Goal: Transaction & Acquisition: Purchase product/service

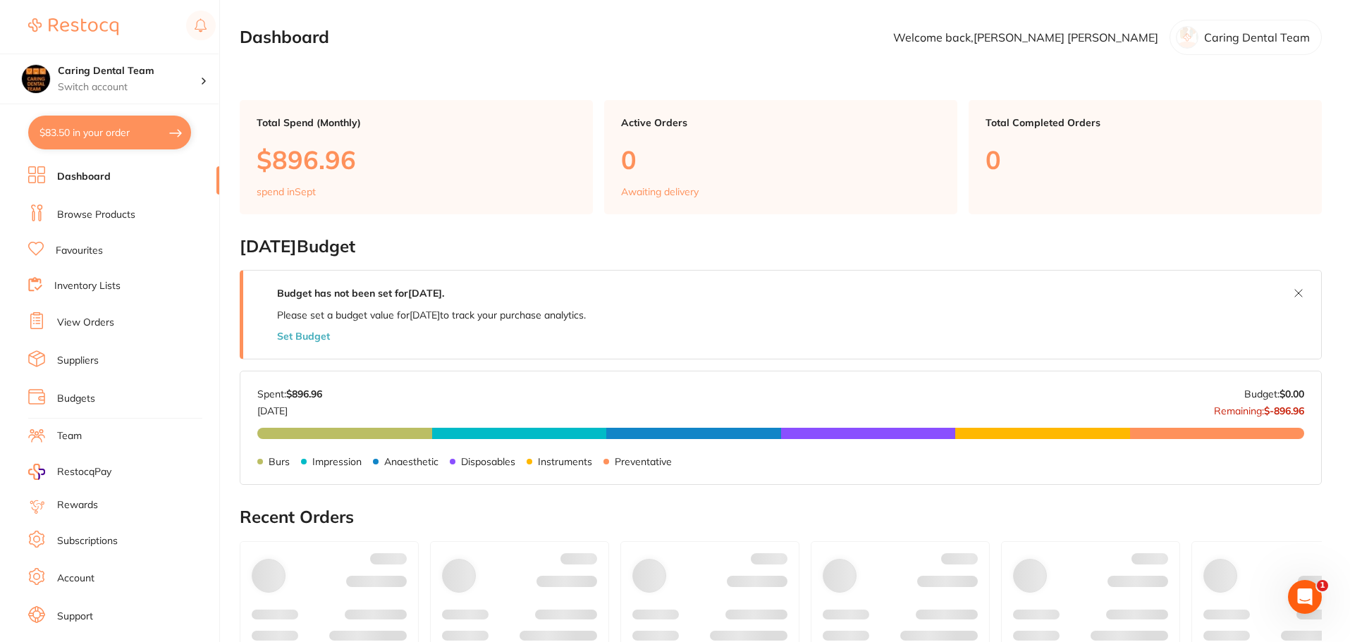
click at [92, 130] on button "$83.50 in your order" at bounding box center [109, 133] width 163 height 34
checkbox input "true"
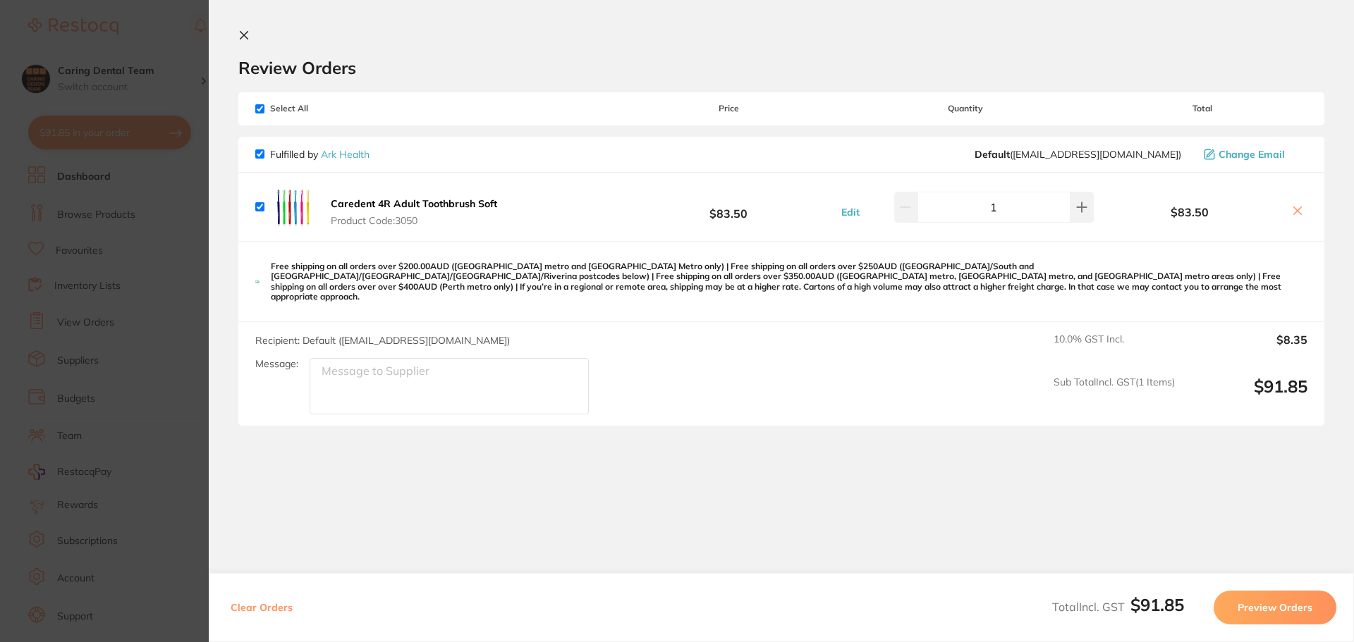
click at [247, 39] on icon at bounding box center [243, 35] width 11 height 11
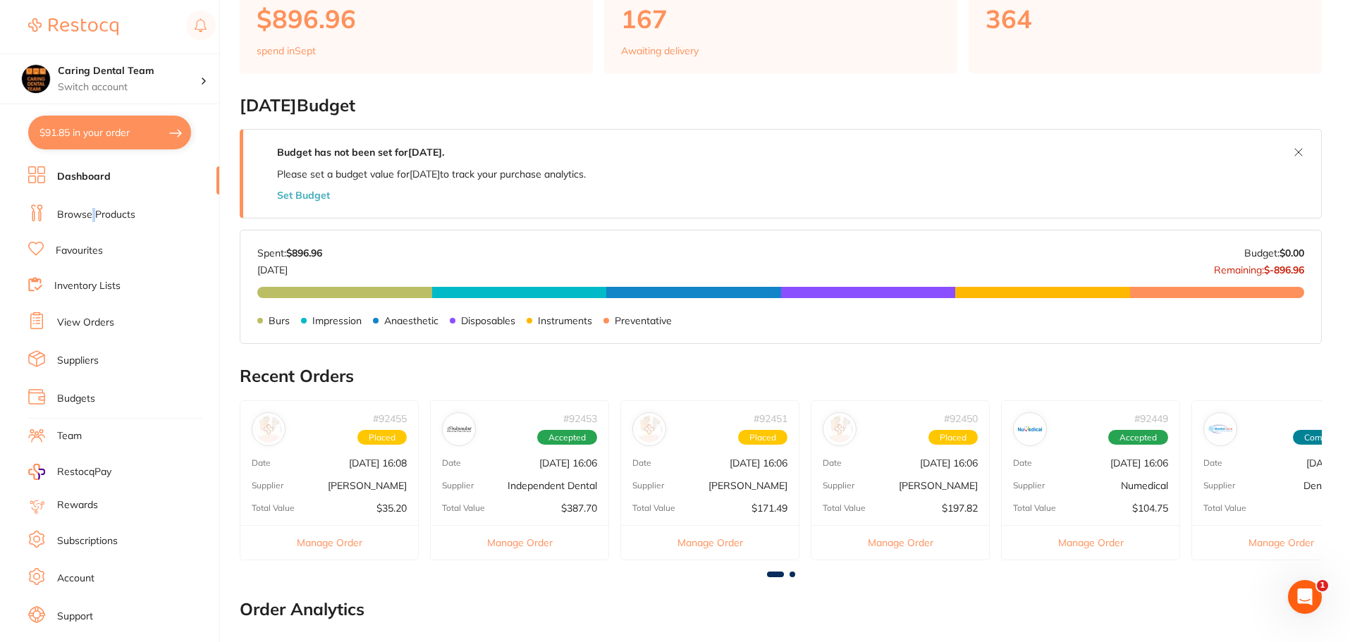
click at [94, 204] on ul "Dashboard Browse Products Favourites Inventory Lists View Orders Suppliers Budg…" at bounding box center [123, 409] width 191 height 486
click at [44, 215] on icon at bounding box center [36, 212] width 17 height 17
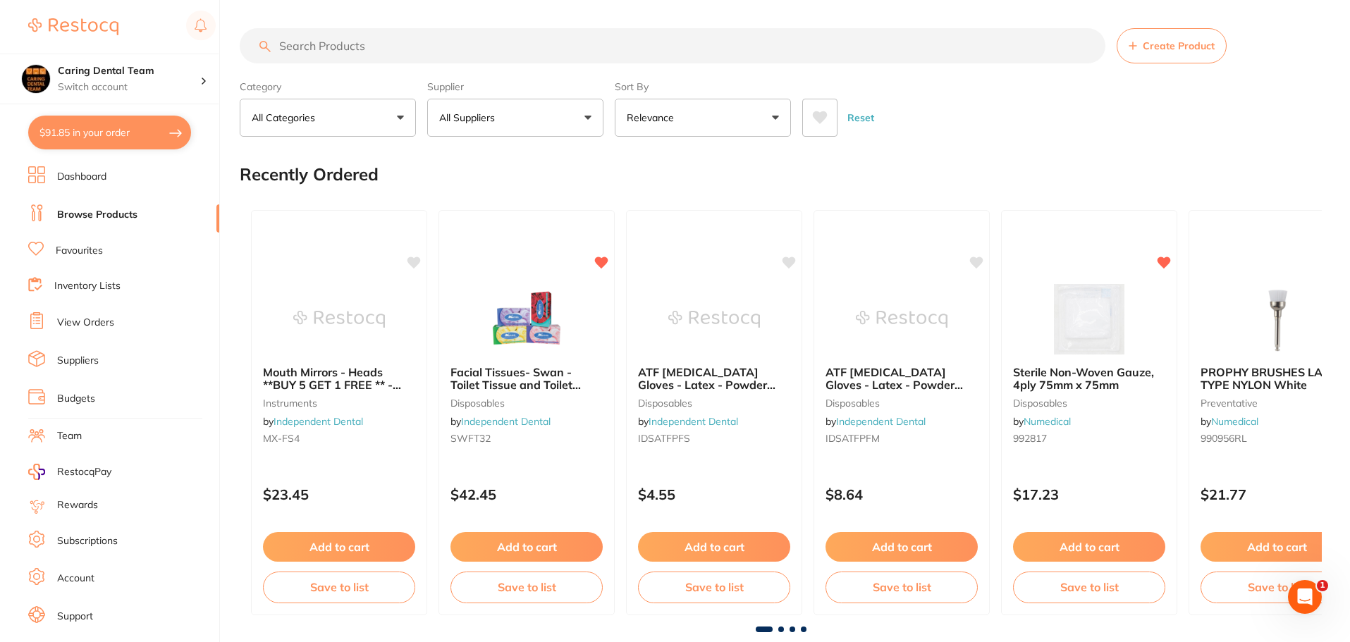
click at [353, 32] on input "search" at bounding box center [673, 45] width 866 height 35
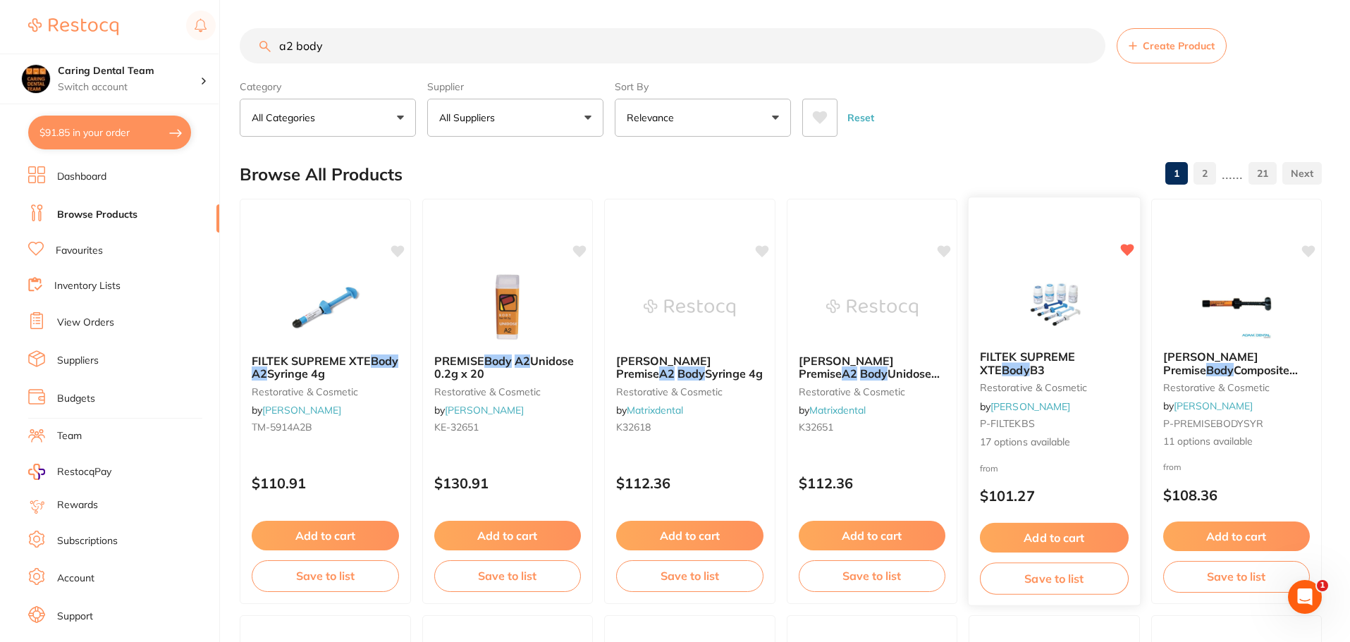
type input "a2 body"
click at [1052, 315] on img at bounding box center [1054, 303] width 92 height 71
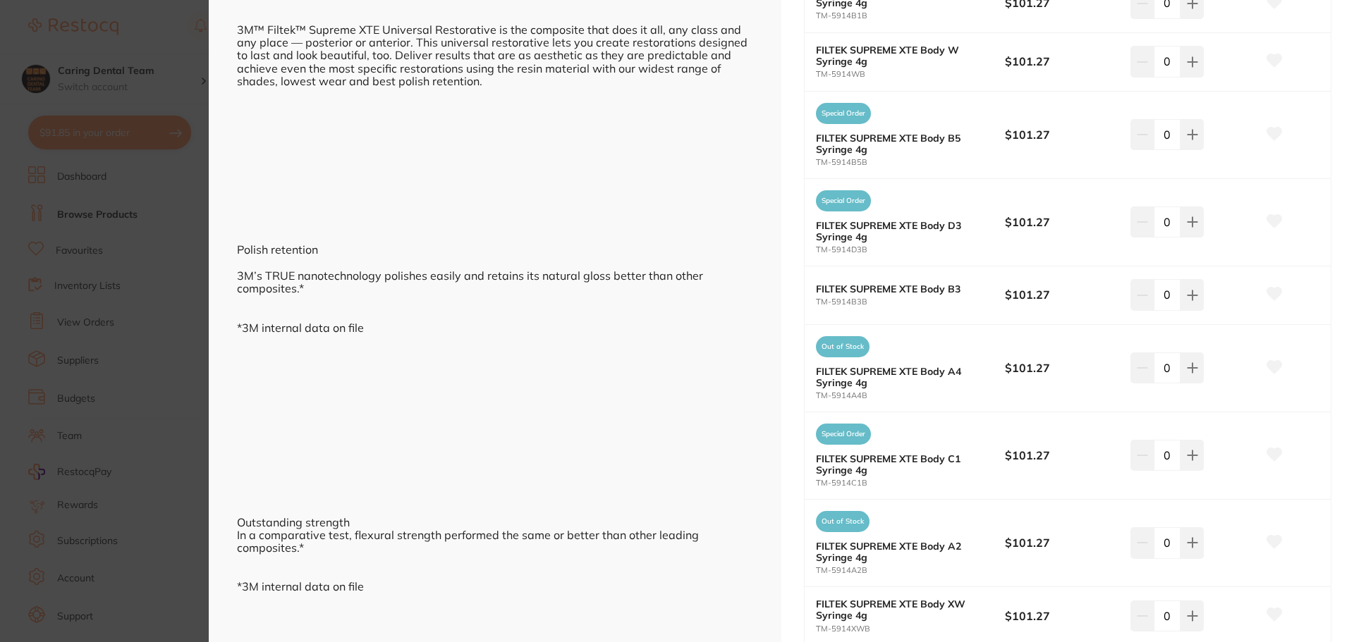
scroll to position [705, 0]
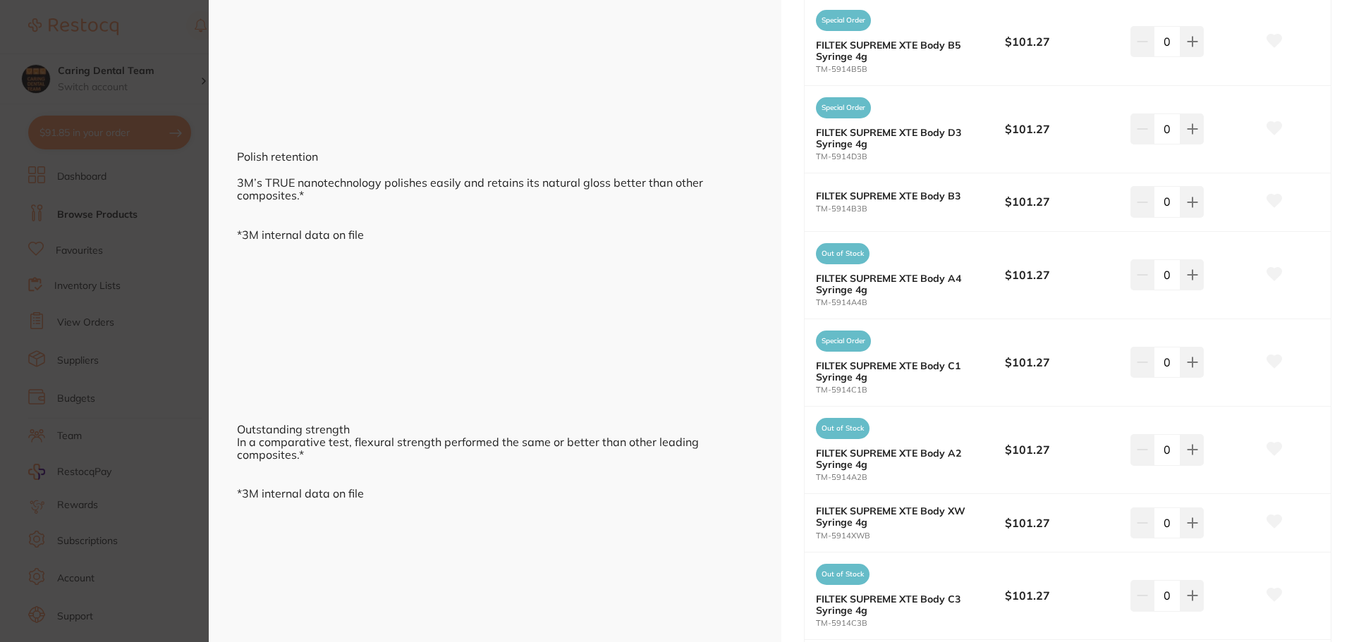
click at [166, 73] on section "FILTEK SUPREME XTE Body B3 restorative & cosmetic by [PERSON_NAME] Product Code…" at bounding box center [677, 321] width 1354 height 642
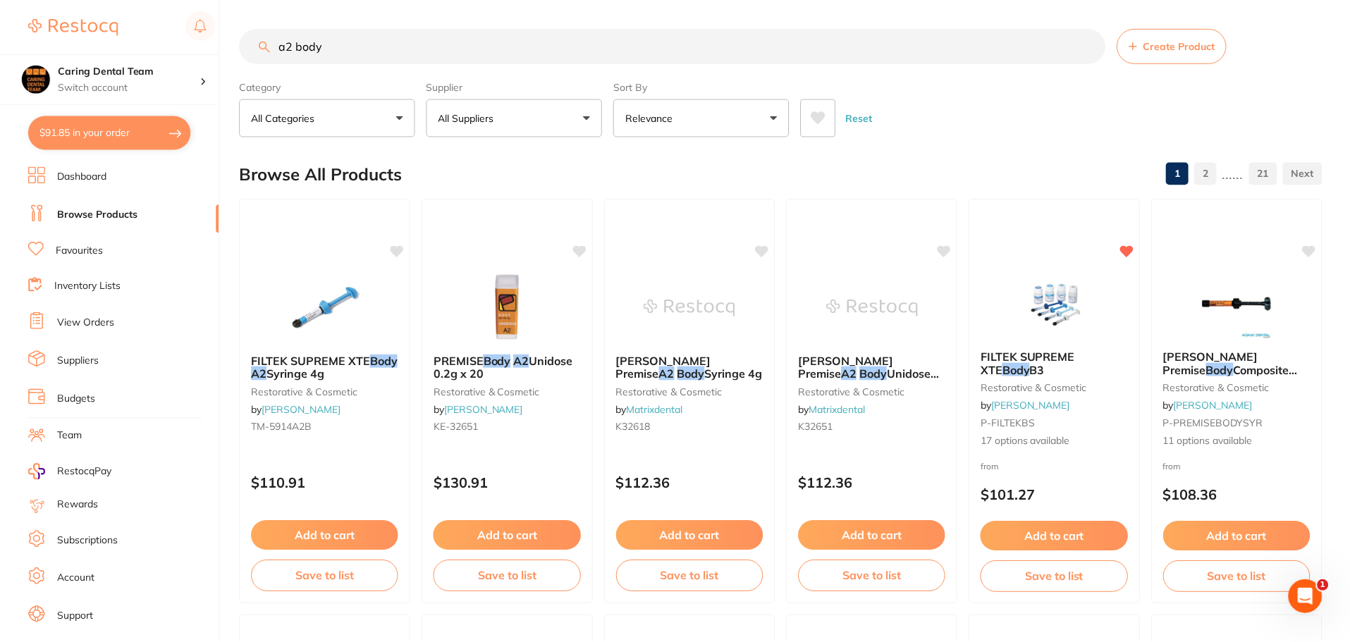
scroll to position [141, 0]
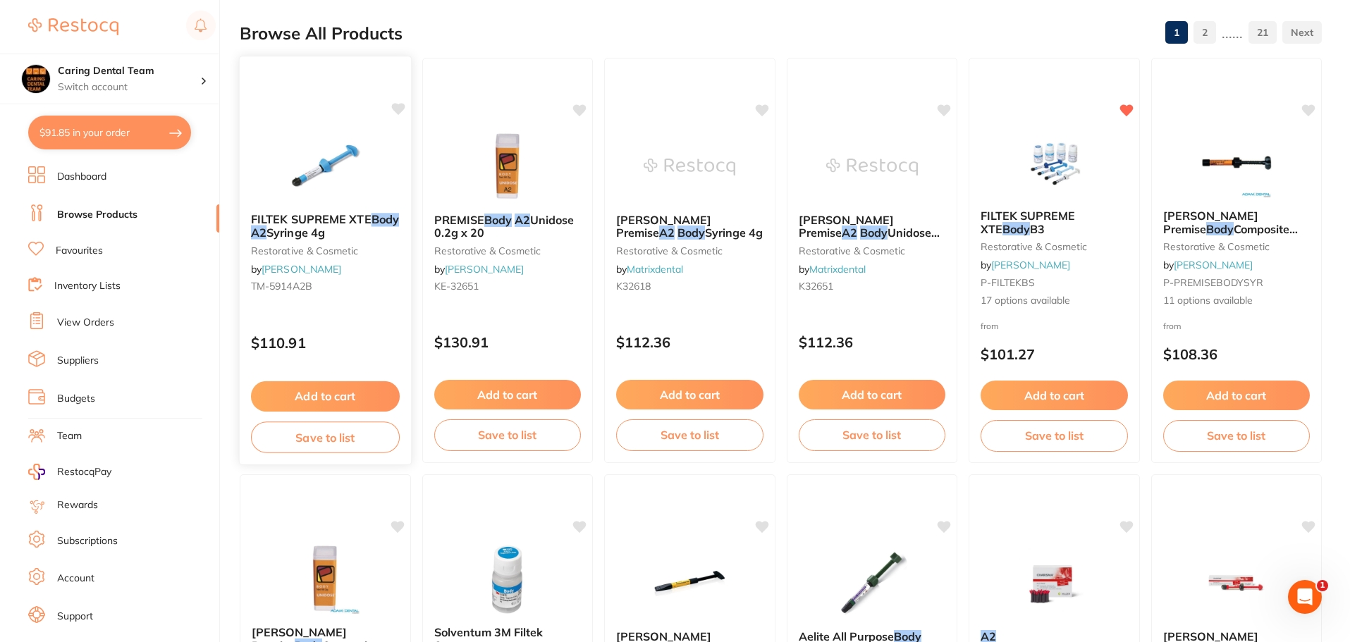
click at [305, 123] on div "FILTEK SUPREME XTE Body A2 Syringe 4g restorative & cosmetic by [PERSON_NAME] […" at bounding box center [325, 261] width 173 height 410
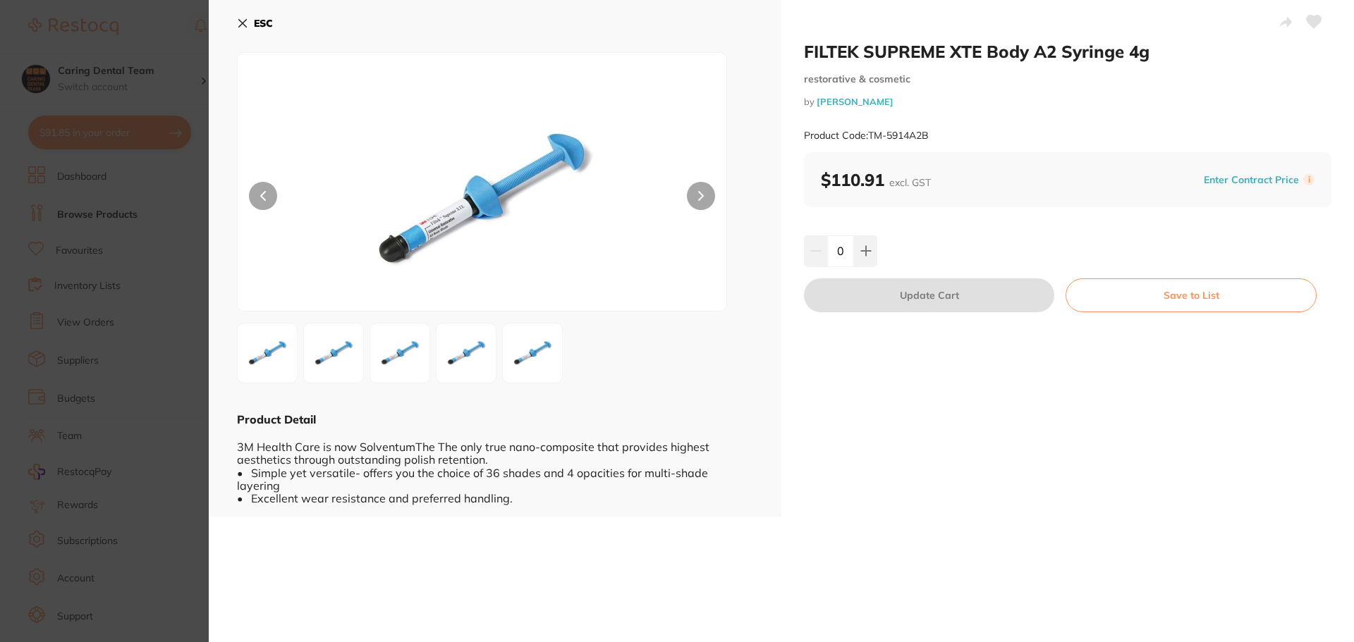
click at [236, 29] on div "ESC Product Detail 3M Health Care is now SolventumThe The only true nano-compos…" at bounding box center [495, 258] width 572 height 517
click at [247, 19] on icon at bounding box center [242, 23] width 11 height 11
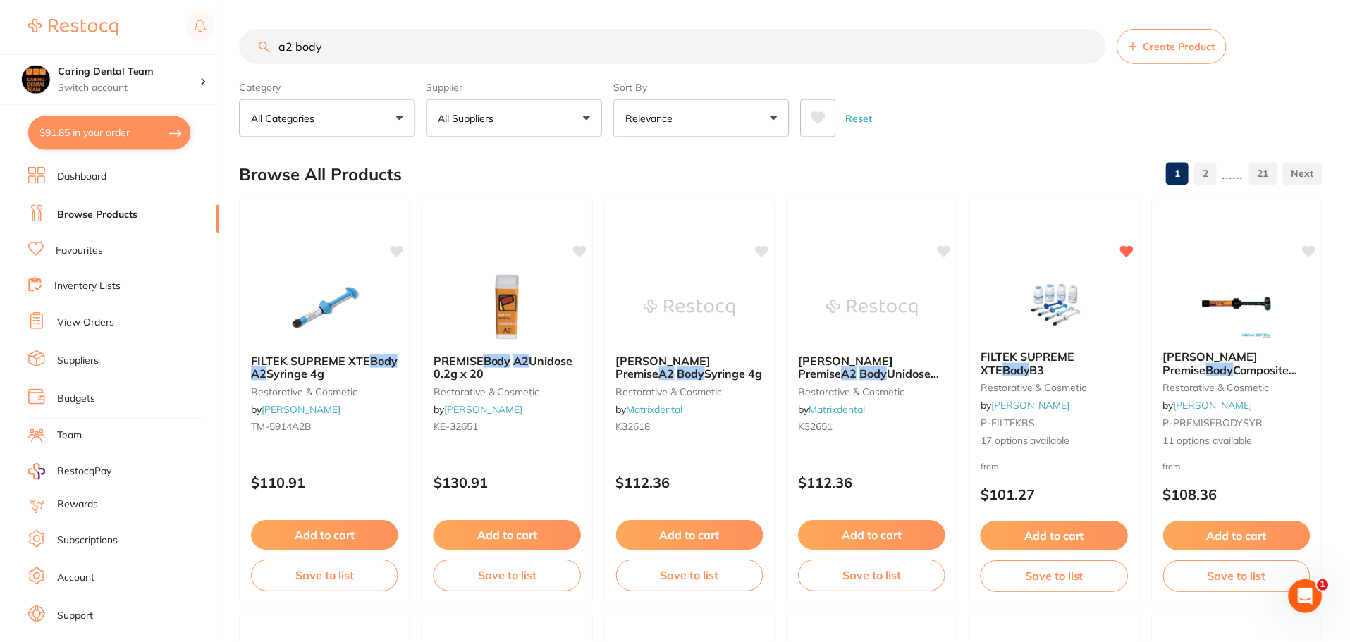
scroll to position [141, 0]
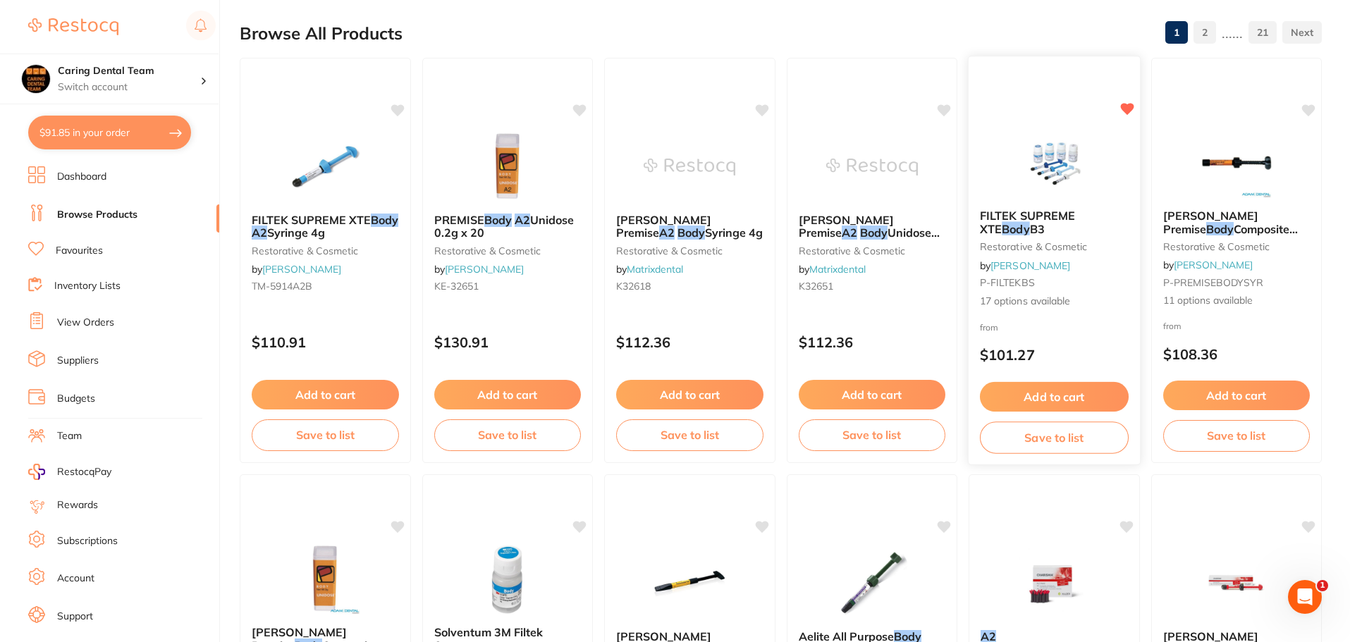
click at [1080, 171] on img at bounding box center [1054, 162] width 92 height 71
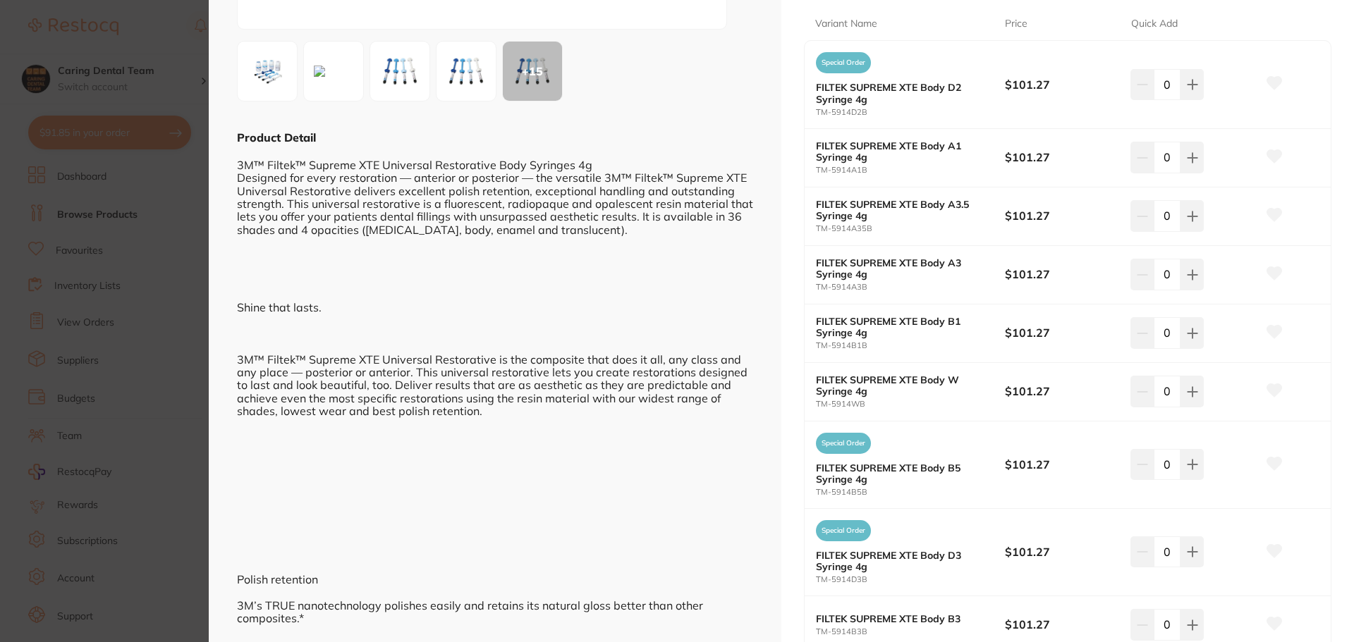
click at [123, 41] on section "FILTEK SUPREME XTE Body B3 restorative & cosmetic by [PERSON_NAME] Product Code…" at bounding box center [677, 321] width 1354 height 642
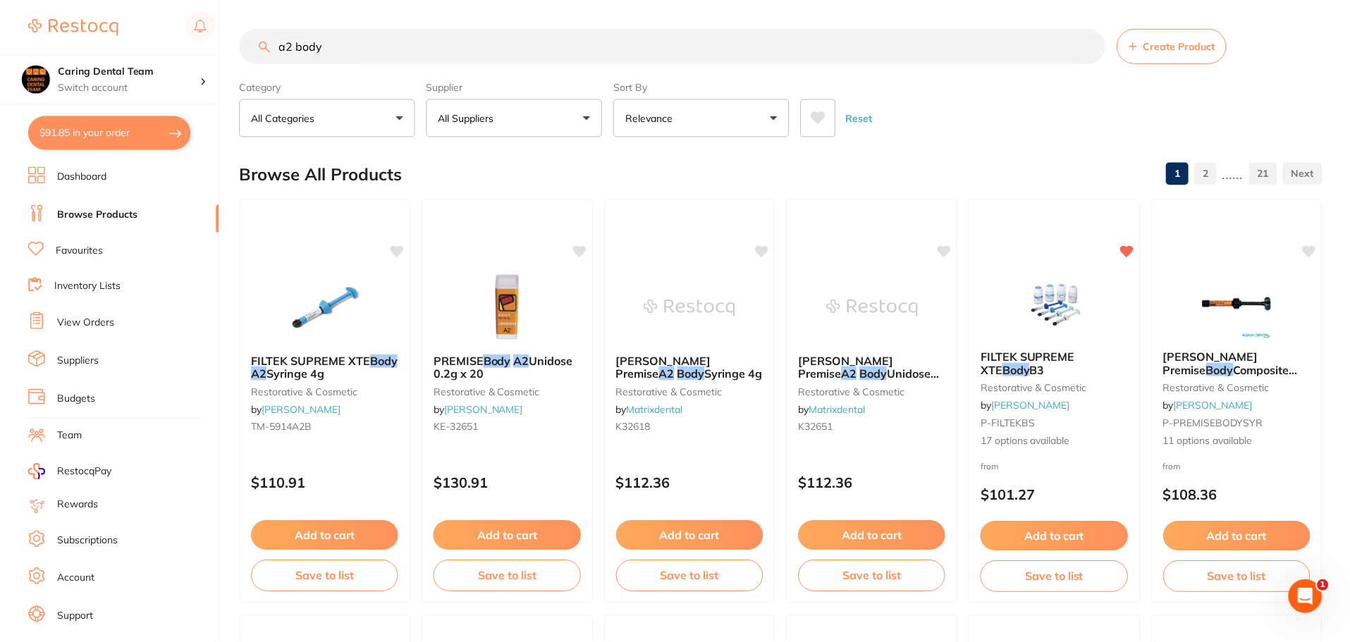
scroll to position [141, 0]
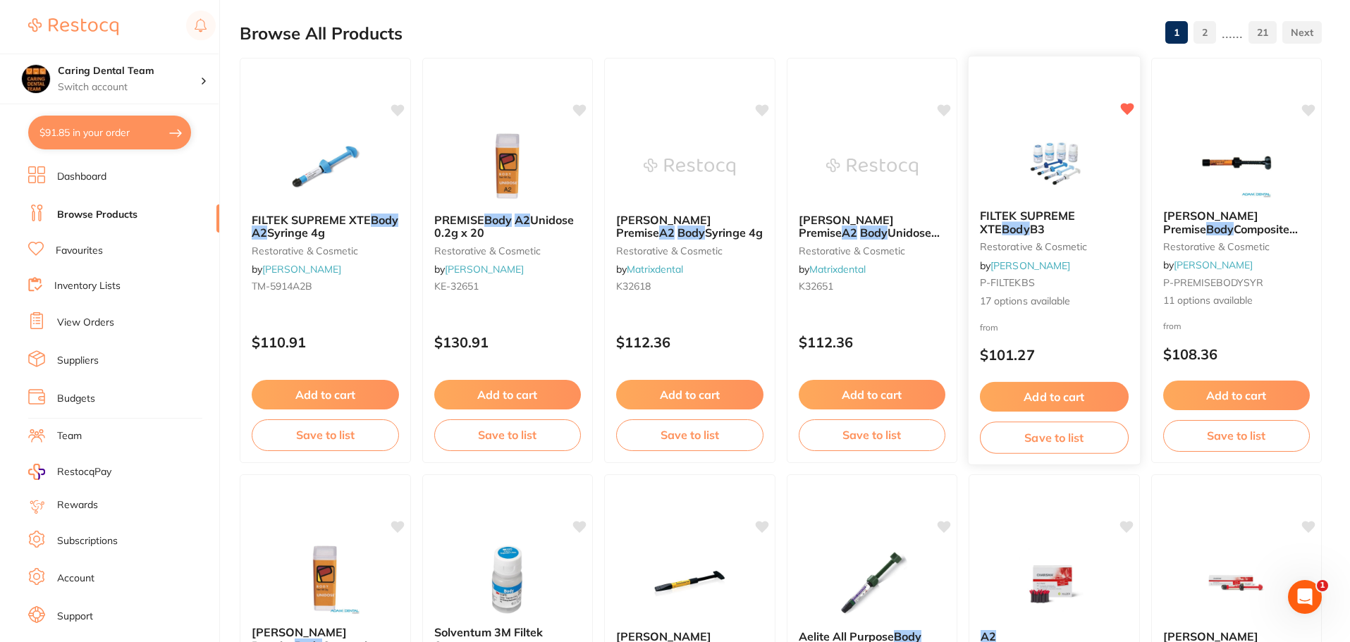
click at [1045, 171] on img at bounding box center [1054, 162] width 92 height 71
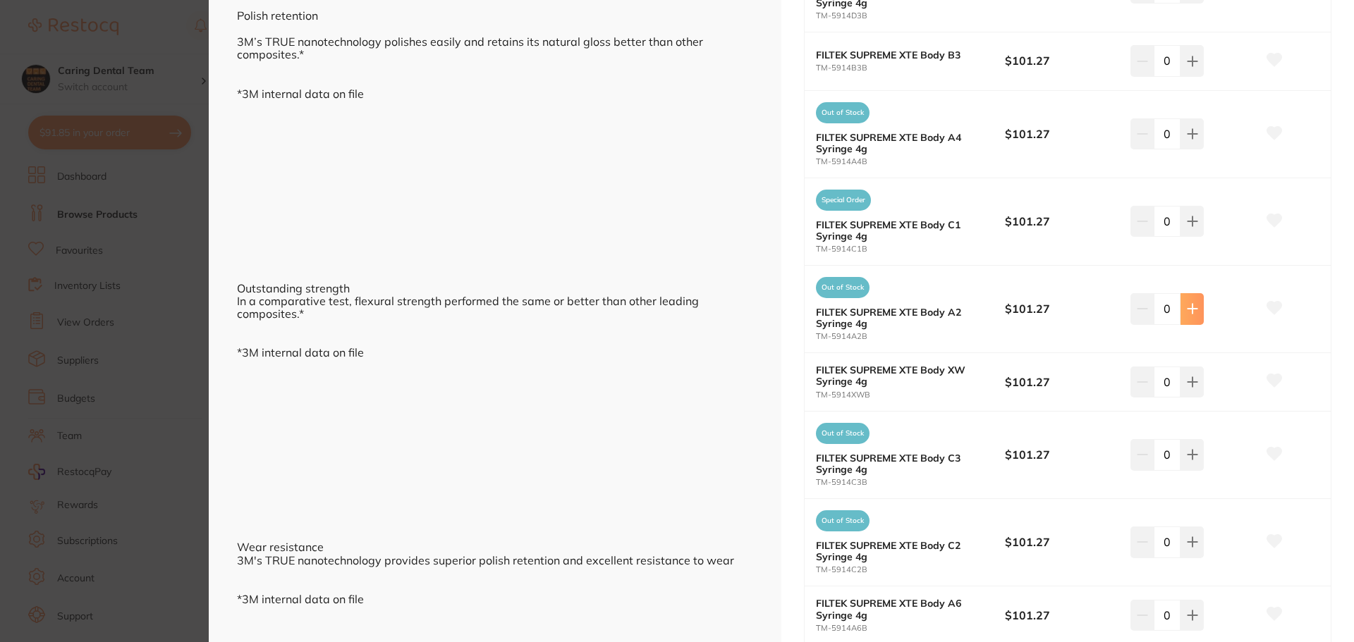
click at [1187, 312] on icon at bounding box center [1192, 308] width 11 height 11
type input "4"
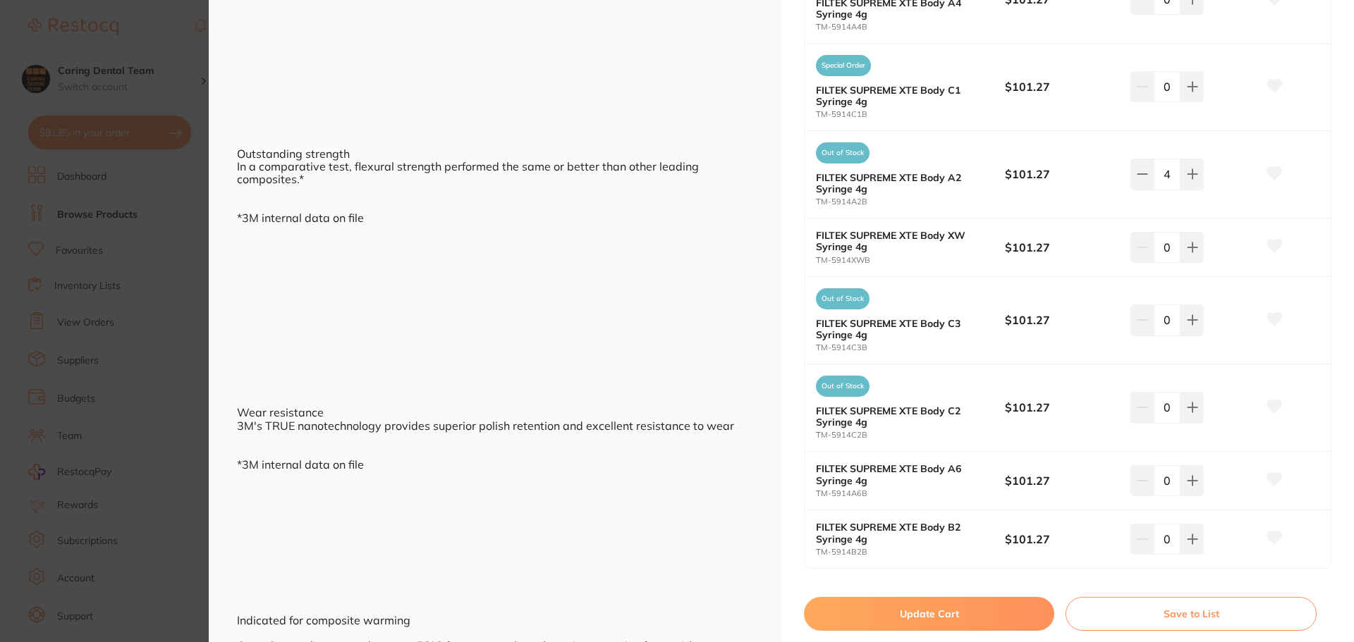
scroll to position [987, 0]
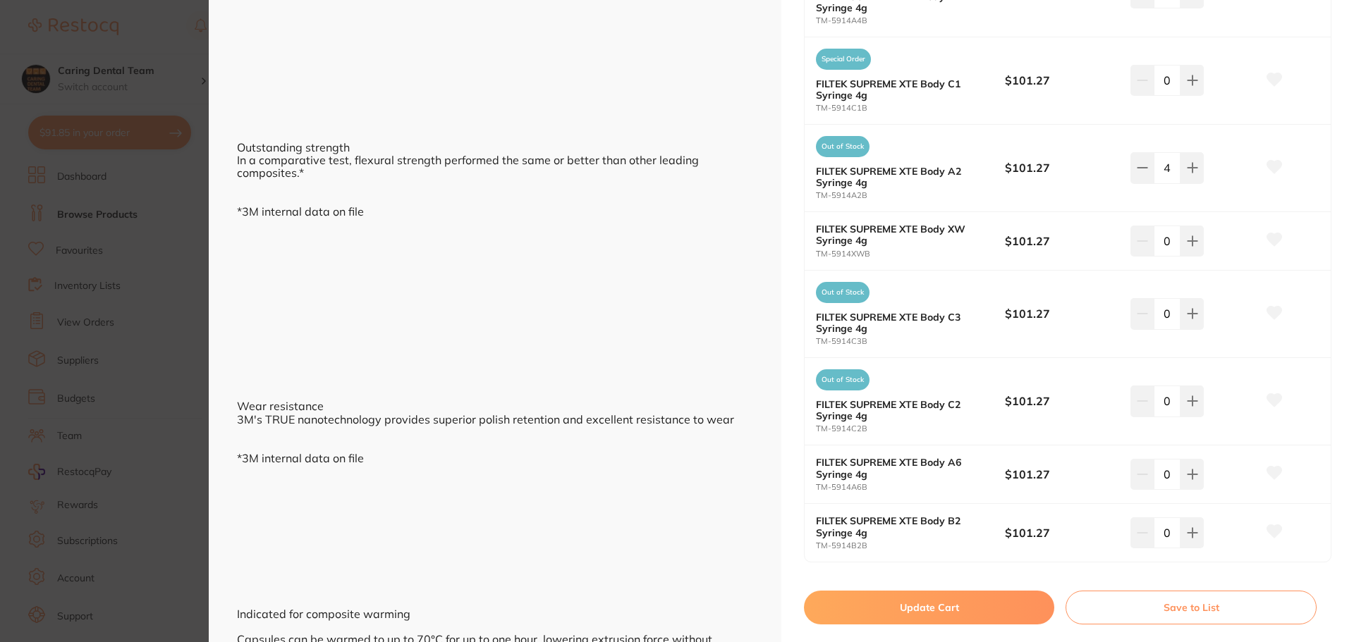
click at [929, 620] on button "Update Cart" at bounding box center [929, 608] width 250 height 34
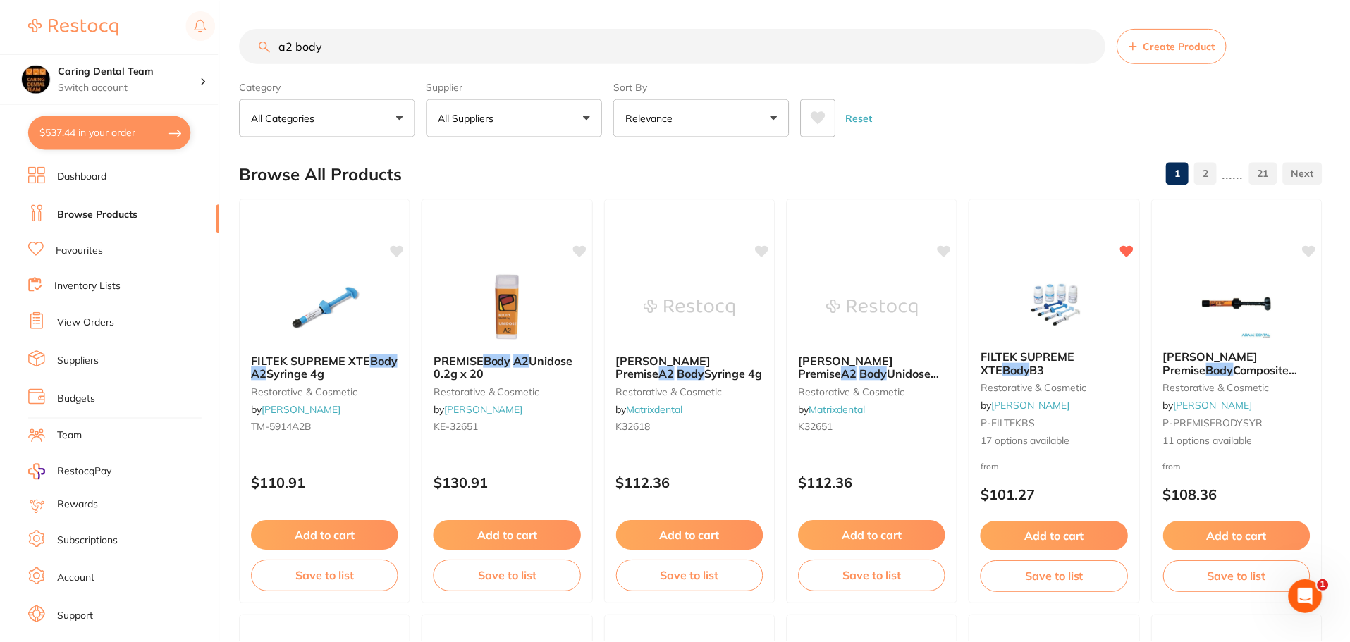
scroll to position [141, 0]
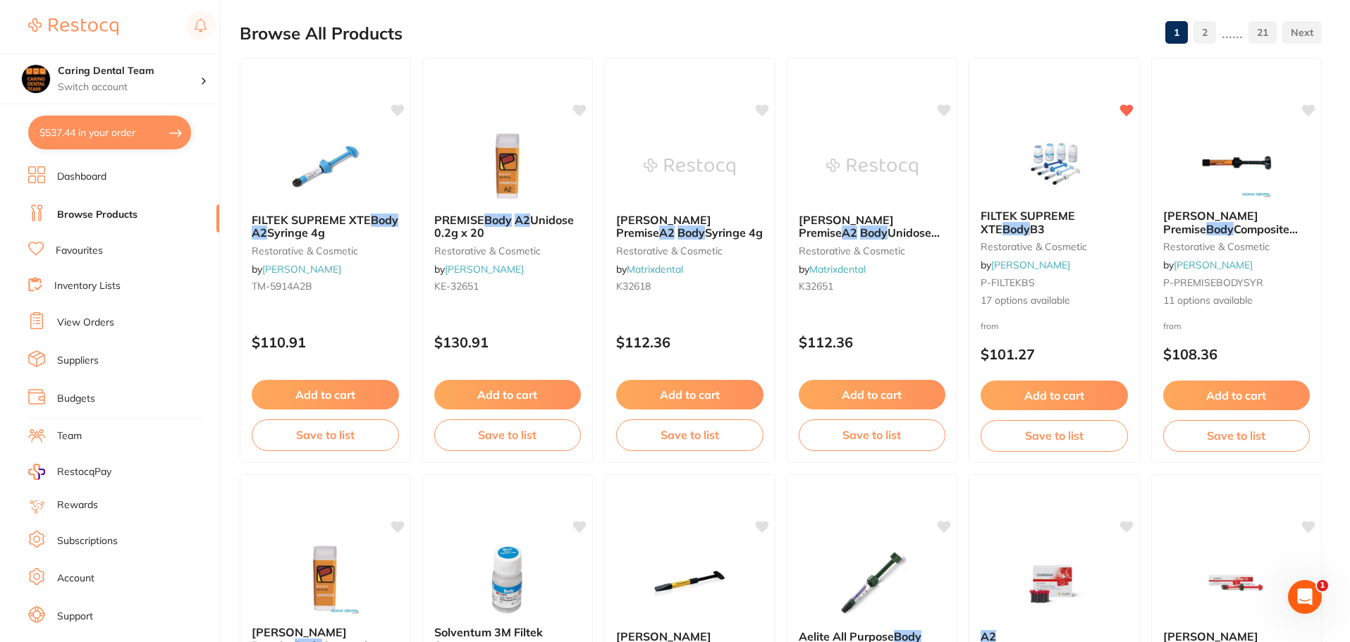
click at [132, 128] on button "$537.44 in your order" at bounding box center [109, 133] width 163 height 34
checkbox input "true"
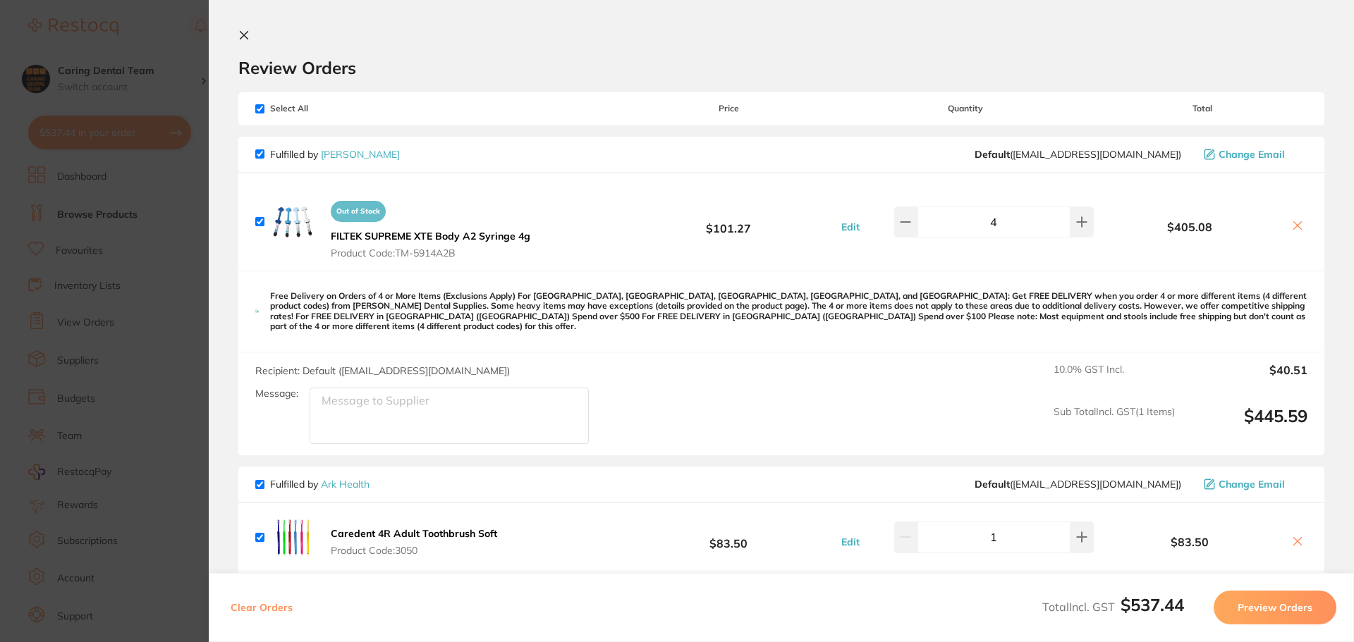
scroll to position [212, 0]
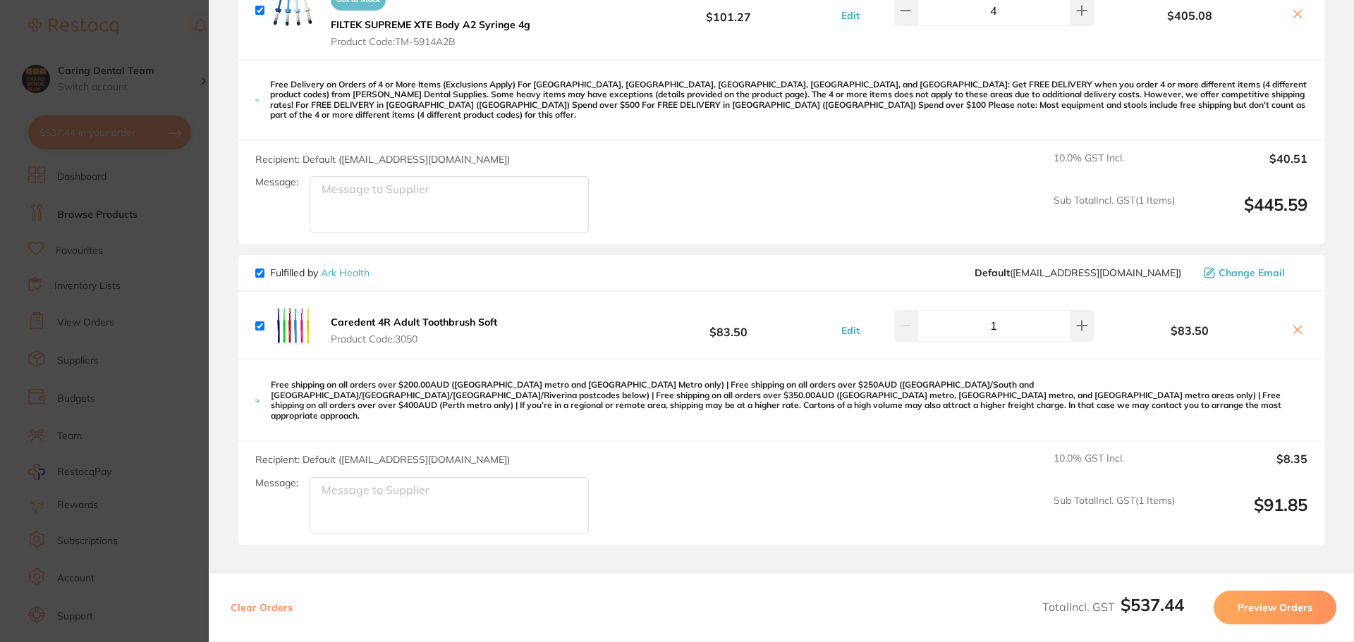
click at [1294, 326] on icon at bounding box center [1298, 330] width 8 height 8
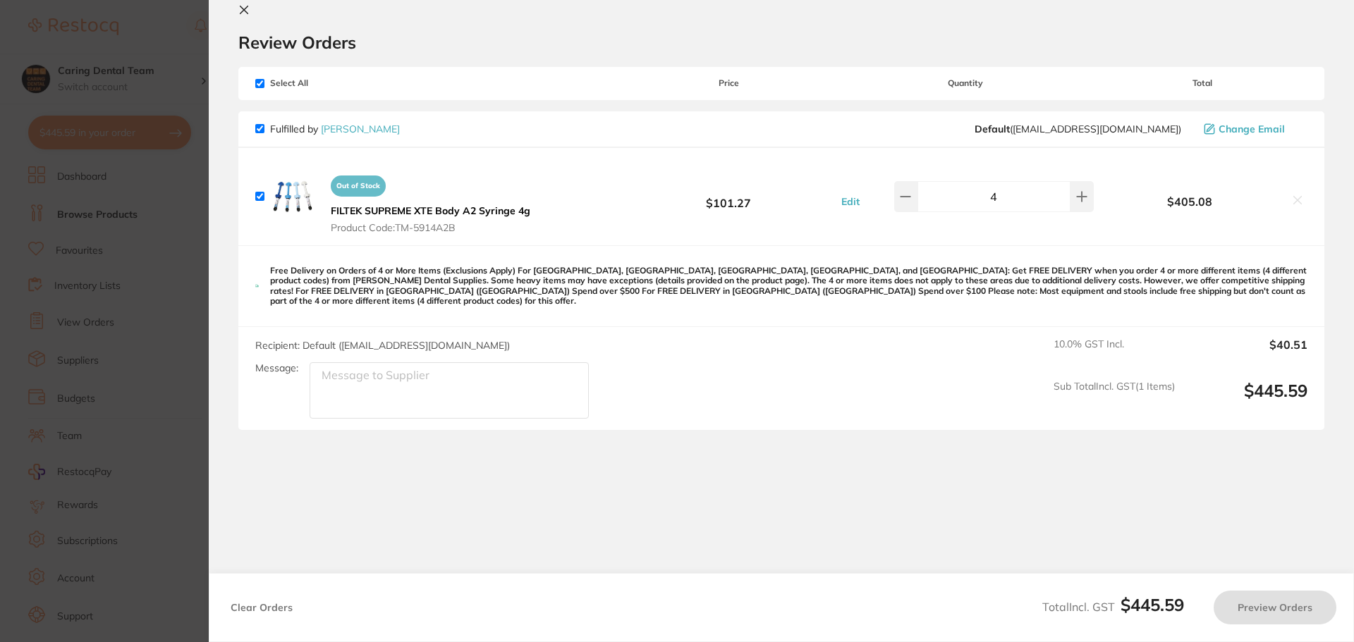
checkbox input "true"
click at [1269, 612] on button "Preview Orders" at bounding box center [1274, 608] width 123 height 34
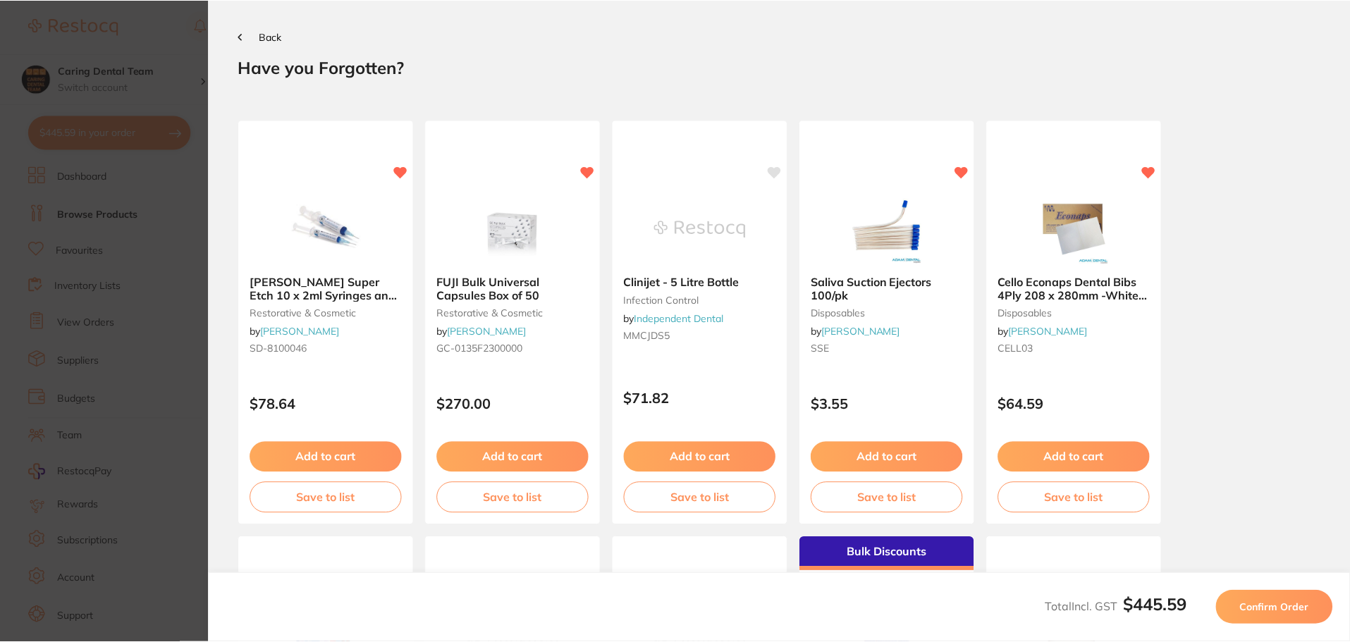
scroll to position [0, 0]
click at [1271, 610] on span "Confirm Order" at bounding box center [1277, 607] width 69 height 13
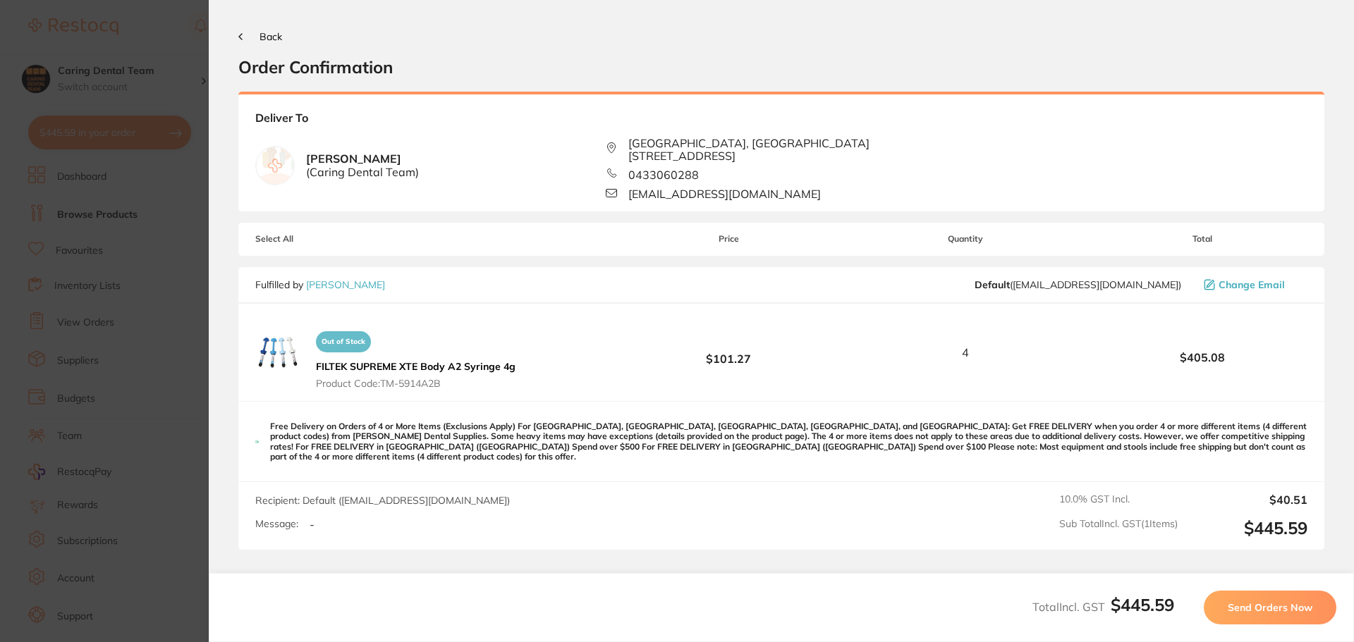
click at [1271, 610] on span "Send Orders Now" at bounding box center [1269, 607] width 85 height 13
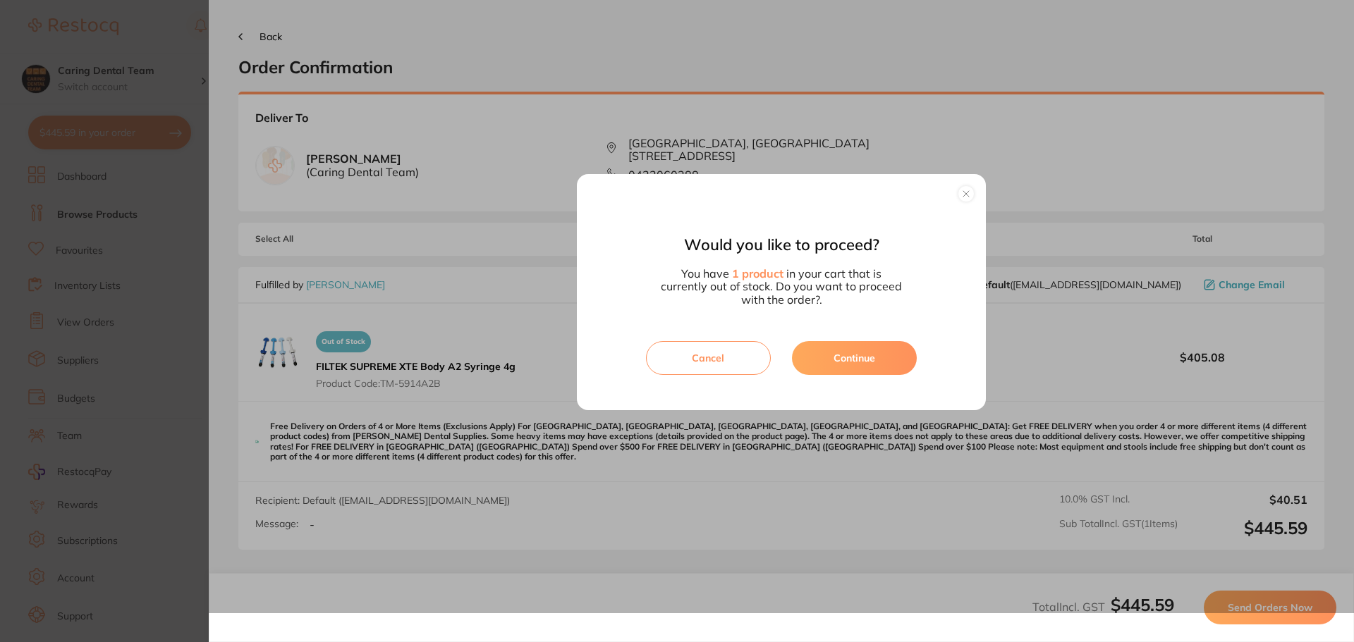
click at [851, 345] on button "Continue" at bounding box center [854, 358] width 125 height 34
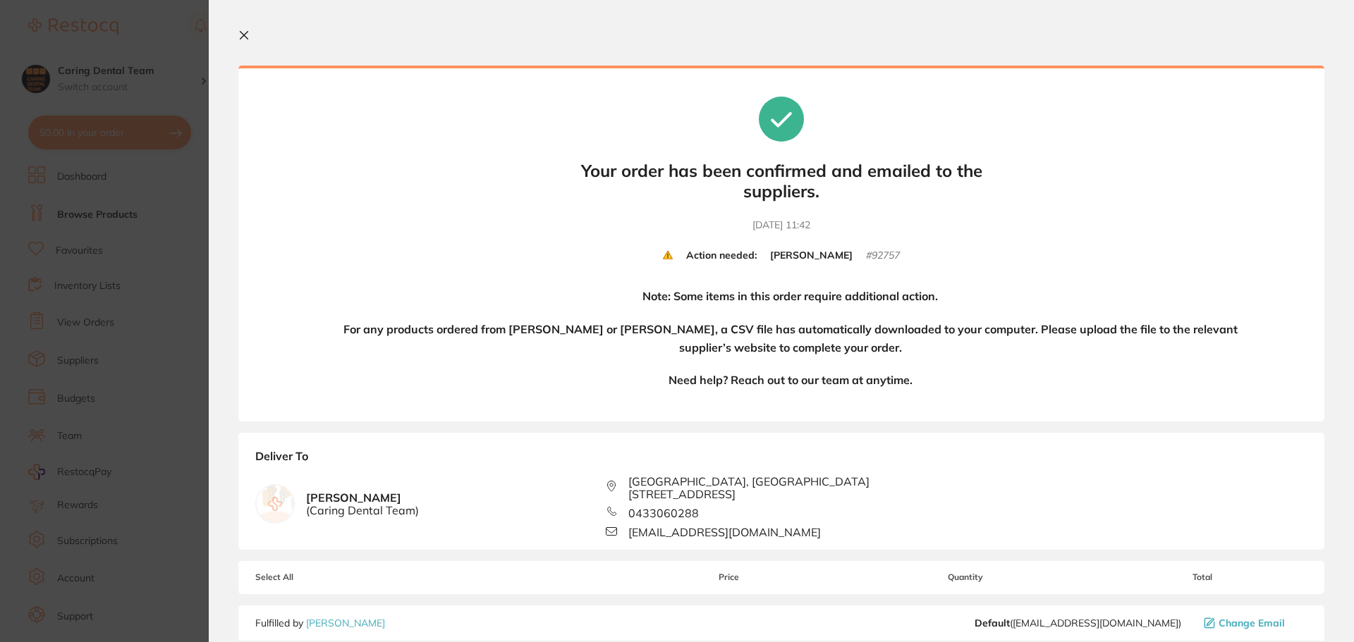
click at [127, 216] on section "Update RRP Set your pre negotiated price for this item. Item Agreed RRP (excl. …" at bounding box center [677, 321] width 1354 height 642
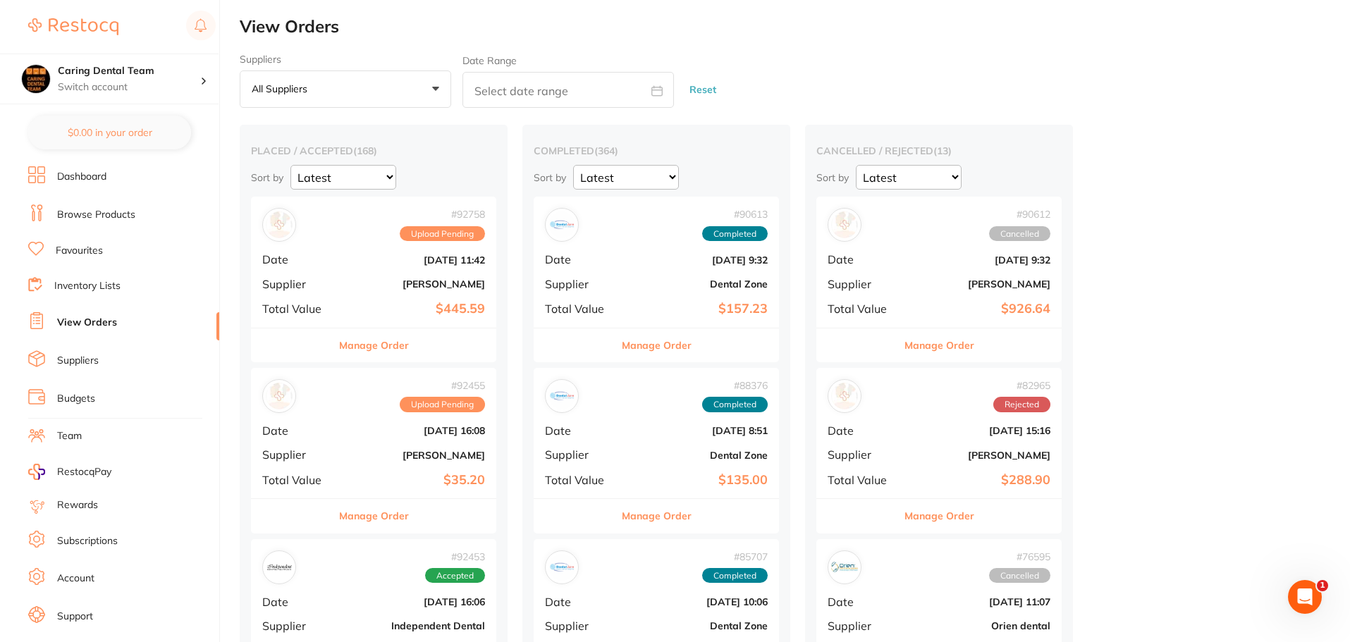
click at [384, 436] on b "[DATE] 16:08" at bounding box center [414, 430] width 141 height 11
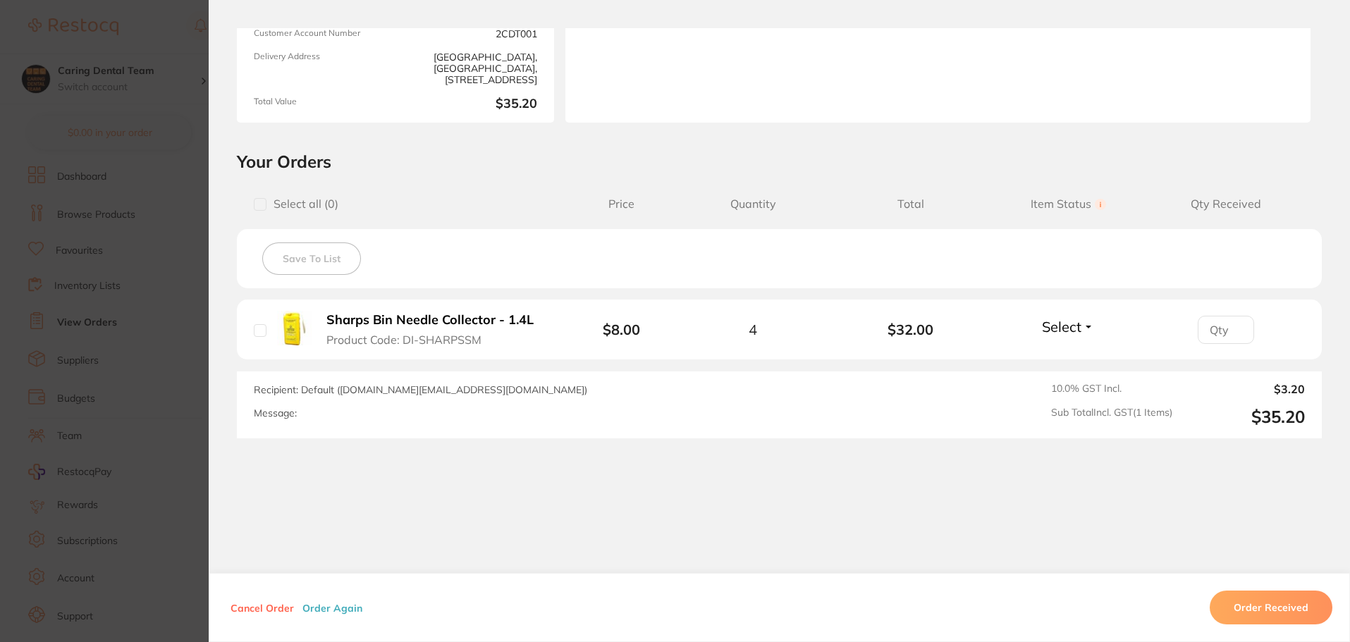
scroll to position [202, 0]
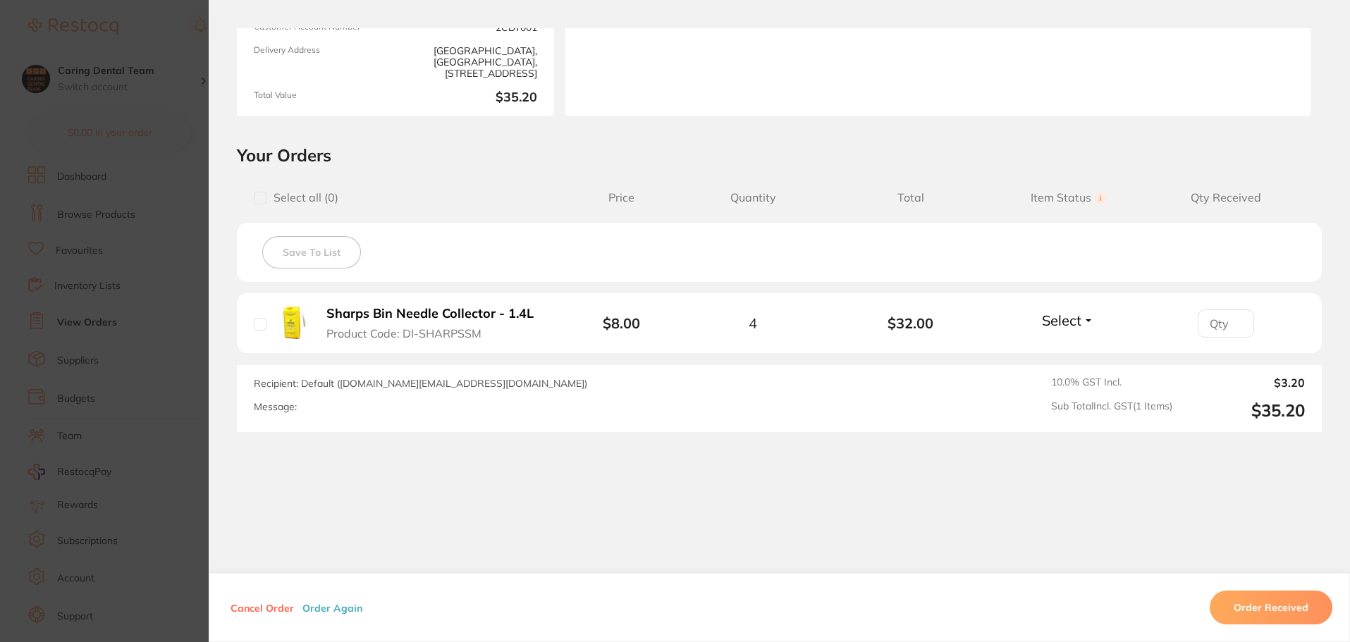
click at [55, 160] on section "Order ID: Restocq- 92455 Order Information Upload Pending Order Date [DATE] 16:…" at bounding box center [675, 321] width 1350 height 642
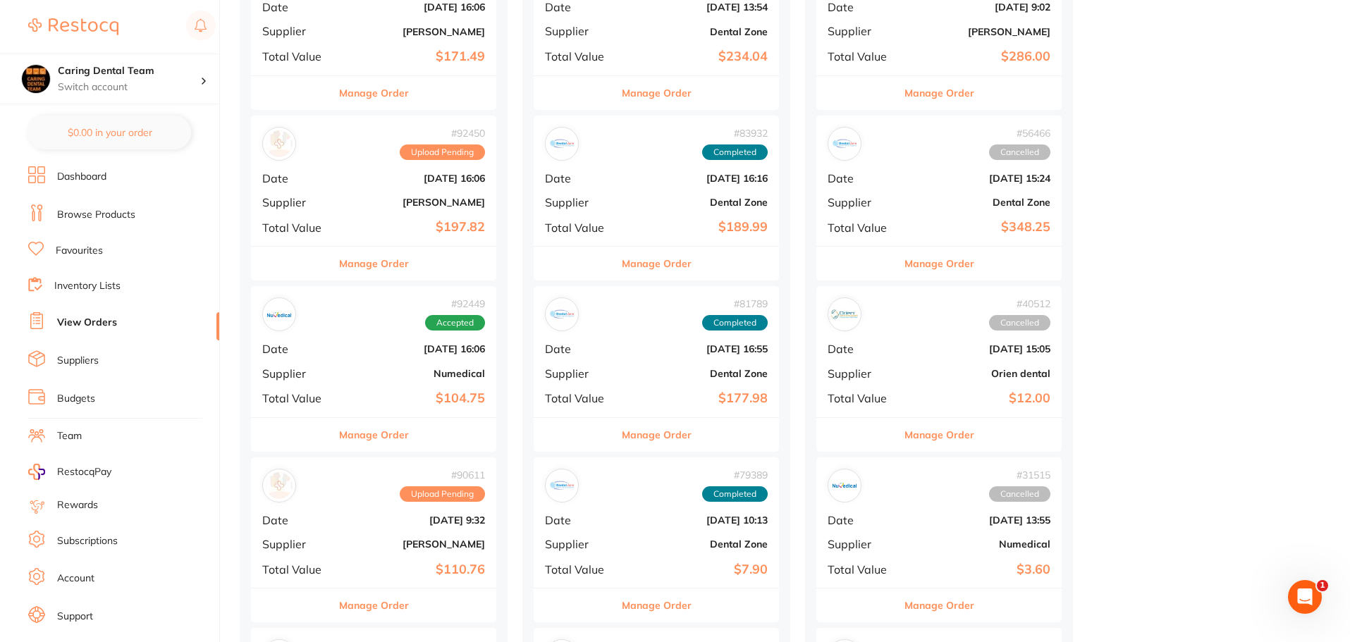
scroll to position [635, 0]
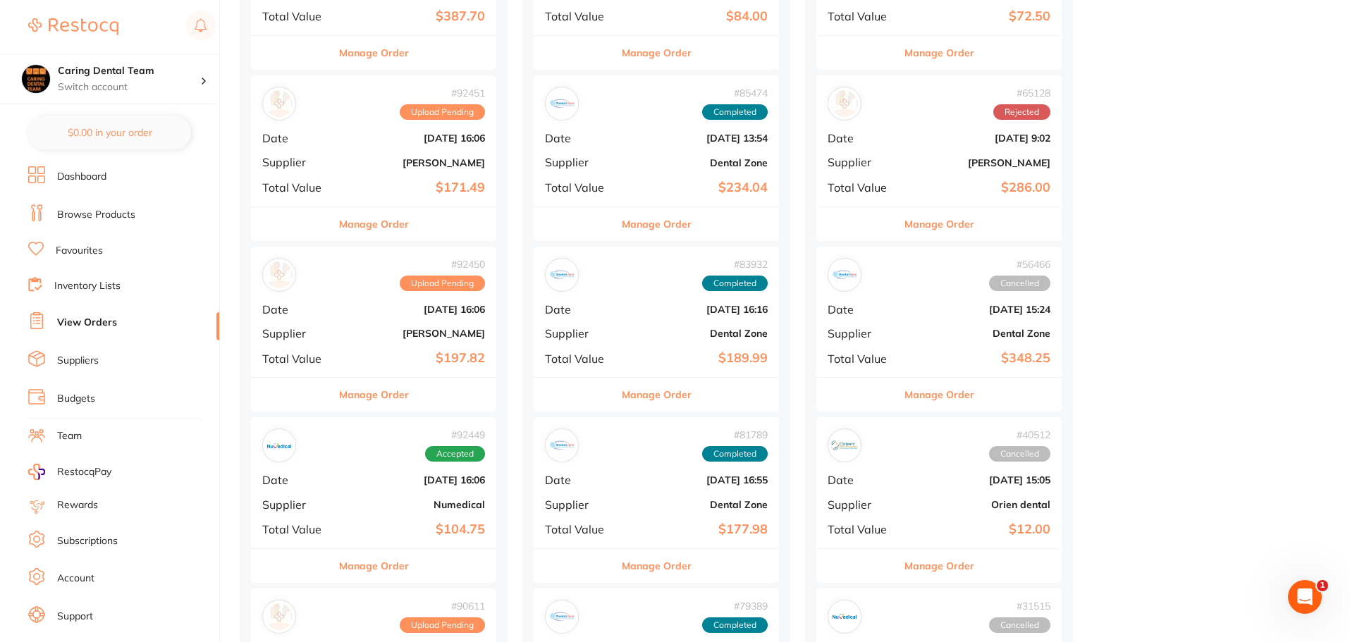
click at [368, 525] on b "$104.75" at bounding box center [414, 529] width 141 height 15
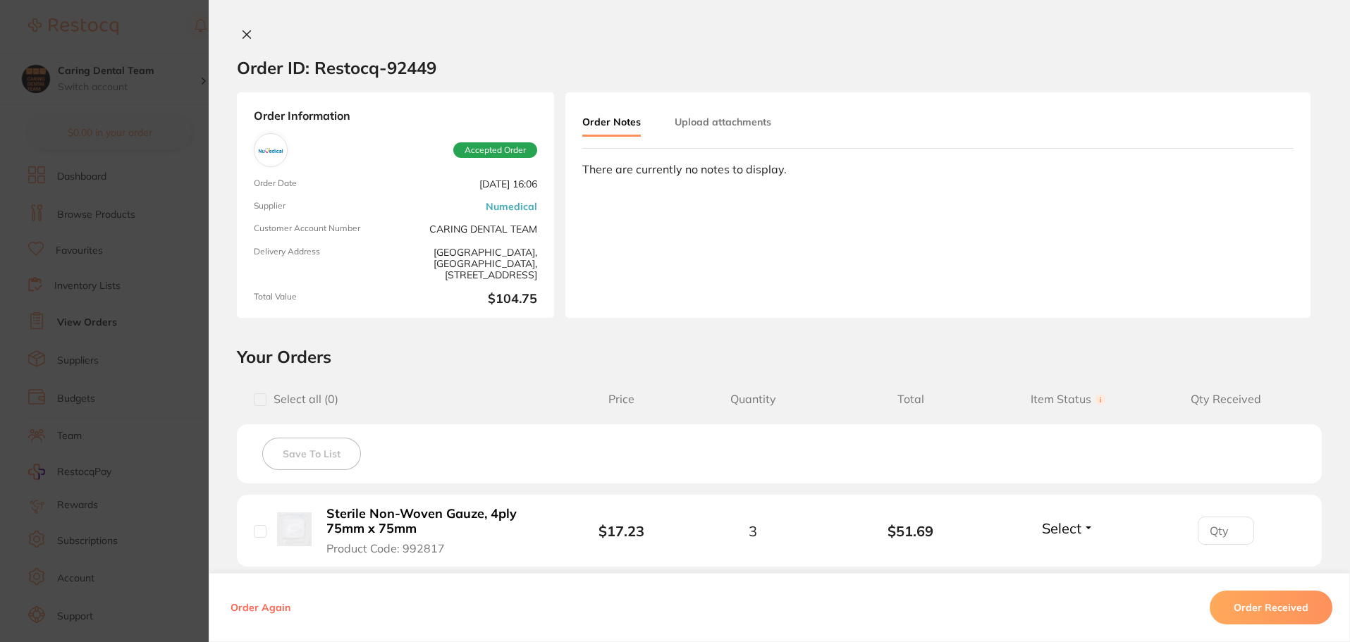
scroll to position [282, 0]
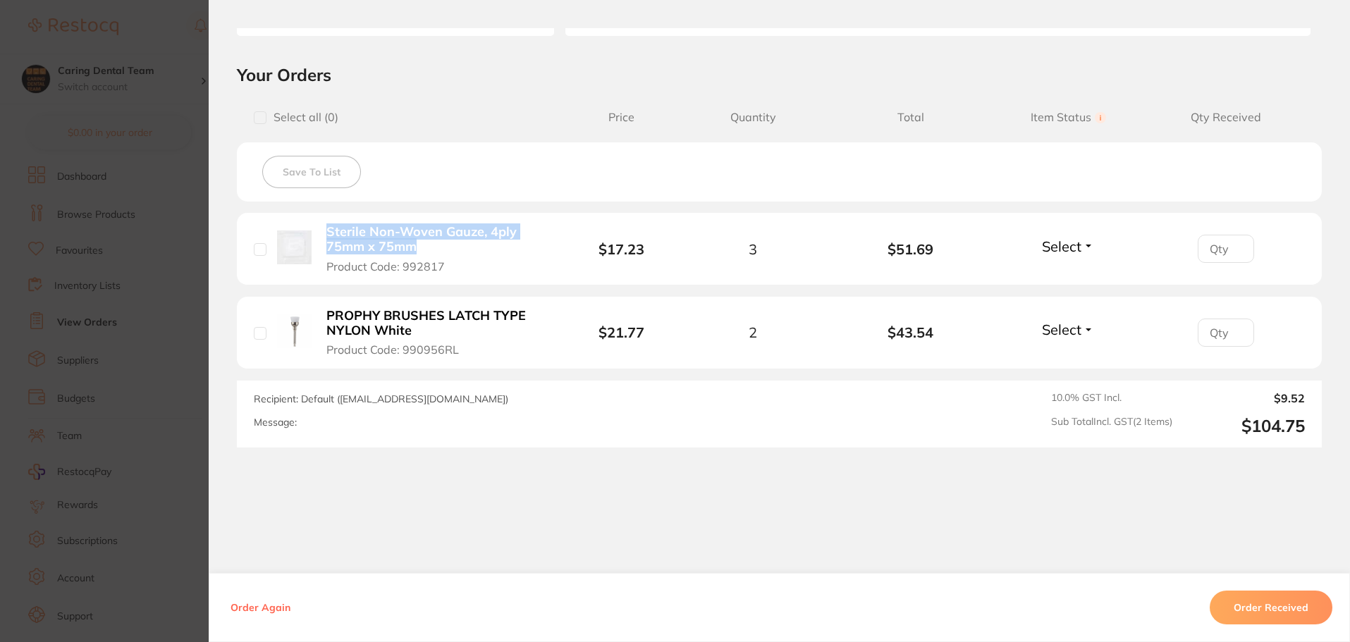
drag, startPoint x: 315, startPoint y: 226, endPoint x: 431, endPoint y: 243, distance: 116.9
click at [431, 243] on div "Sterile Non-Woven Gauze, 4ply 75mm x 75mm Product Code: 992817" at bounding box center [411, 248] width 315 height 49
copy b "Sterile Non-Woven Gauze, 4ply 75mm x 75mm"
click at [355, 232] on b "Sterile Non-Woven Gauze, 4ply 75mm x 75mm" at bounding box center [435, 239] width 218 height 29
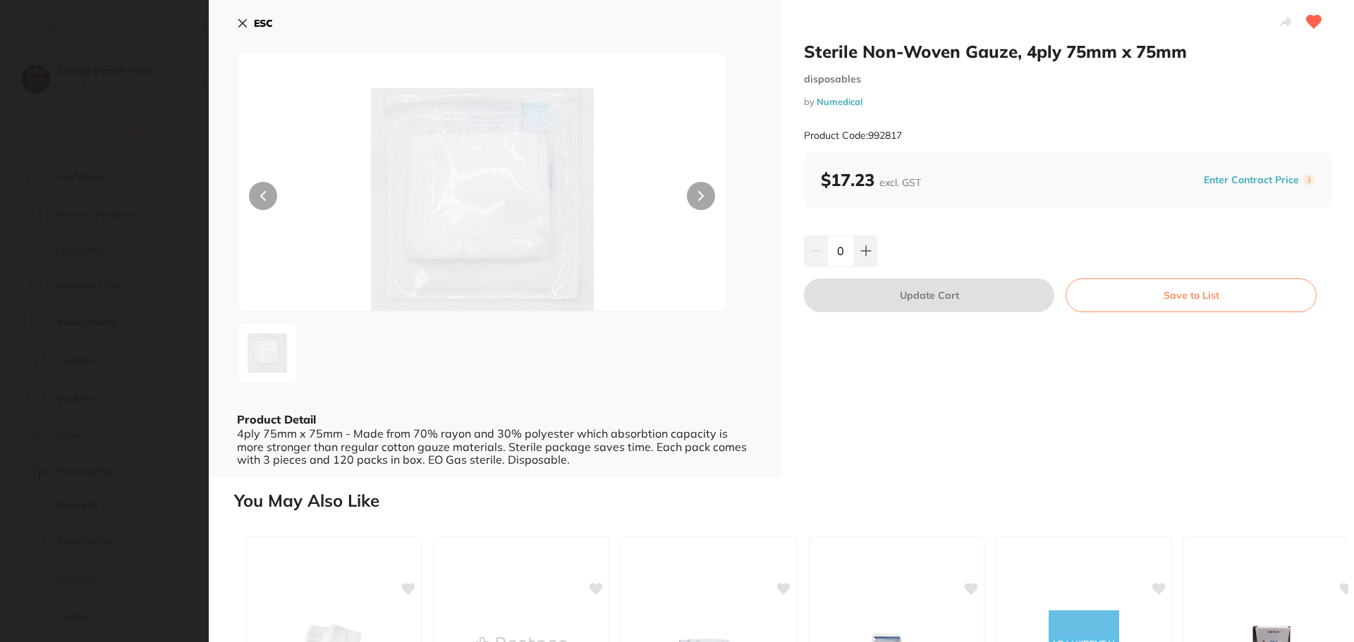
scroll to position [0, 0]
click at [267, 22] on b "ESC" at bounding box center [263, 23] width 19 height 13
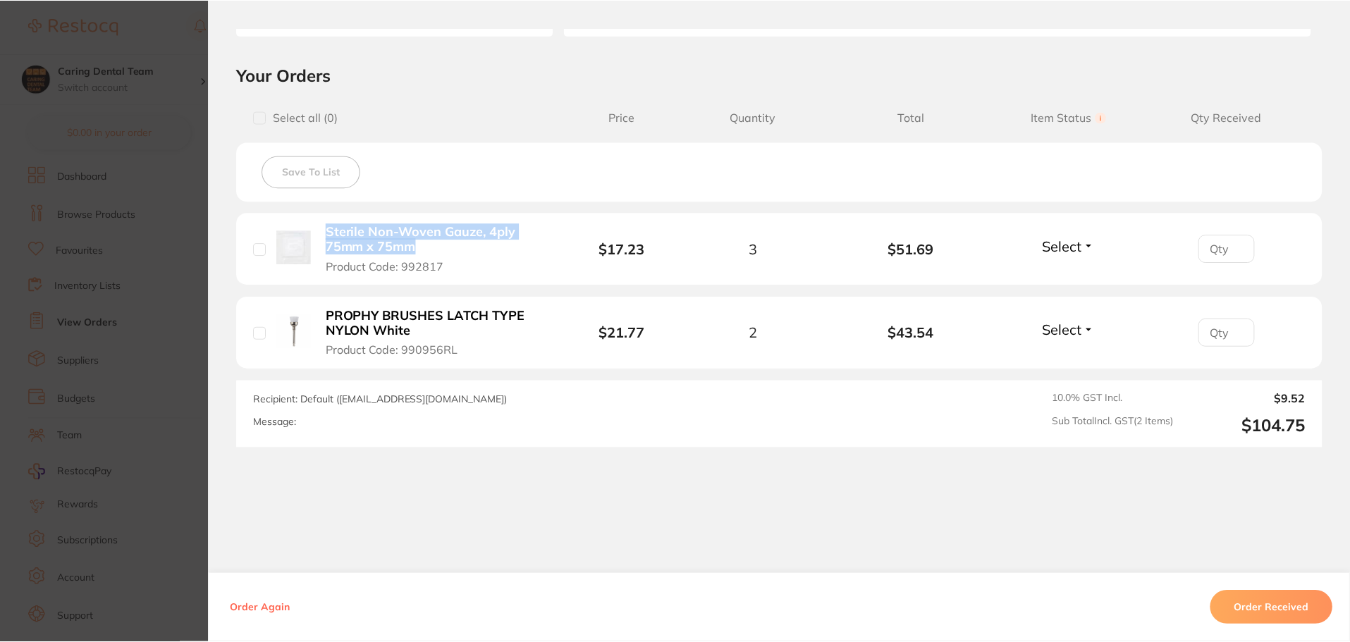
scroll to position [635, 0]
click at [492, 238] on b "Sterile Non-Woven Gauze, 4ply 75mm x 75mm" at bounding box center [435, 239] width 218 height 29
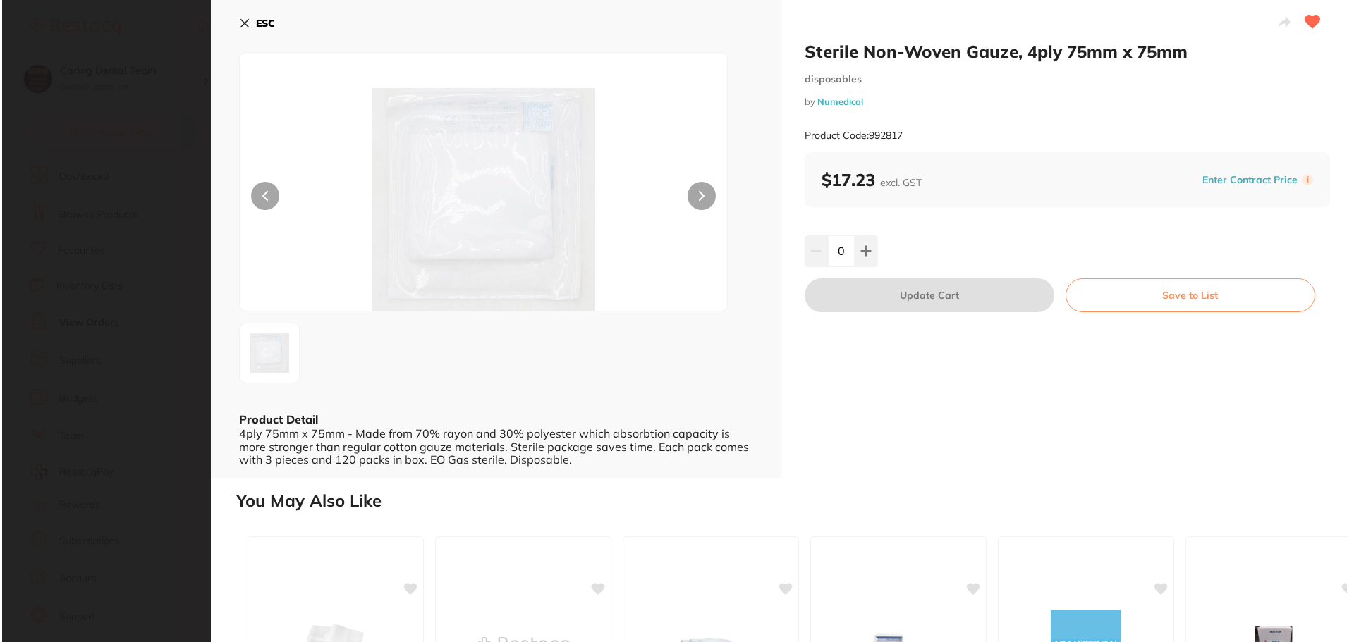
scroll to position [0, 0]
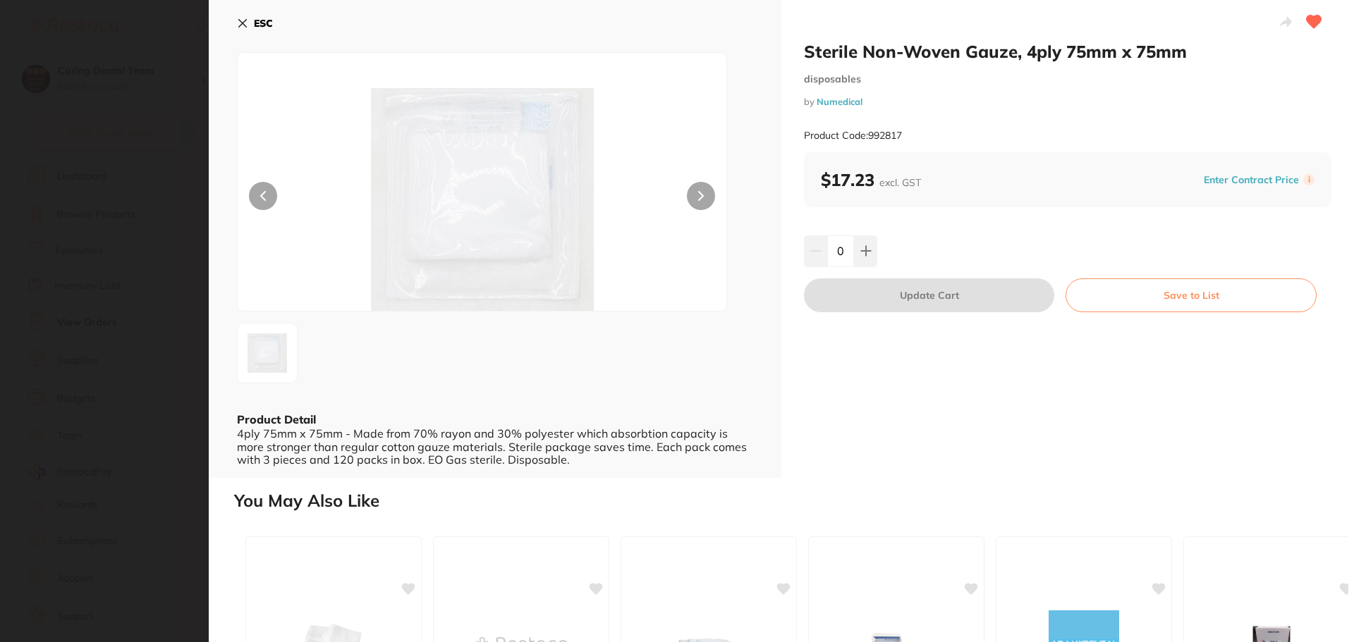
click at [265, 24] on b "ESC" at bounding box center [263, 23] width 19 height 13
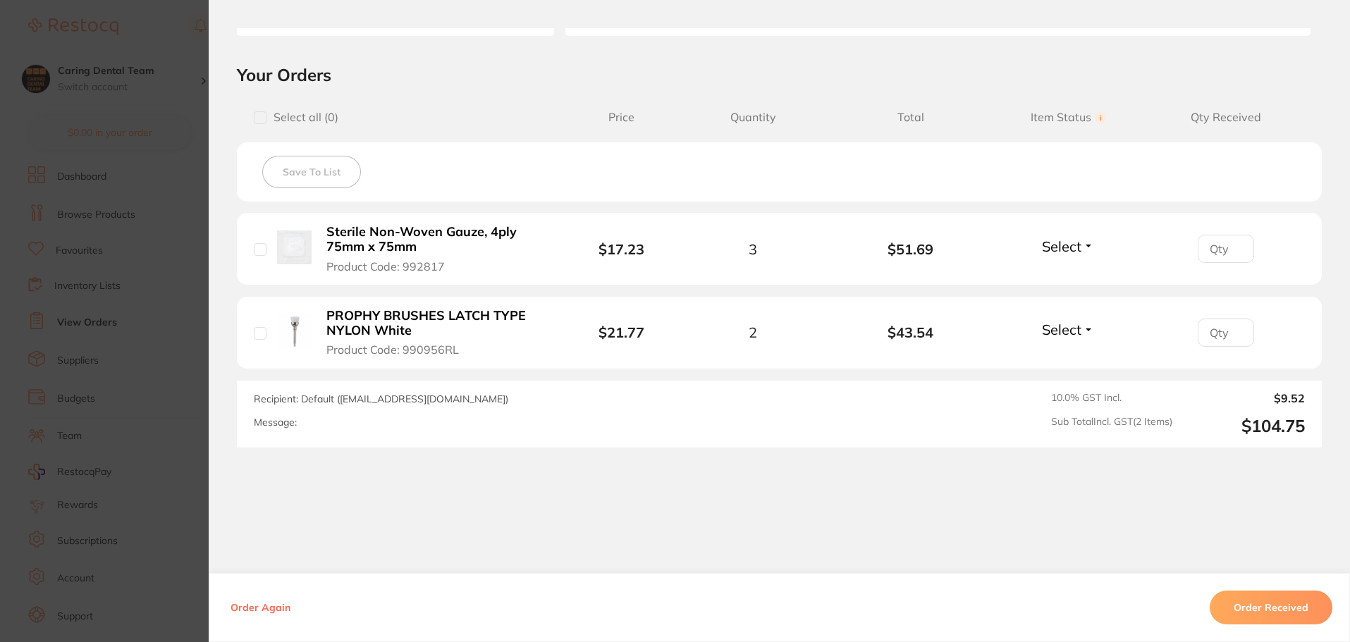
click at [525, 157] on div "Save To List" at bounding box center [779, 171] width 1085 height 59
drag, startPoint x: 319, startPoint y: 225, endPoint x: 352, endPoint y: 239, distance: 36.0
drag, startPoint x: 352, startPoint y: 239, endPoint x: 532, endPoint y: 210, distance: 182.8
click at [553, 128] on div "Select all ( 0 ) Price Quantity Total Item Status You can use this feature to t…" at bounding box center [779, 117] width 1085 height 36
drag, startPoint x: 420, startPoint y: 254, endPoint x: 423, endPoint y: 240, distance: 13.7
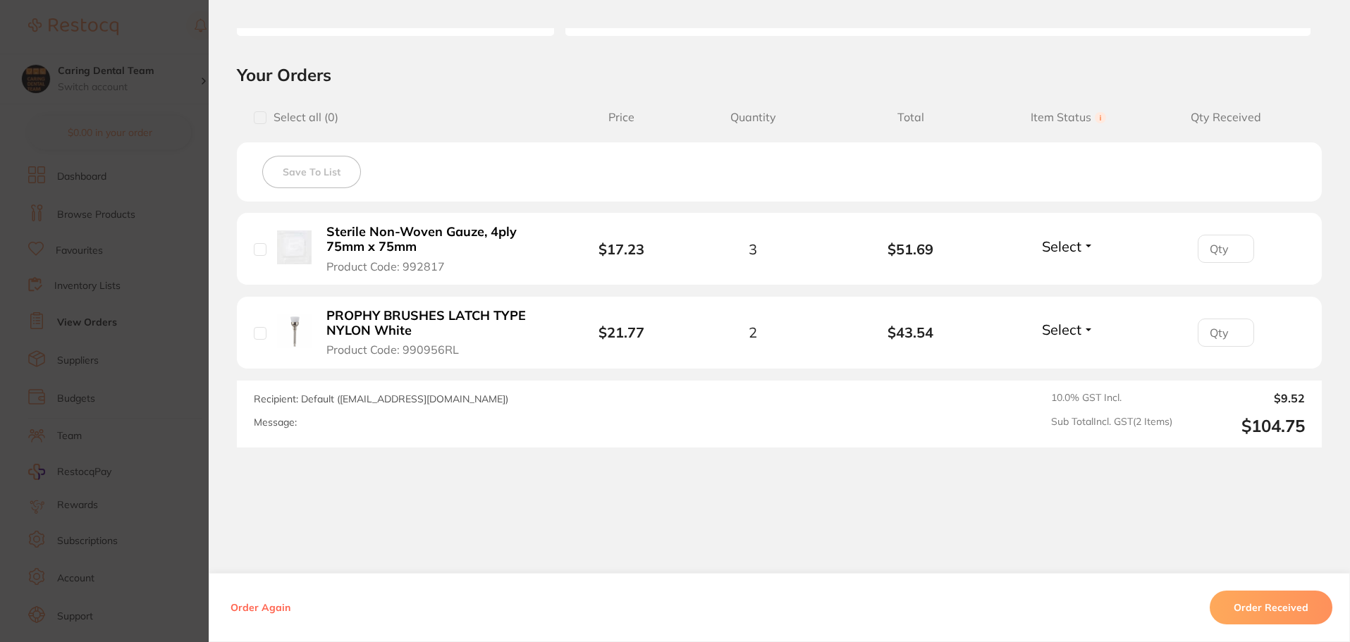
click at [367, 243] on b "Sterile Non-Woven Gauze, 4ply 75mm x 75mm" at bounding box center [435, 239] width 218 height 29
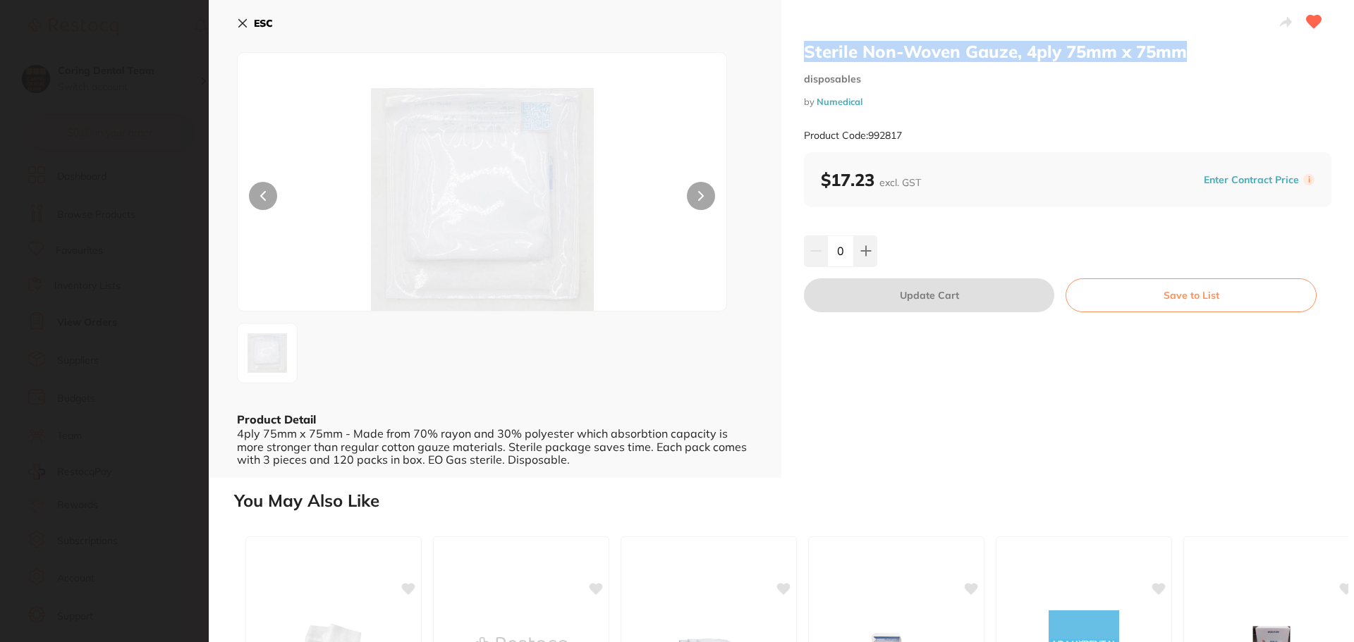
drag, startPoint x: 804, startPoint y: 54, endPoint x: 1186, endPoint y: 58, distance: 381.4
click at [1186, 58] on h2 "Sterile Non-Woven Gauze, 4ply 75mm x 75mm" at bounding box center [1067, 51] width 527 height 21
copy h2 "Sterile Non-Woven Gauze, 4ply 75mm x 75mm"
click at [1077, 54] on h2 "Sterile Non-Woven Gauze, 4ply 75mm x 75mm" at bounding box center [1067, 51] width 527 height 21
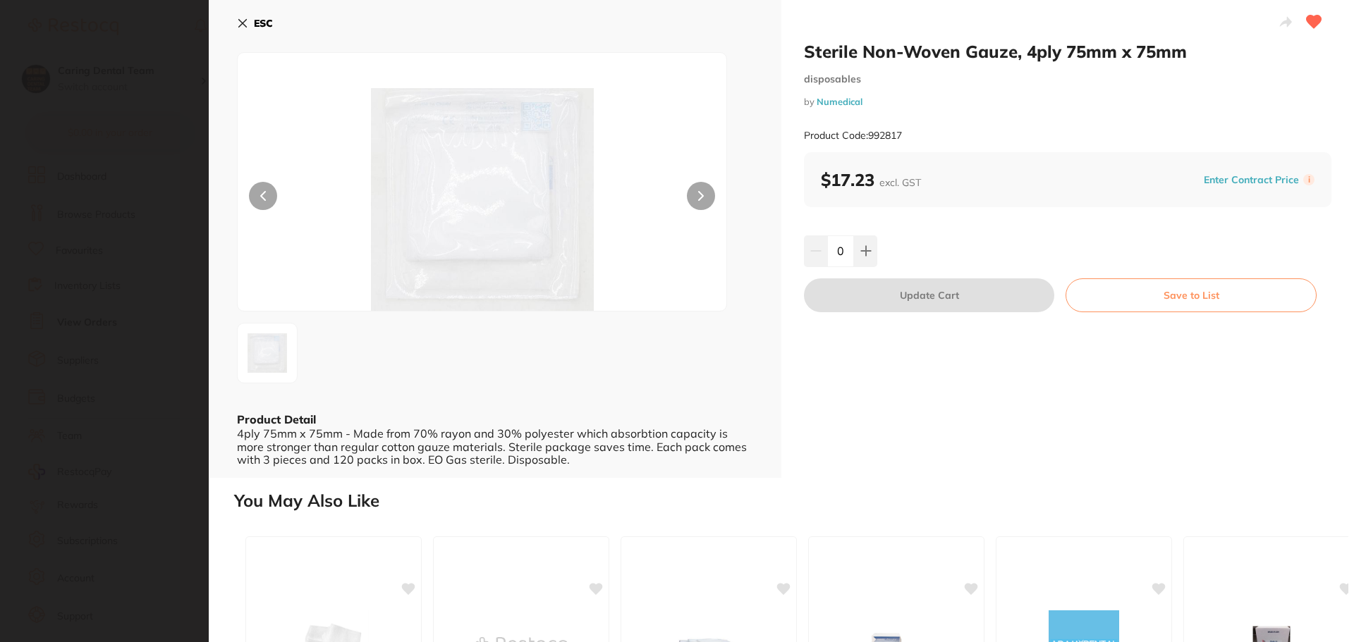
click at [1066, 53] on h2 "Sterile Non-Woven Gauze, 4ply 75mm x 75mm" at bounding box center [1067, 51] width 527 height 21
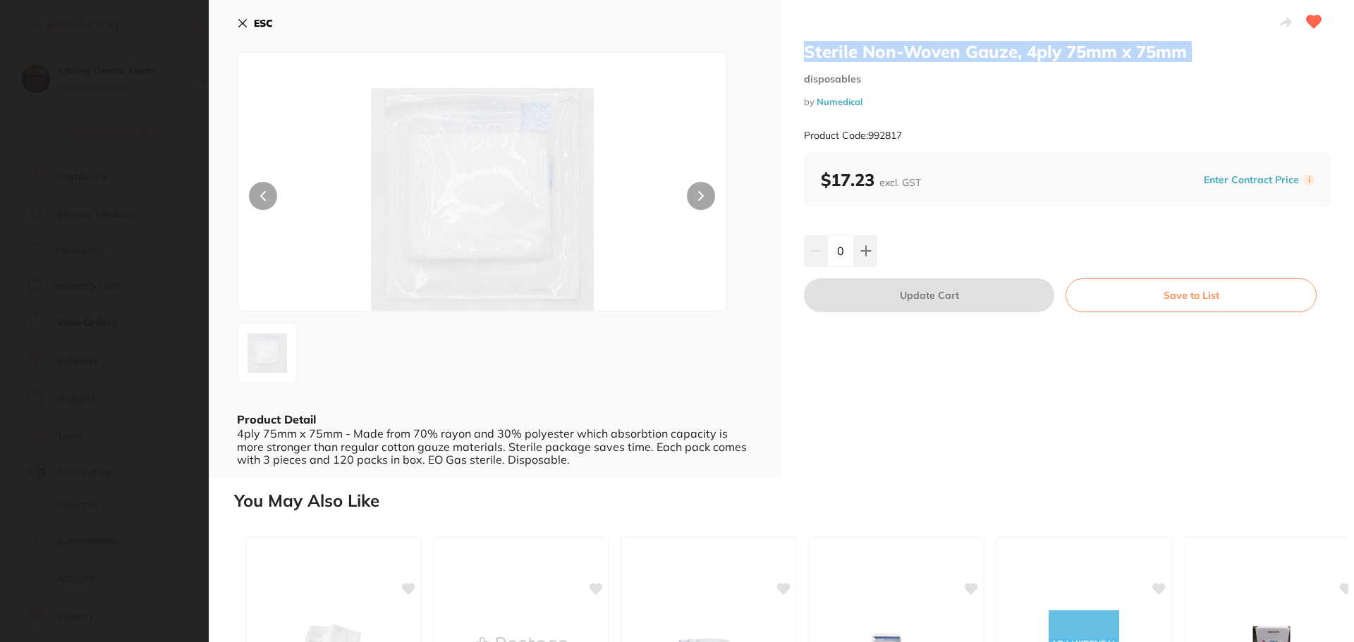
click at [1066, 53] on h2 "Sterile Non-Woven Gauze, 4ply 75mm x 75mm" at bounding box center [1067, 51] width 527 height 21
copy h2 "Sterile Non-Woven Gauze, 4ply 75mm x 75mm"
click at [1091, 107] on div "Sterile Non-Woven Gauze, 4ply 75mm x 75mm disposables by Numedical Product Code…" at bounding box center [1067, 96] width 527 height 111
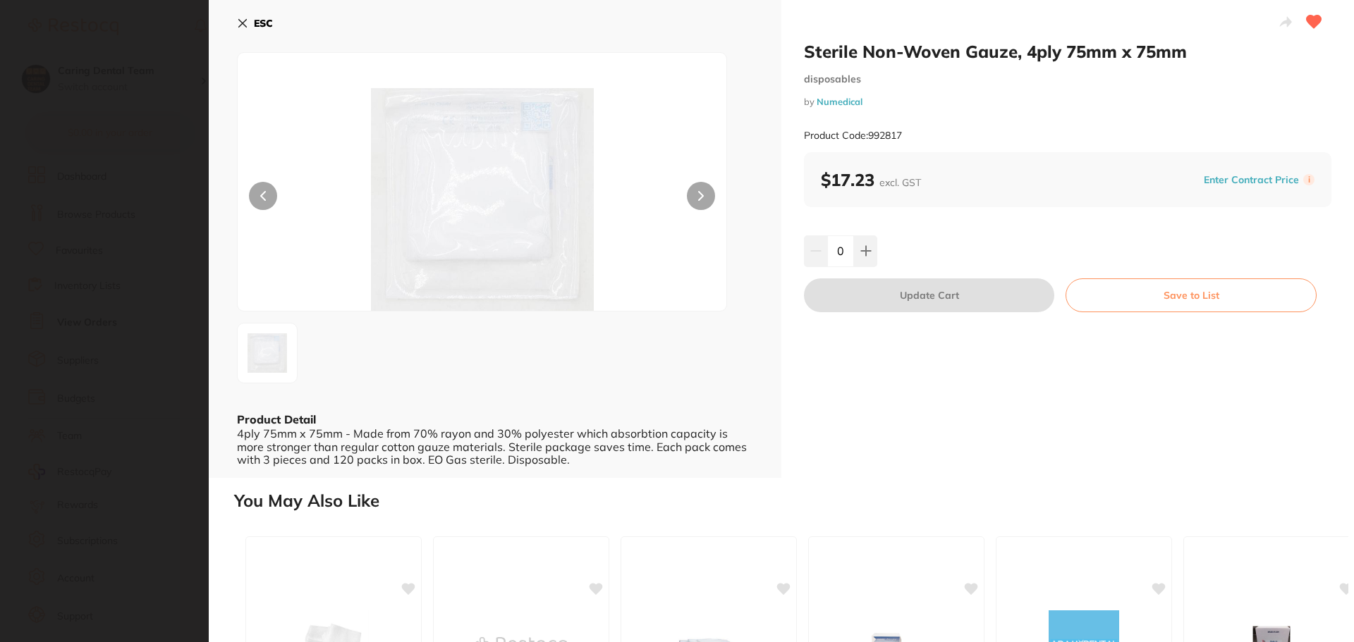
click at [270, 25] on b "ESC" at bounding box center [263, 23] width 19 height 13
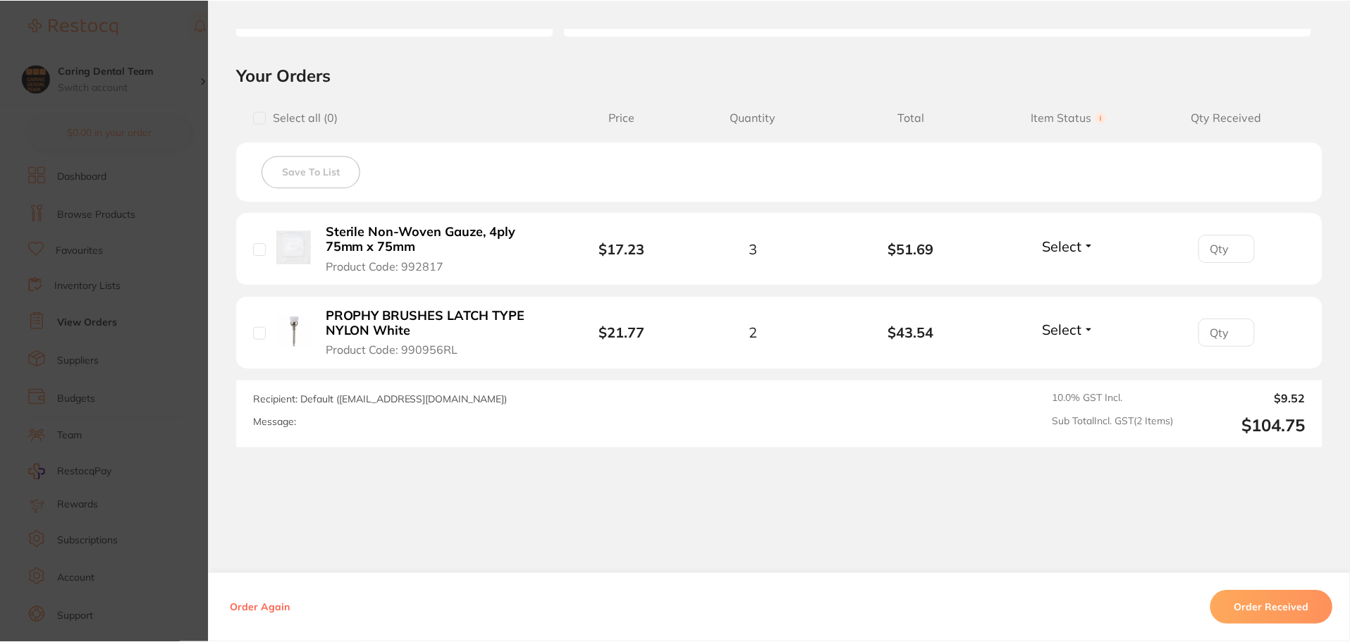
scroll to position [635, 0]
click at [335, 231] on b "Sterile Non-Woven Gauze, 4ply 75mm x 75mm" at bounding box center [435, 239] width 218 height 29
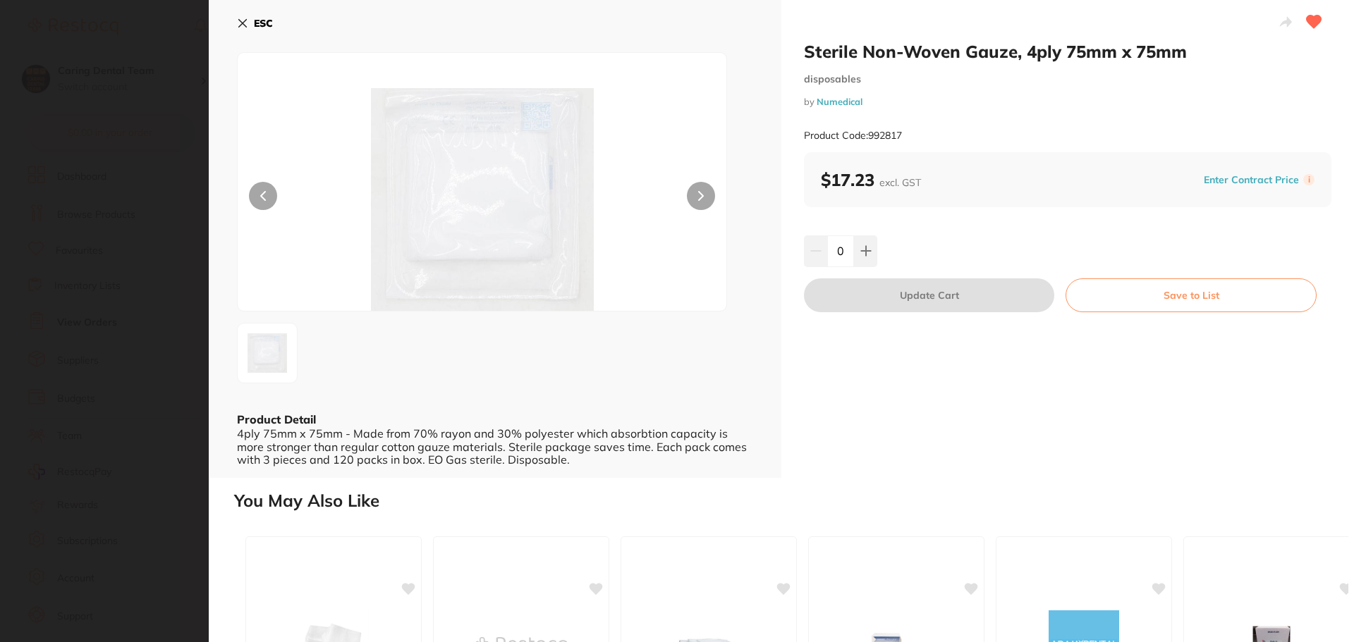
scroll to position [0, 0]
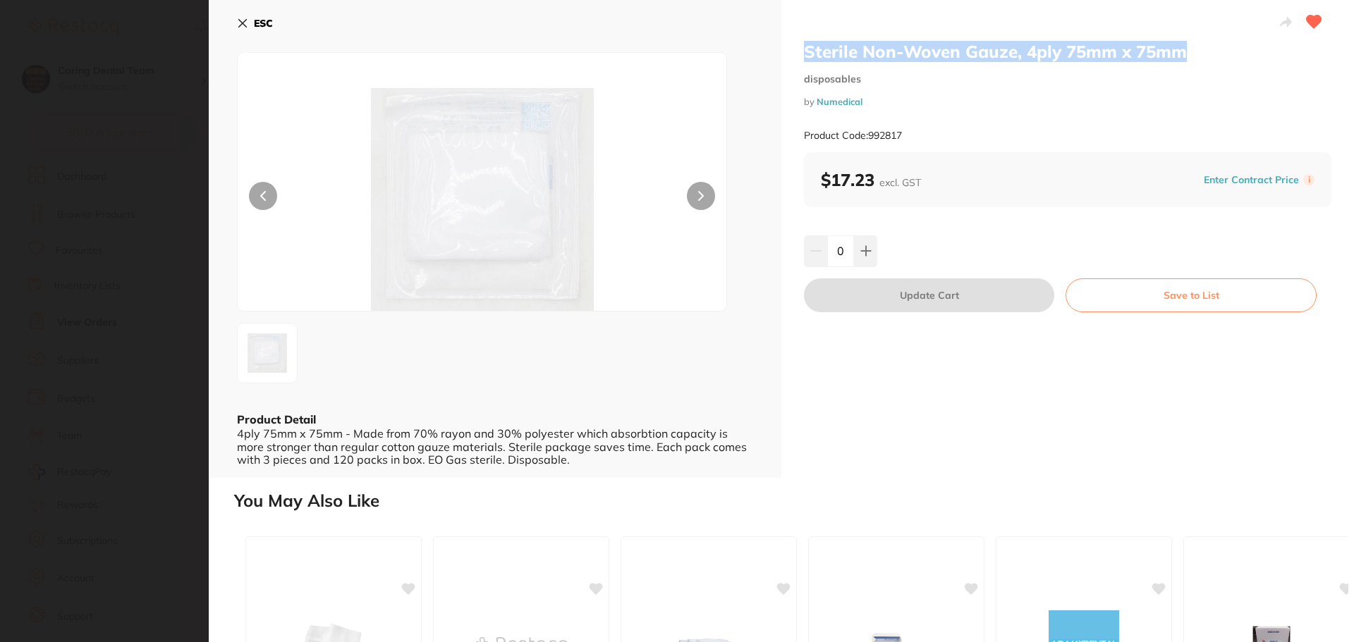
drag, startPoint x: 805, startPoint y: 51, endPoint x: 1177, endPoint y: 44, distance: 371.6
click at [1177, 44] on h2 "Sterile Non-Woven Gauze, 4ply 75mm x 75mm" at bounding box center [1067, 51] width 527 height 21
copy h2 "Sterile Non-Woven Gauze, 4ply 75mm x 75mm"
click at [242, 25] on icon at bounding box center [242, 23] width 11 height 11
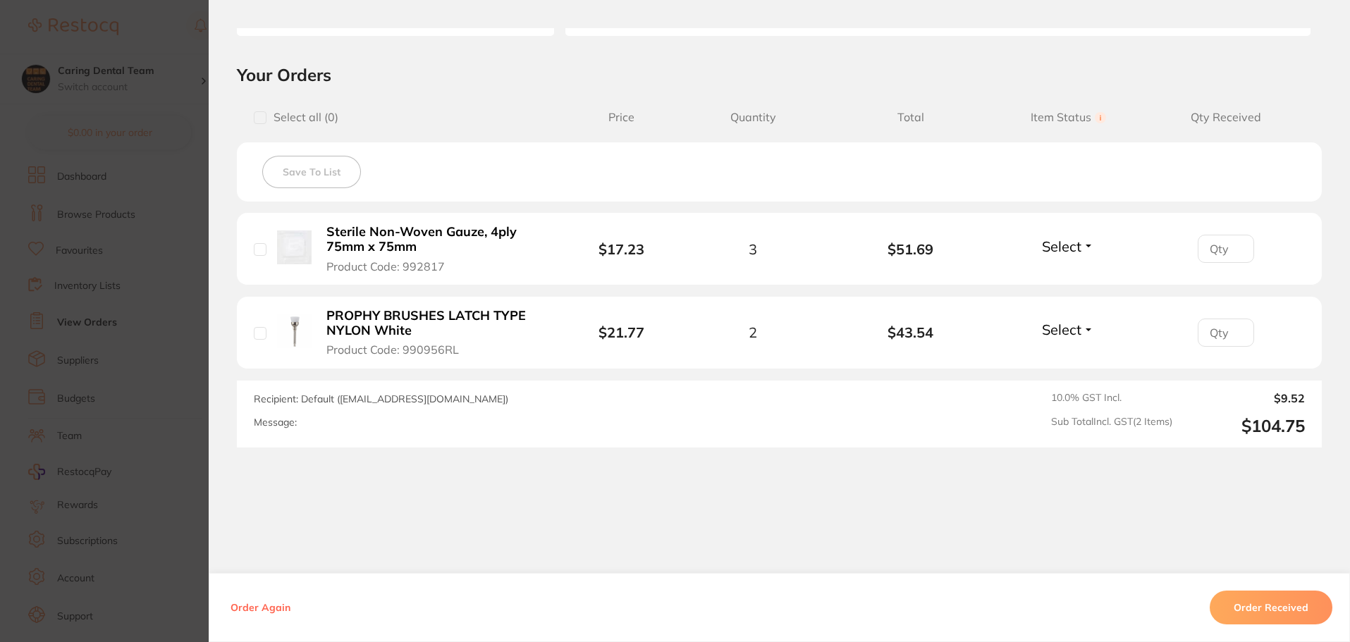
drag, startPoint x: 322, startPoint y: 312, endPoint x: 488, endPoint y: 338, distance: 167.7
click at [488, 338] on b "PROPHY BRUSHES LATCH TYPE NYLON White" at bounding box center [435, 323] width 218 height 29
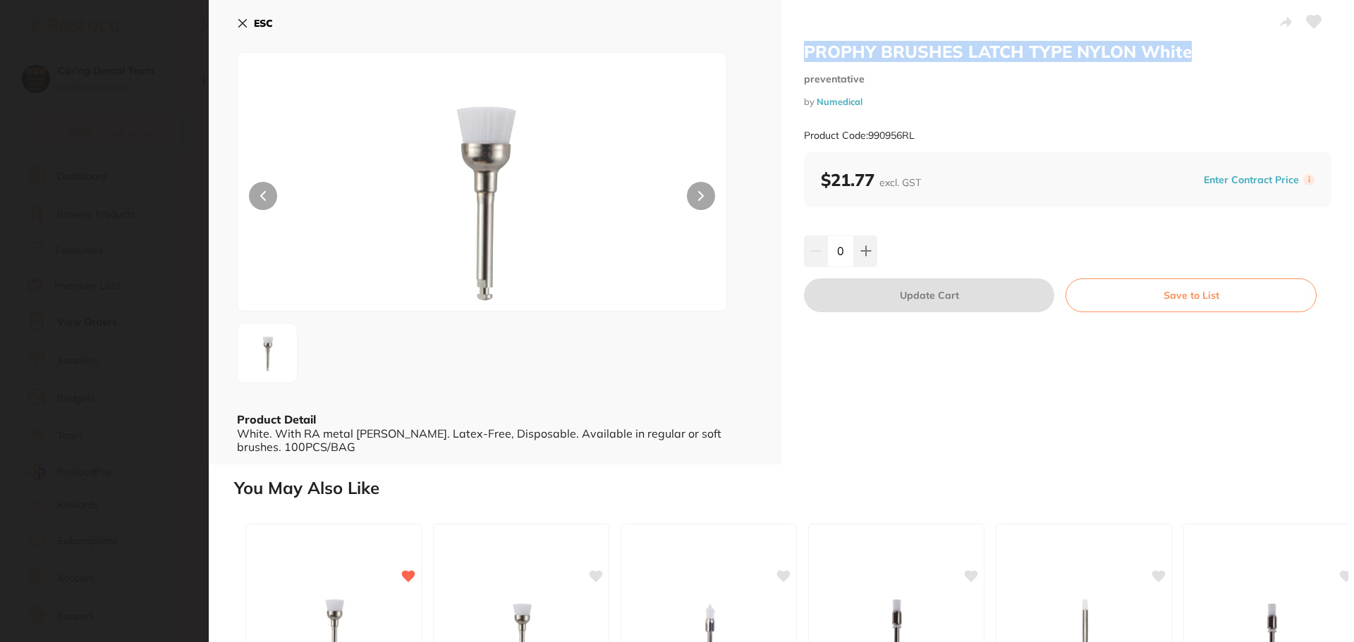
drag, startPoint x: 1089, startPoint y: 61, endPoint x: 803, endPoint y: 48, distance: 285.9
click at [804, 48] on h2 "PROPHY BRUSHES LATCH TYPE NYLON White" at bounding box center [1067, 51] width 527 height 21
copy h2 "PROPHY BRUSHES LATCH TYPE NYLON White"
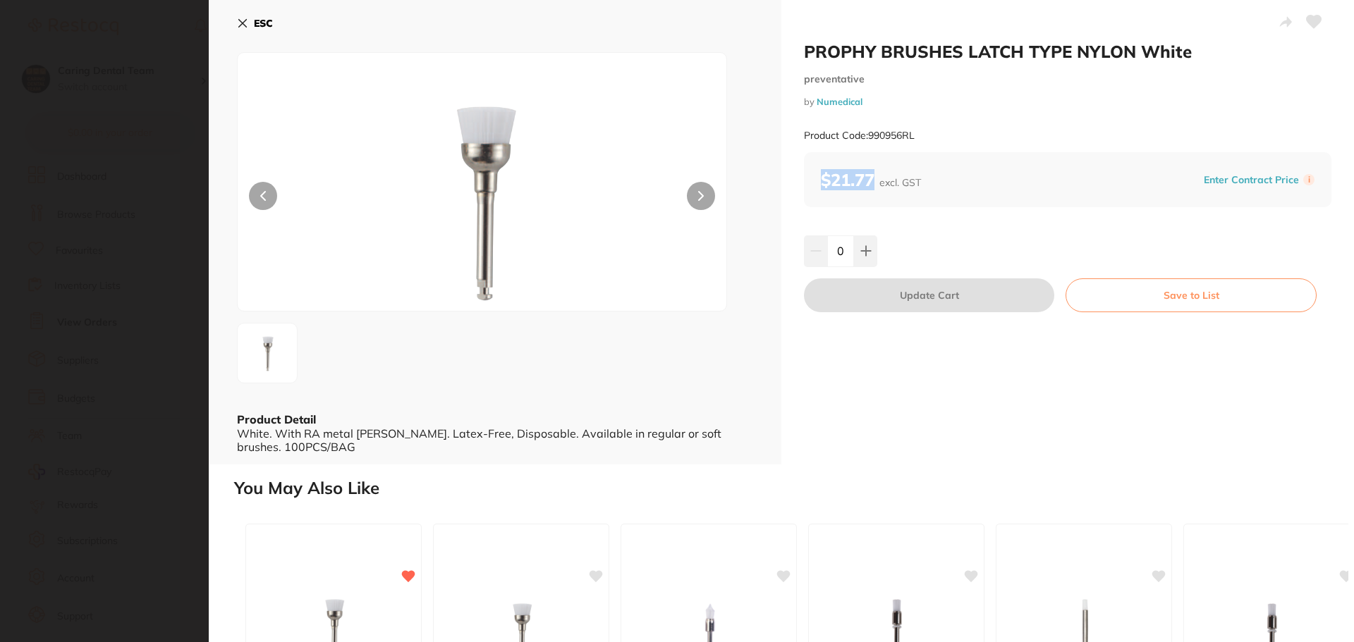
drag, startPoint x: 869, startPoint y: 176, endPoint x: 783, endPoint y: 168, distance: 86.4
click at [783, 168] on div "PROPHY BRUSHES LATCH TYPE NYLON White preventative by Numedical Product Code: 9…" at bounding box center [1067, 232] width 572 height 465
copy b "$21.77"
click at [271, 32] on button "ESC" at bounding box center [255, 23] width 36 height 24
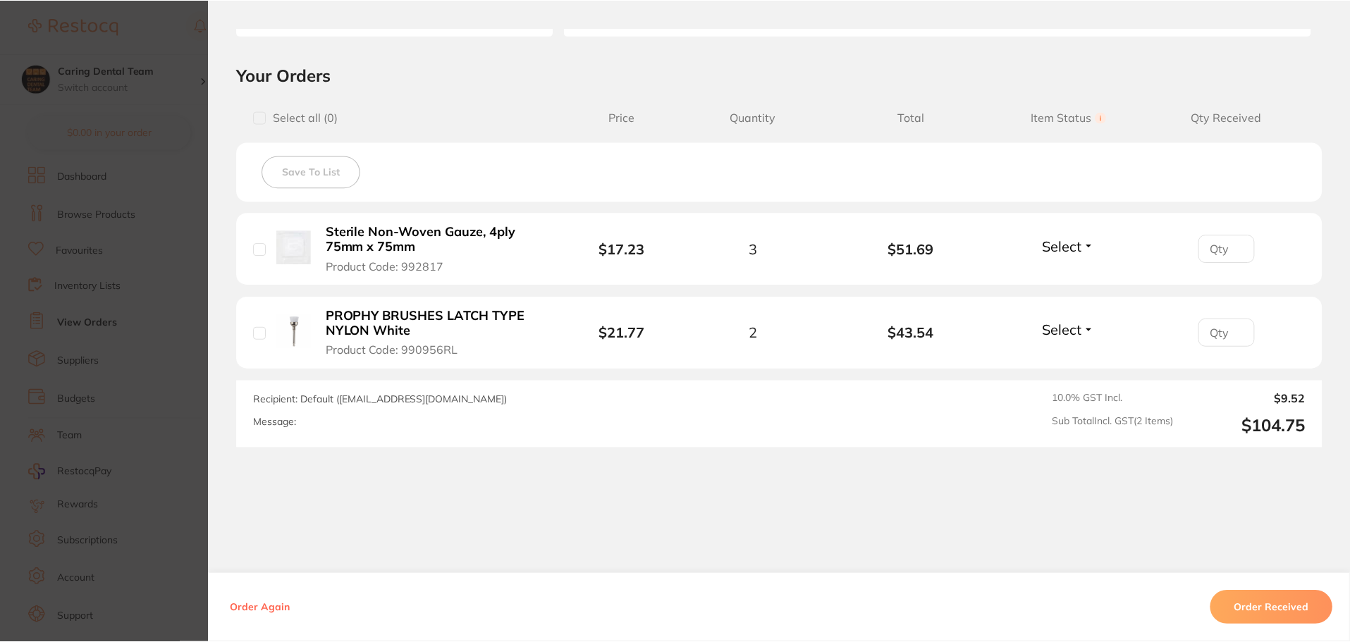
scroll to position [635, 0]
drag, startPoint x: 955, startPoint y: 255, endPoint x: 879, endPoint y: 257, distance: 75.5
click at [879, 257] on li "Sterile Non-Woven Gauze, 4ply 75mm x 75mm Product Code: 992817 $17.23 3 $51.69 …" at bounding box center [779, 249] width 1085 height 73
copy b "$51.69"
drag, startPoint x: 417, startPoint y: 247, endPoint x: 582, endPoint y: 274, distance: 167.1
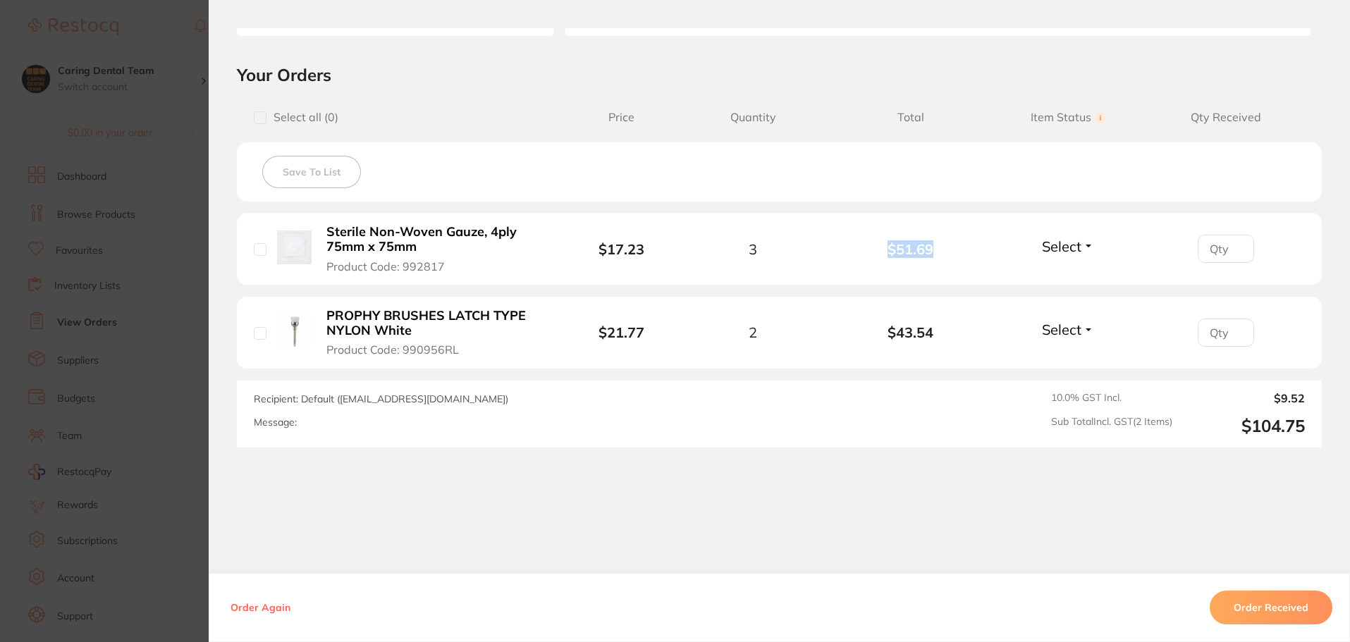
click at [291, 227] on div "Sterile Non-Woven Gauze, 4ply 75mm x 75mm Product Code: 992817" at bounding box center [411, 248] width 315 height 49
click at [390, 229] on b "Sterile Non-Woven Gauze, 4ply 75mm x 75mm" at bounding box center [435, 239] width 218 height 29
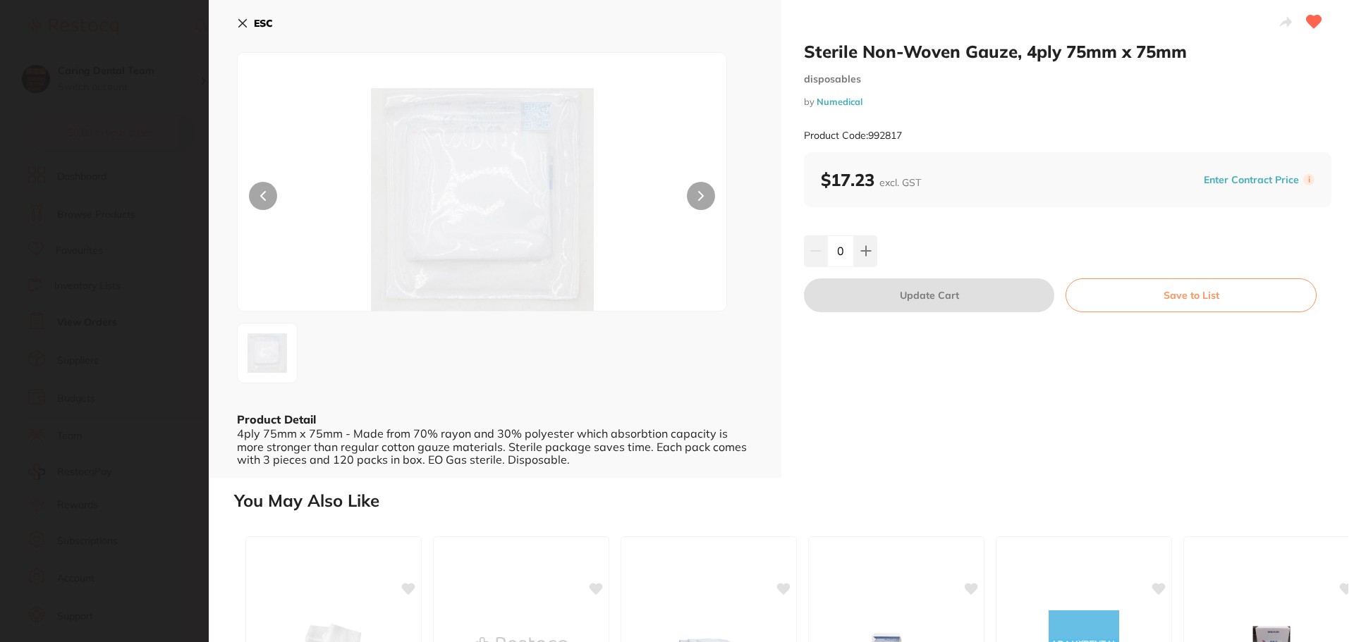
scroll to position [0, 0]
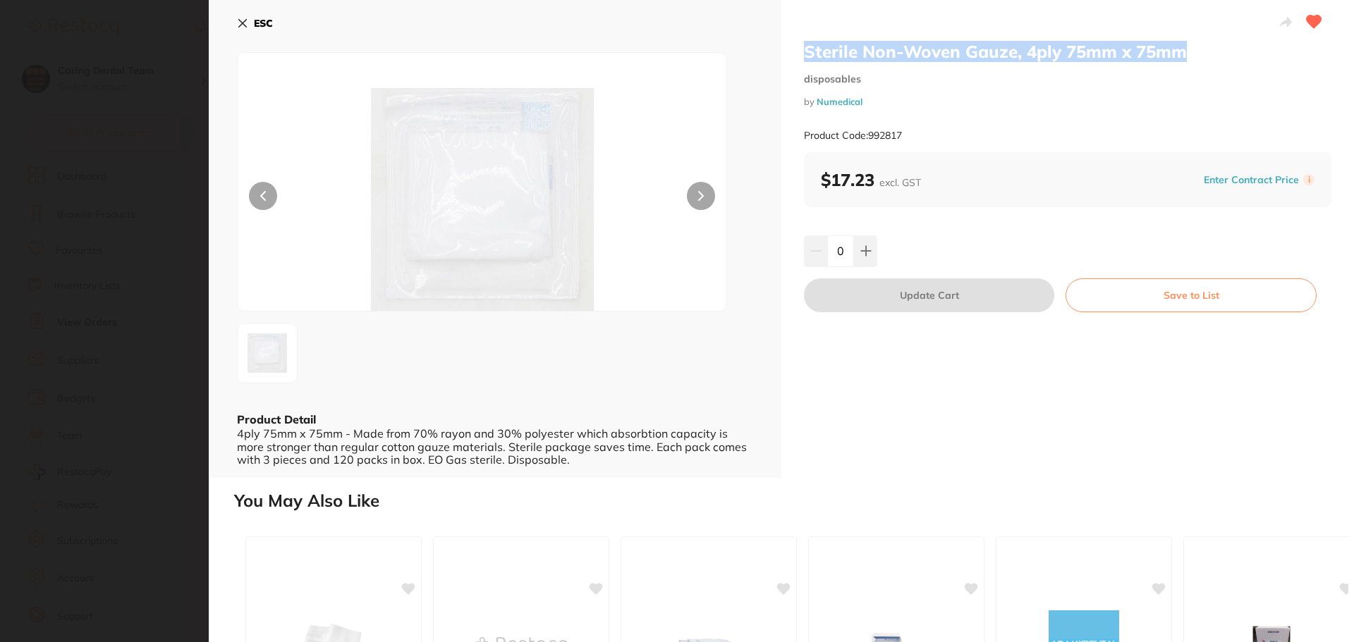
drag, startPoint x: 802, startPoint y: 51, endPoint x: 1198, endPoint y: 56, distance: 396.3
click at [1198, 56] on h2 "Sterile Non-Woven Gauze, 4ply 75mm x 75mm" at bounding box center [1067, 51] width 527 height 21
copy h2 "Sterile Non-Woven Gauze, 4ply 75mm x 75mm"
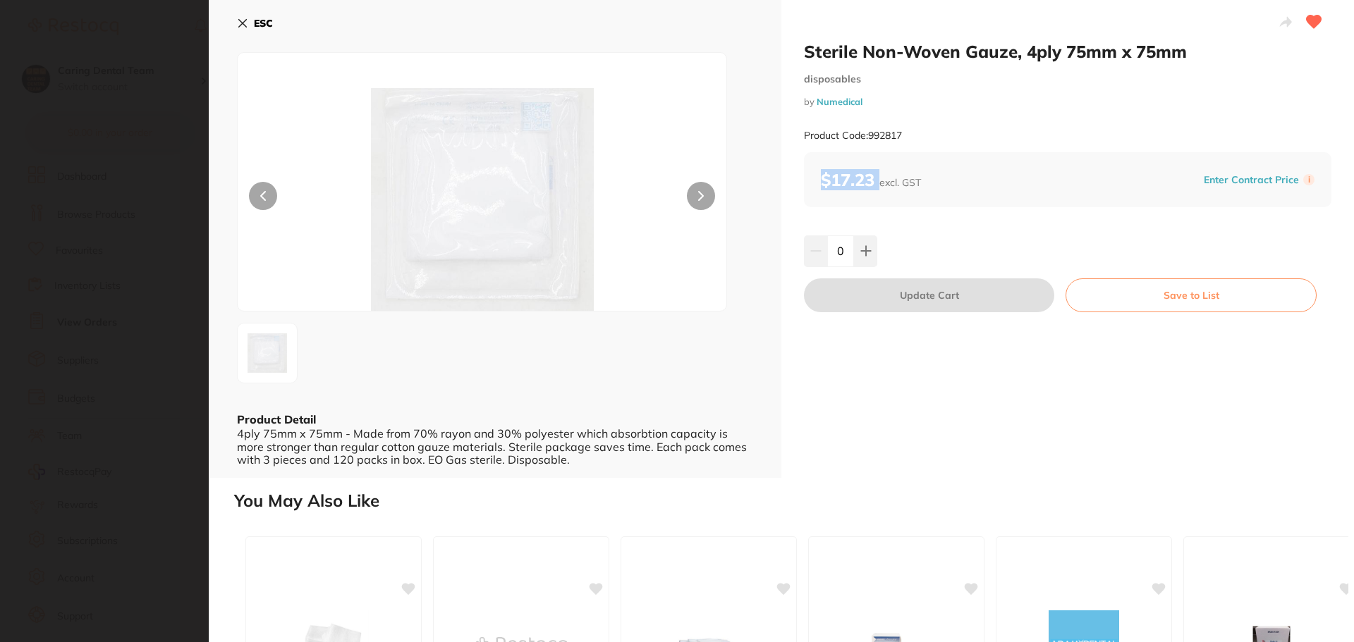
drag, startPoint x: 878, startPoint y: 189, endPoint x: 814, endPoint y: 185, distance: 63.6
click at [814, 185] on div "$17.23 excl. GST Enter Contract Price i" at bounding box center [1067, 179] width 527 height 55
copy b "$17.23"
click at [245, 17] on button "ESC" at bounding box center [255, 23] width 36 height 24
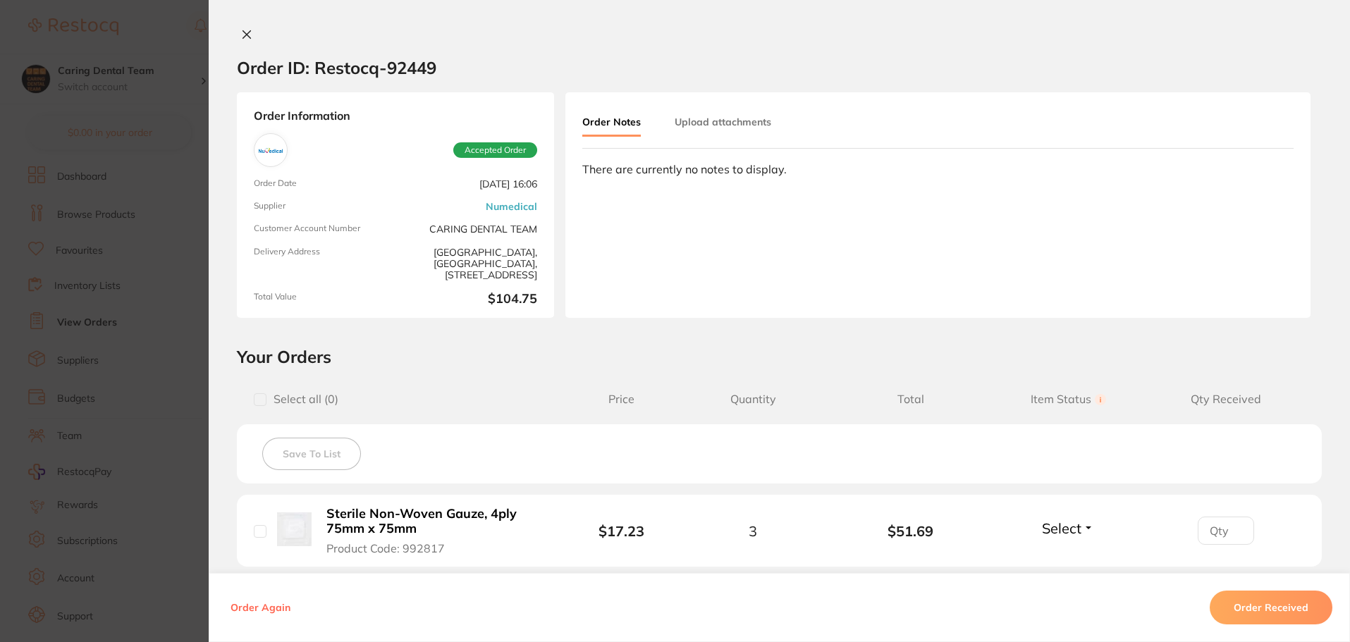
click at [241, 31] on icon at bounding box center [246, 34] width 11 height 11
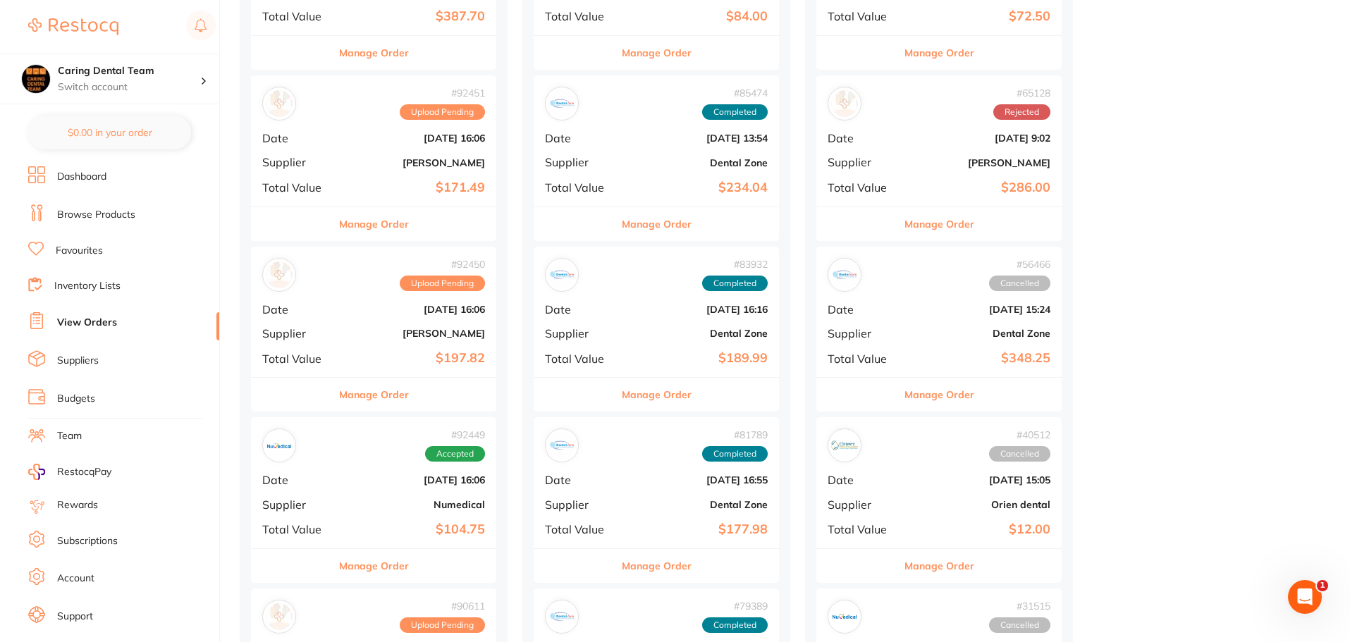
click at [333, 462] on div "# 92449 Accepted" at bounding box center [373, 446] width 223 height 34
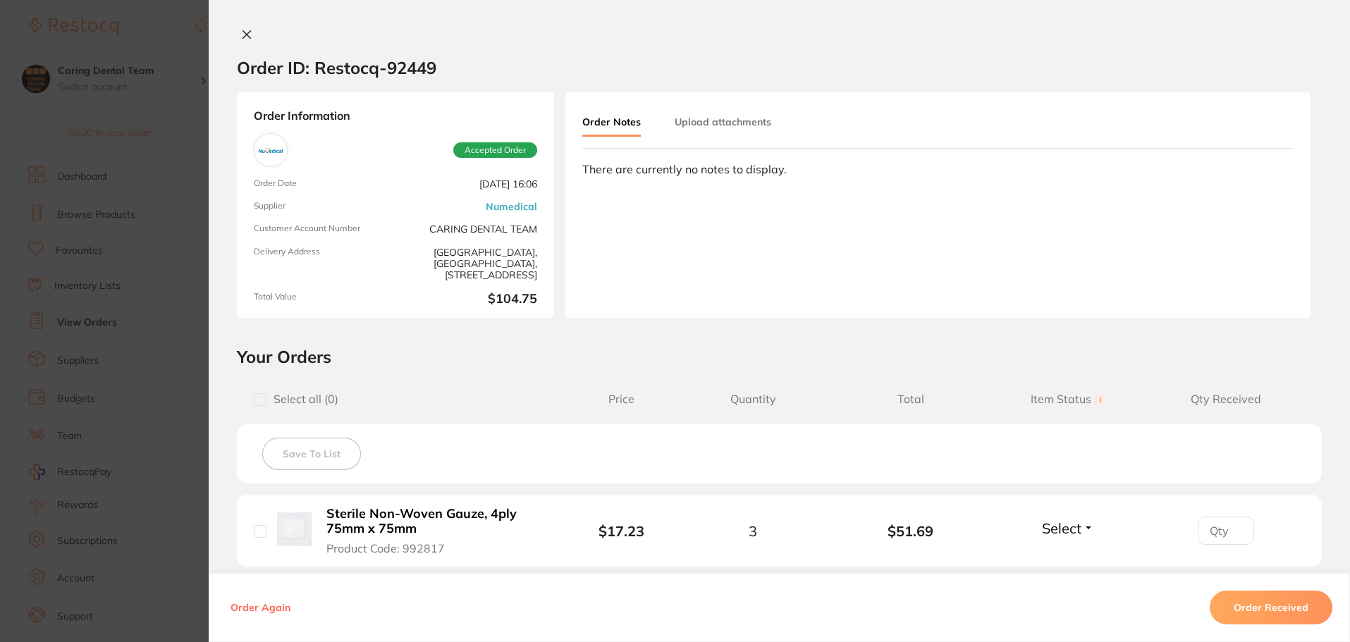
click at [489, 207] on link "Numedical" at bounding box center [511, 206] width 51 height 11
click at [386, 529] on b "Sterile Non-Woven Gauze, 4ply 75mm x 75mm" at bounding box center [435, 521] width 218 height 29
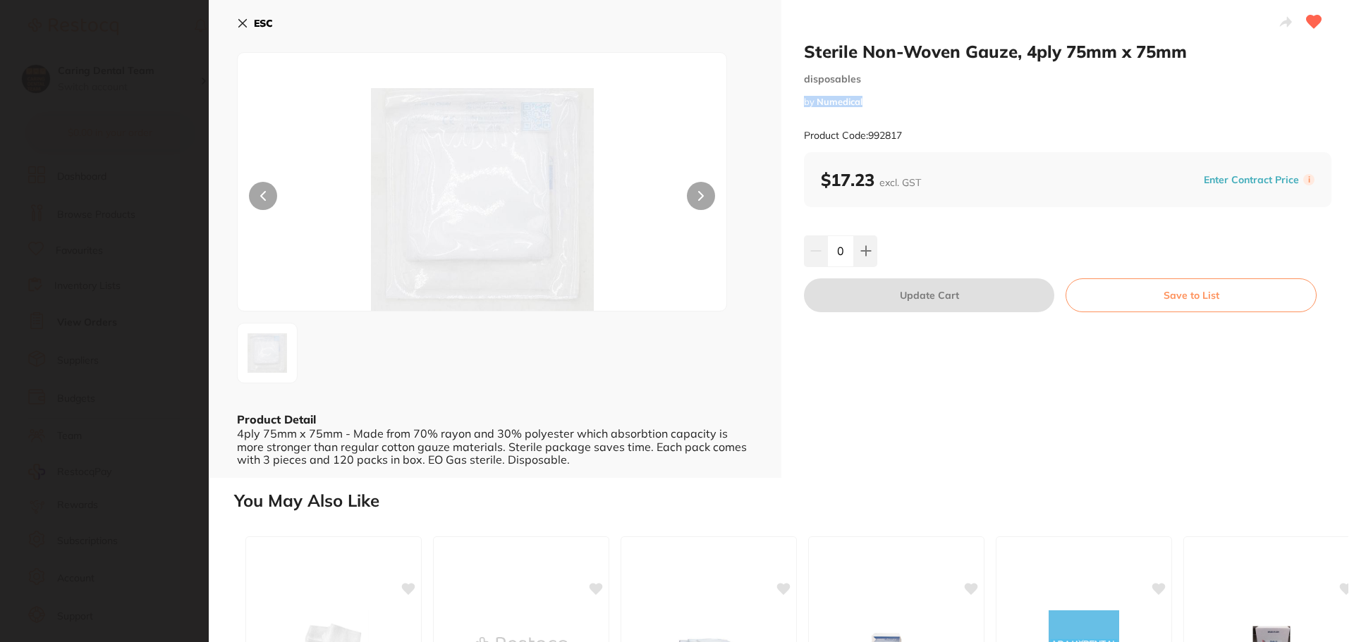
scroll to position [0, 0]
drag, startPoint x: 841, startPoint y: 103, endPoint x: 814, endPoint y: 103, distance: 27.5
click at [814, 103] on small "by Numedical" at bounding box center [1067, 102] width 527 height 11
click at [247, 23] on icon at bounding box center [242, 23] width 11 height 11
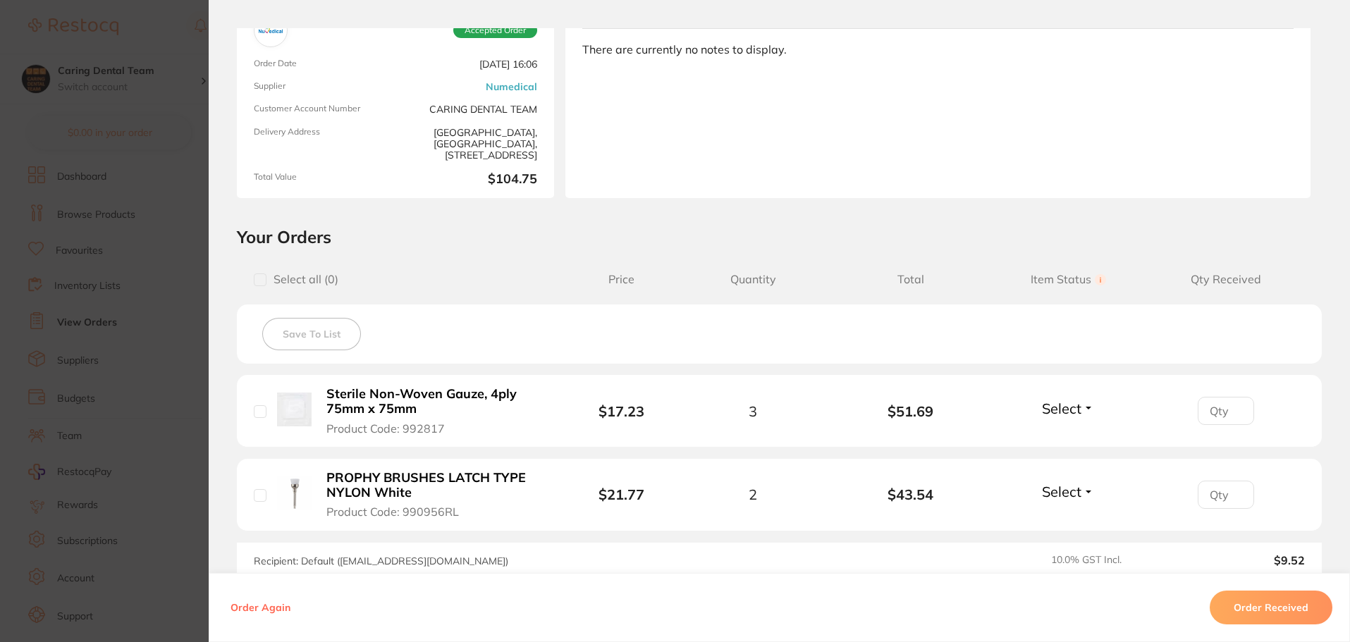
scroll to position [212, 0]
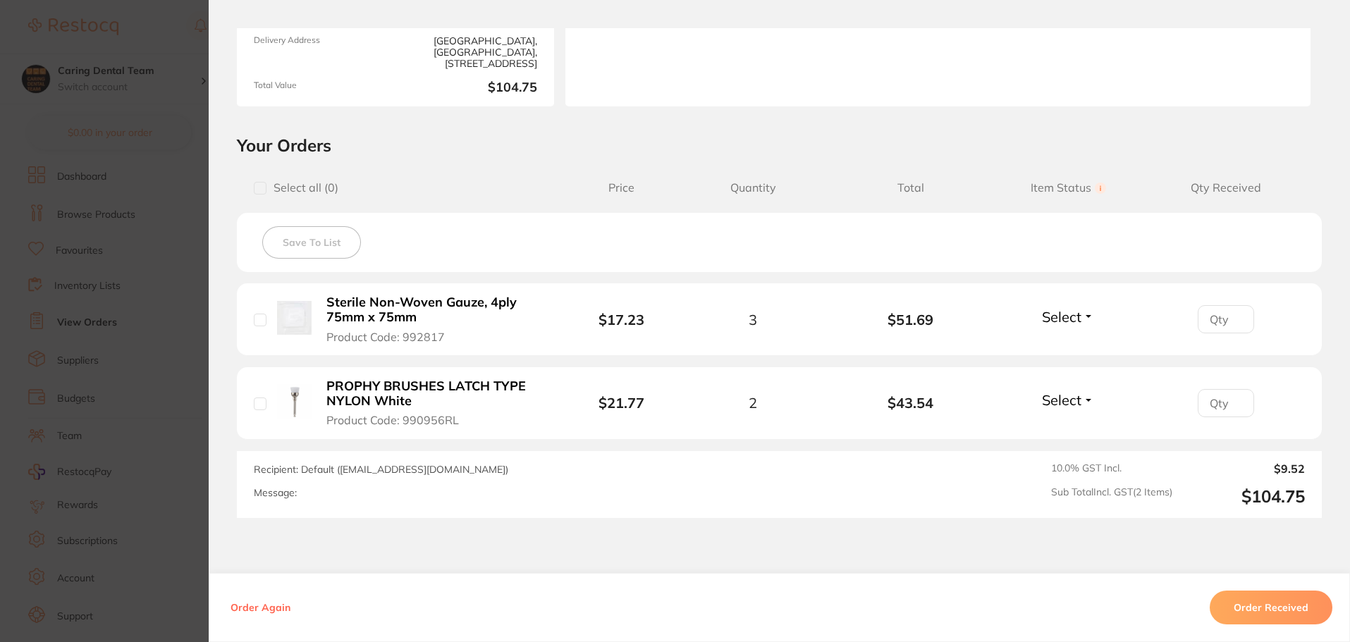
click at [332, 391] on b "PROPHY BRUSHES LATCH TYPE NYLON White" at bounding box center [435, 393] width 218 height 29
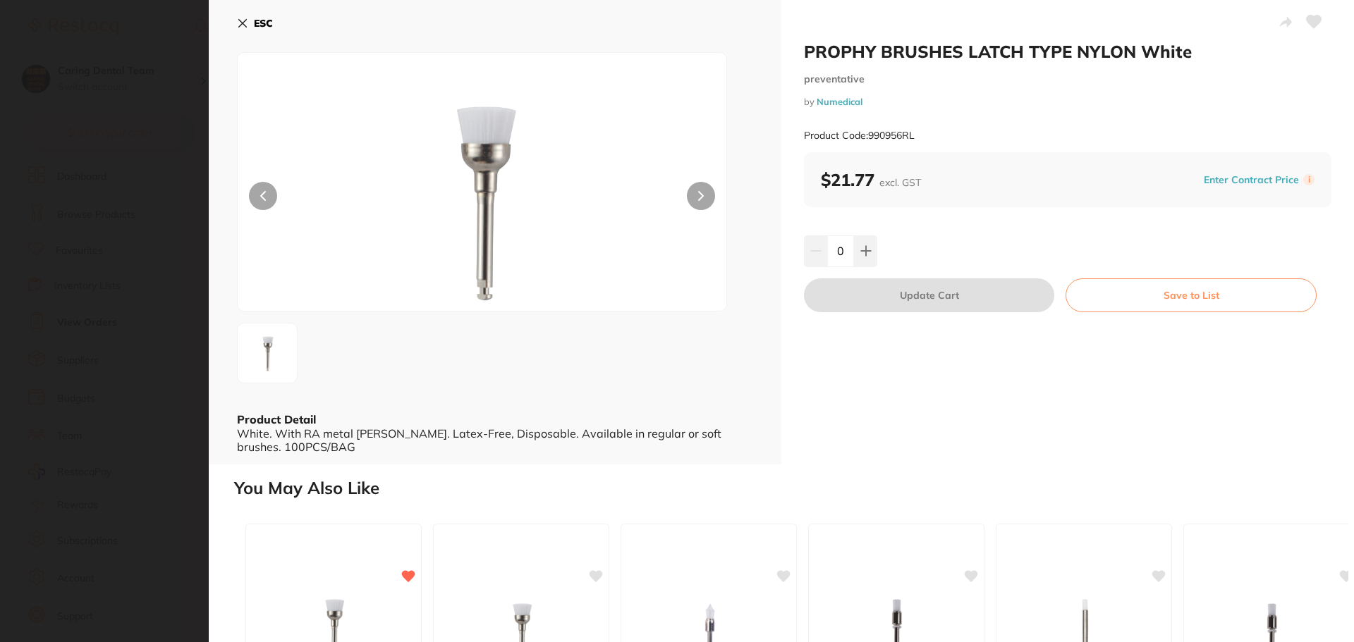
scroll to position [0, 0]
drag, startPoint x: 801, startPoint y: 49, endPoint x: 1193, endPoint y: 49, distance: 392.0
click at [1193, 49] on div "PROPHY BRUSHES LATCH TYPE NYLON White preventative by Numedical Product Code: 9…" at bounding box center [1067, 232] width 572 height 465
copy h2 "PROPHY BRUSHES LATCH TYPE NYLON White"
drag, startPoint x: 875, startPoint y: 183, endPoint x: 821, endPoint y: 176, distance: 54.7
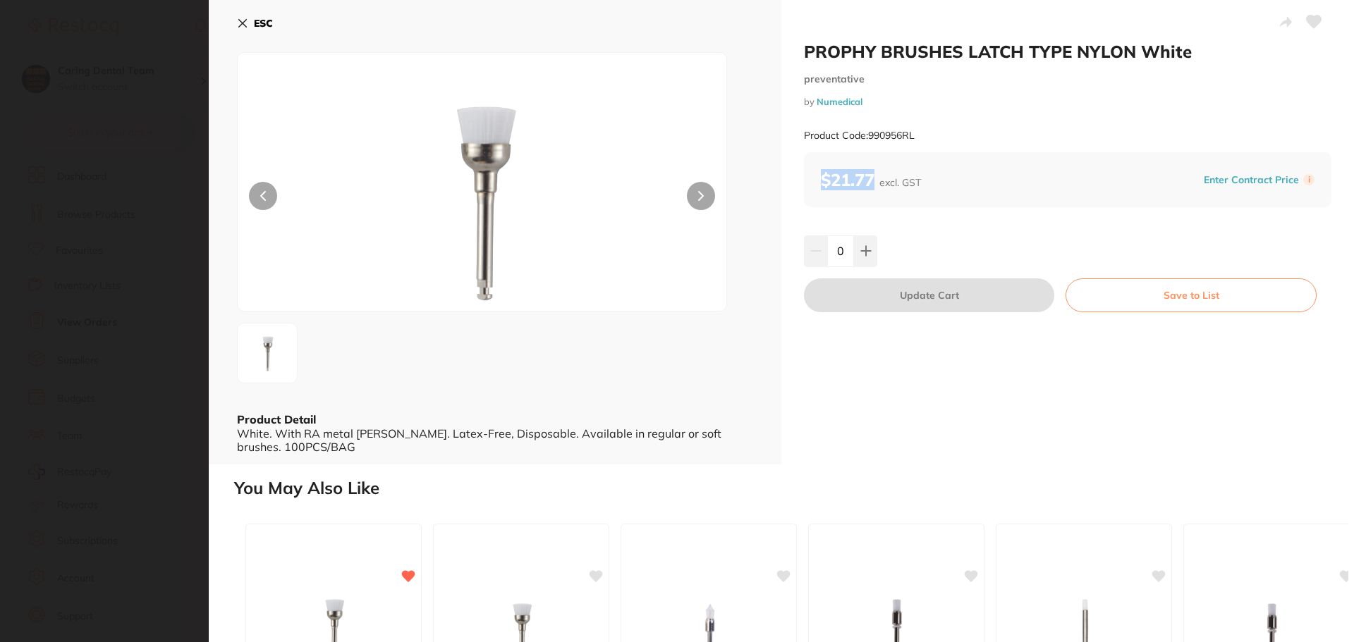
click at [821, 176] on b "$21.77 excl. GST" at bounding box center [871, 179] width 100 height 21
copy b "$21.77"
click at [249, 23] on button "ESC" at bounding box center [255, 23] width 36 height 24
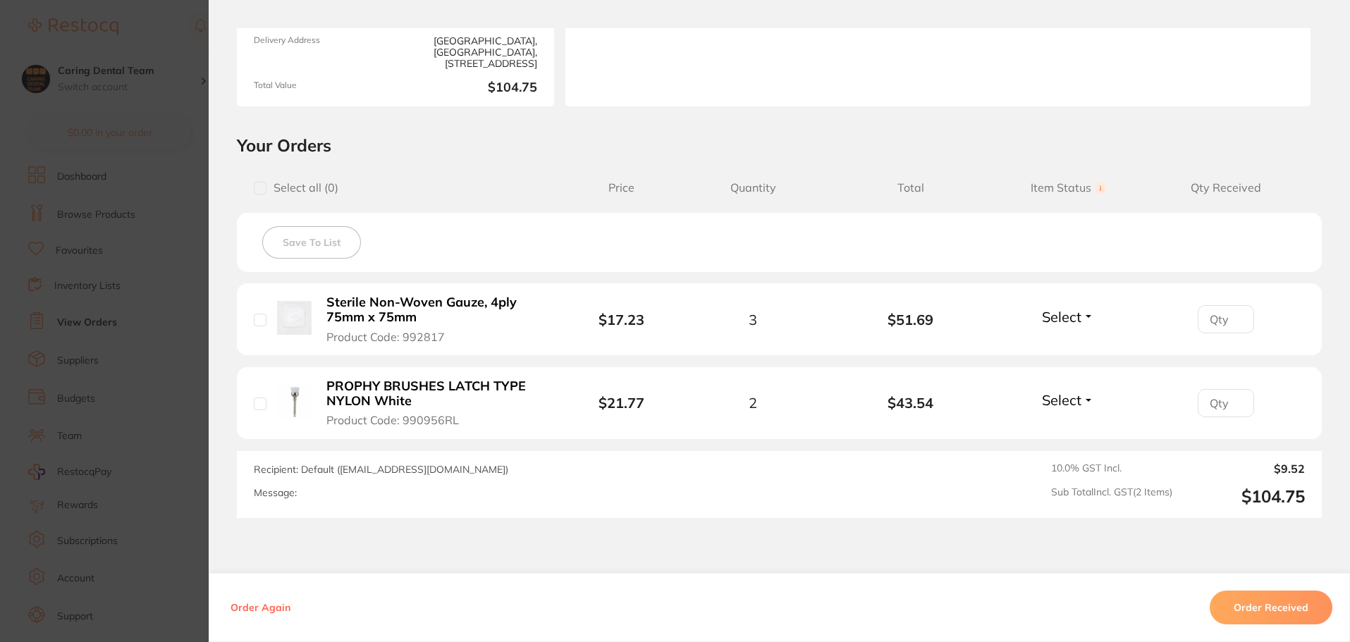
click at [197, 114] on section "Order ID: Restocq- 92449 Order Information Accepted Order Order Date [DATE] 16:…" at bounding box center [675, 321] width 1350 height 642
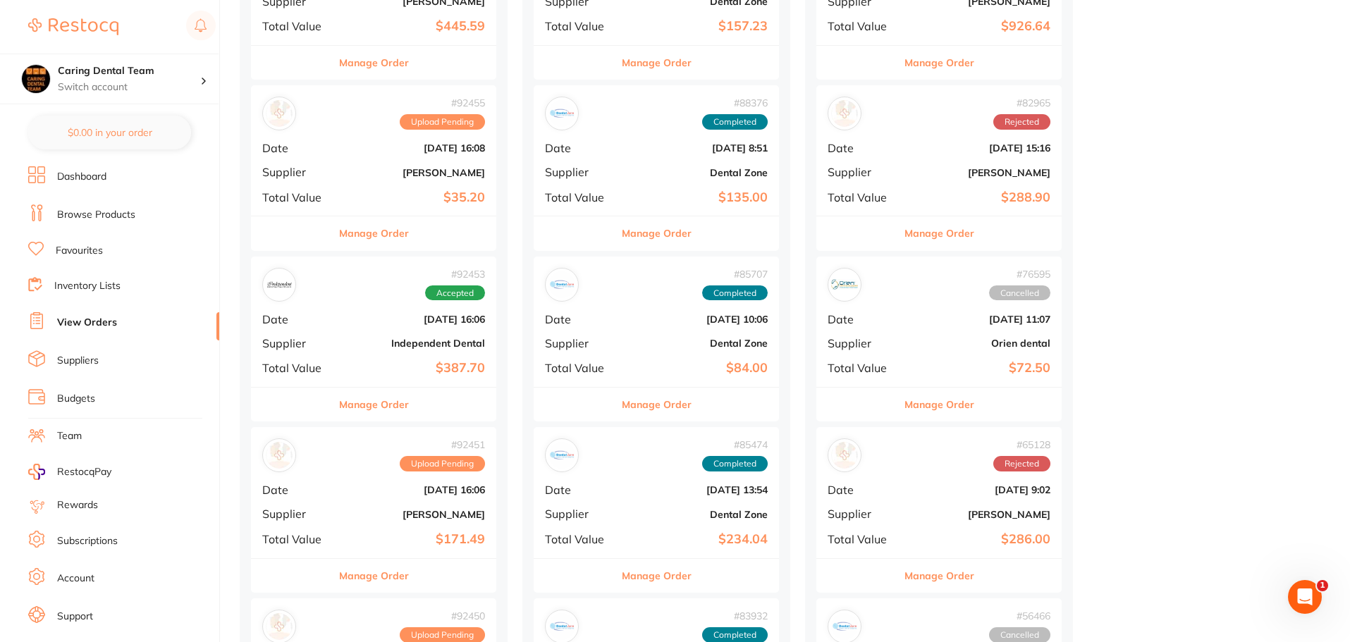
scroll to position [282, 0]
click at [378, 356] on div "# 92453 Accepted Date Sept 2 2025, 16:06 Supplier Independent Dental Total Valu…" at bounding box center [373, 322] width 245 height 130
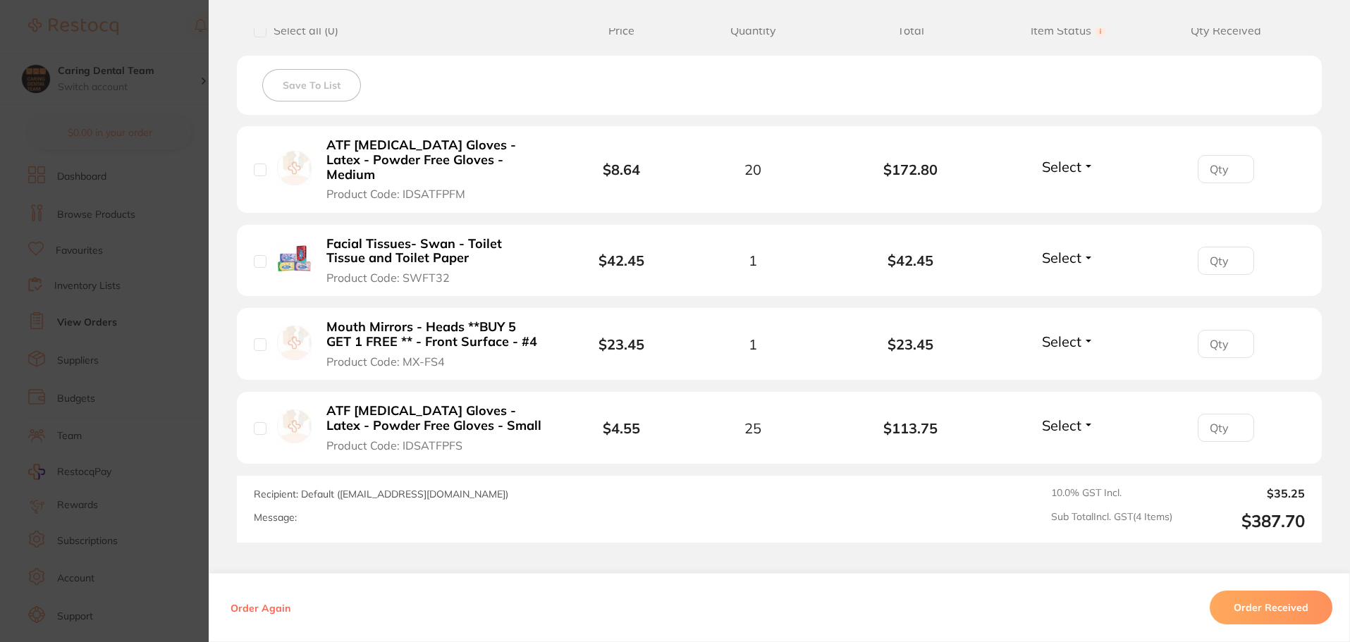
scroll to position [423, 0]
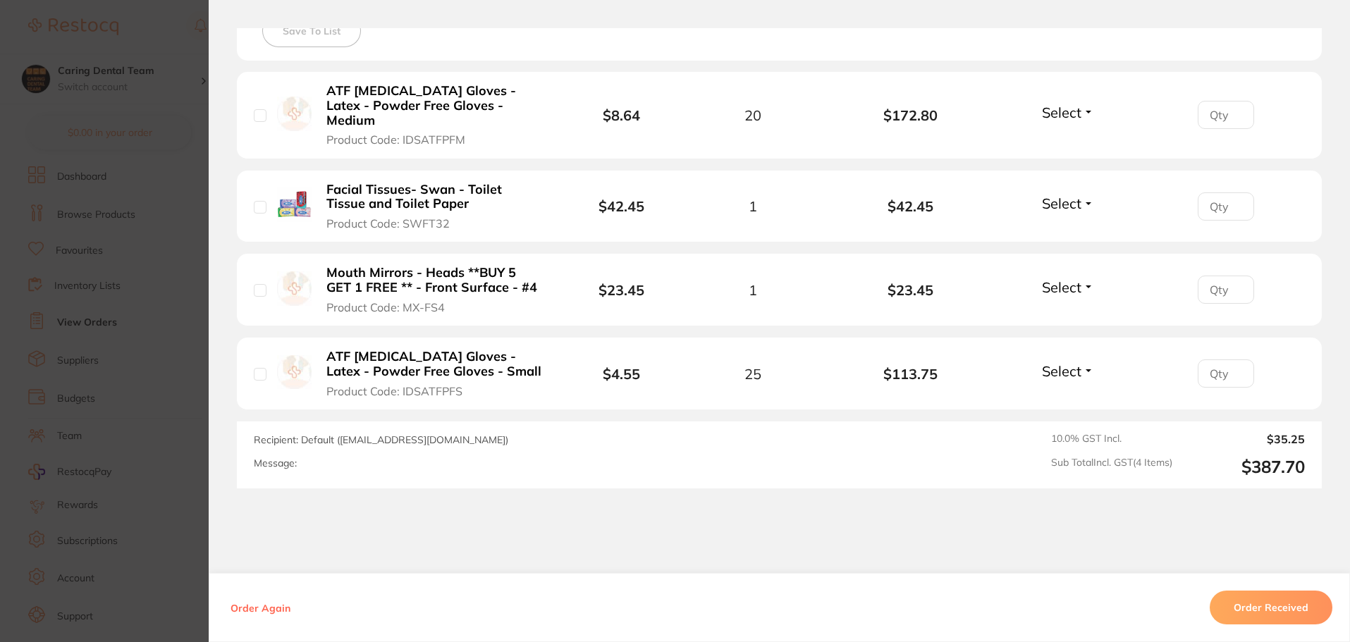
click at [415, 94] on b "ATF [MEDICAL_DATA] Gloves - Latex - Powder Free Gloves - Medium" at bounding box center [435, 106] width 218 height 44
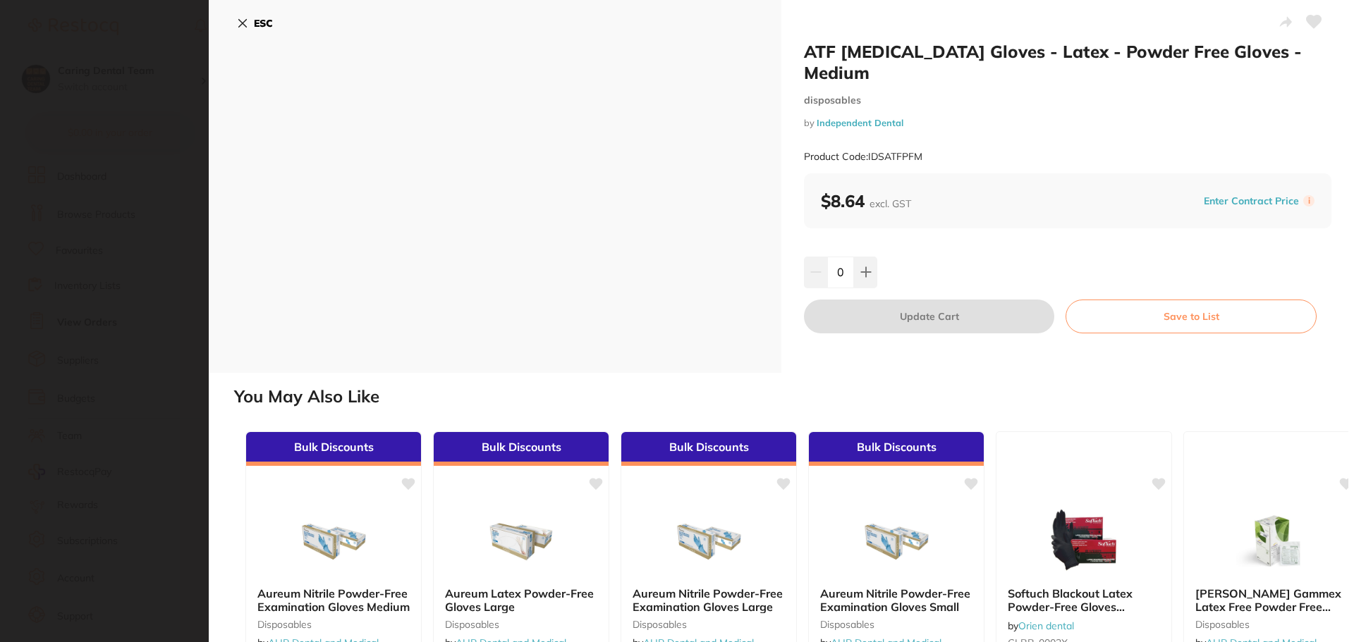
scroll to position [0, 0]
drag, startPoint x: 859, startPoint y: 73, endPoint x: 752, endPoint y: 42, distance: 111.1
click at [752, 42] on div "ATF Dental Examination Gloves - Latex - Powder Free Gloves - Medium disposables…" at bounding box center [781, 186] width 1145 height 373
copy div "ATF [MEDICAL_DATA] Gloves - Latex - Powder Free Gloves - Medium"
click at [243, 33] on button "ESC" at bounding box center [255, 23] width 36 height 24
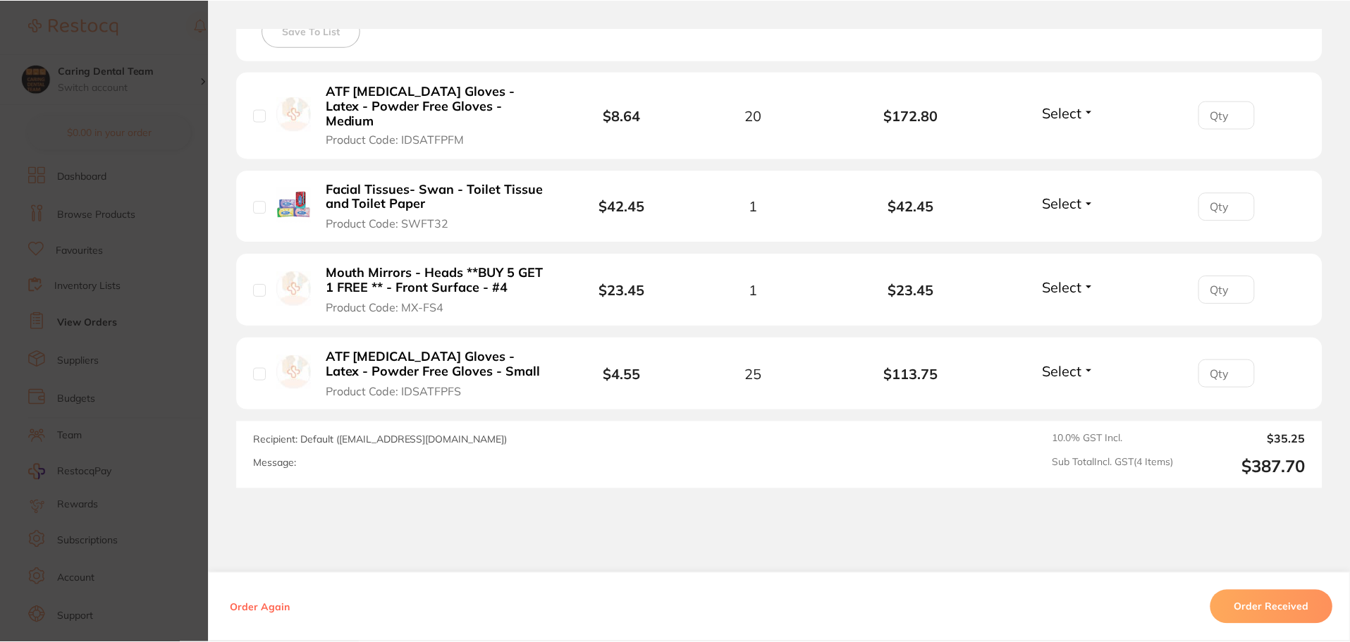
scroll to position [282, 0]
drag, startPoint x: 973, startPoint y: 131, endPoint x: 868, endPoint y: 134, distance: 105.1
click at [868, 134] on li "ATF Dental Examination Gloves - Latex - Powder Free Gloves - Medium Product Cod…" at bounding box center [779, 115] width 1085 height 87
copy b "$172.80"
click at [771, 128] on li "ATF Dental Examination Gloves - Latex - Powder Free Gloves - Medium Product Cod…" at bounding box center [779, 115] width 1085 height 87
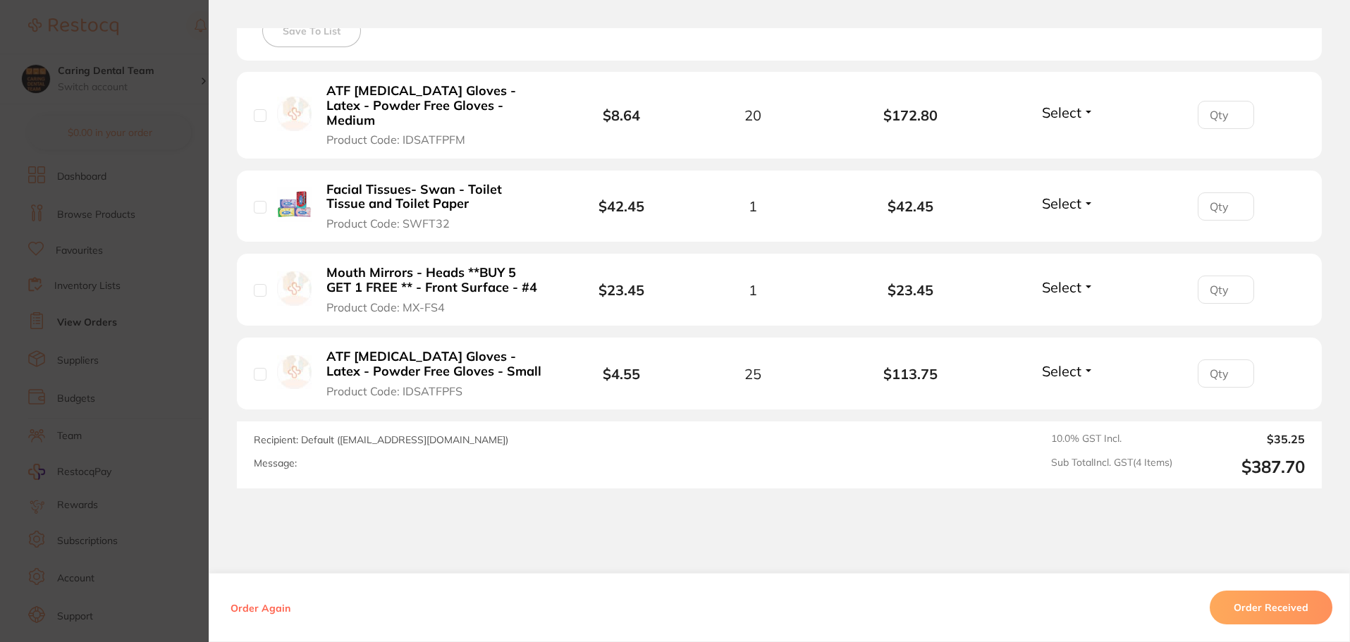
click at [384, 104] on b "ATF [MEDICAL_DATA] Gloves - Latex - Powder Free Gloves - Medium" at bounding box center [435, 106] width 218 height 44
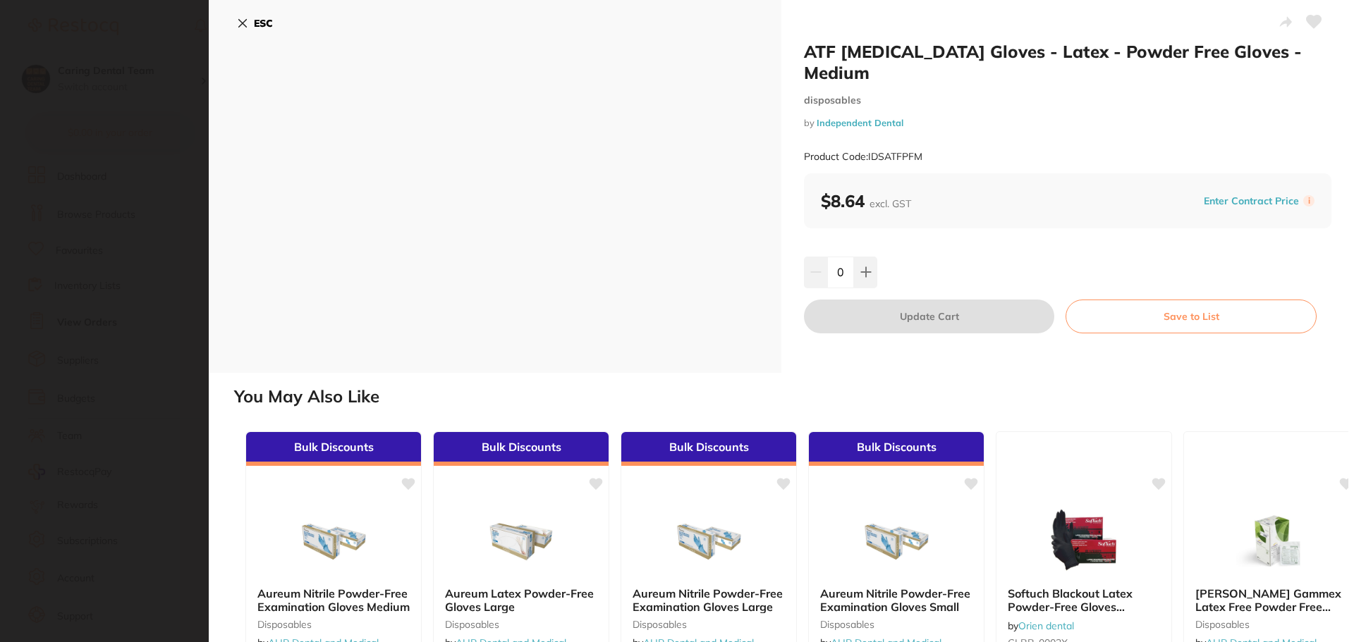
scroll to position [0, 0]
click at [265, 23] on b "ESC" at bounding box center [263, 23] width 19 height 13
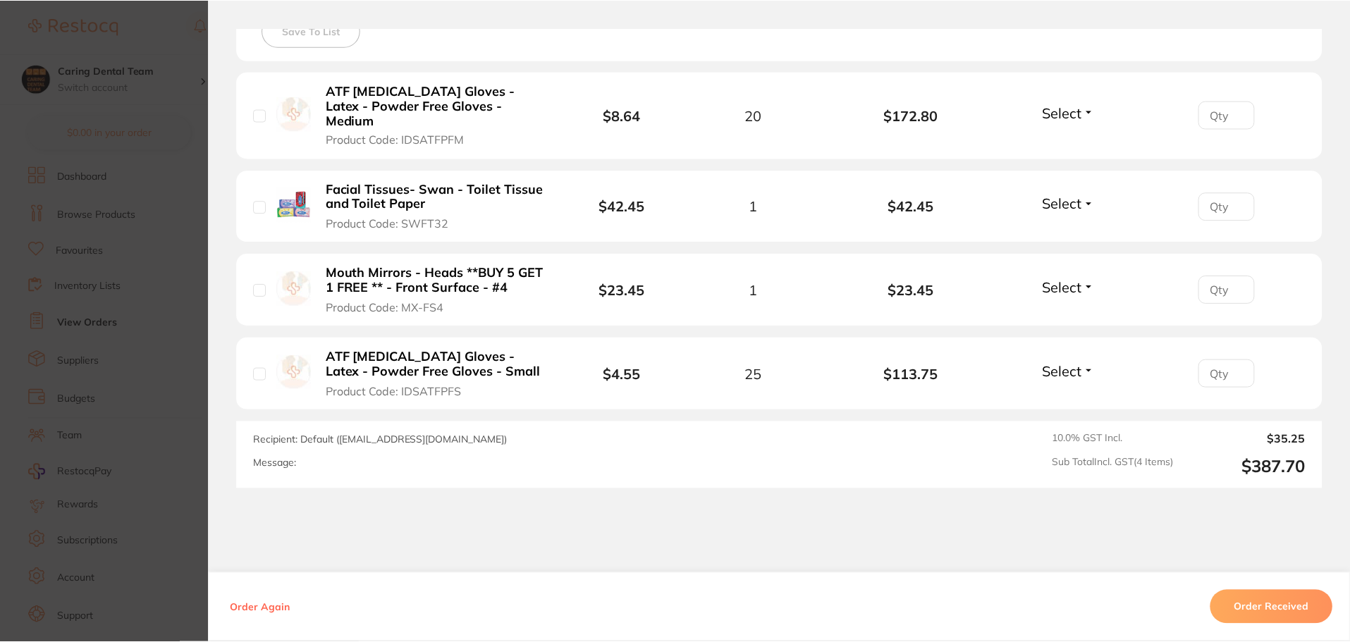
scroll to position [282, 0]
click at [978, 123] on b "$172.80" at bounding box center [911, 115] width 158 height 16
drag, startPoint x: 919, startPoint y: 115, endPoint x: 866, endPoint y: 112, distance: 53.7
click at [866, 112] on b "$172.80" at bounding box center [911, 115] width 158 height 16
click at [922, 120] on b "$172.80" at bounding box center [911, 115] width 158 height 16
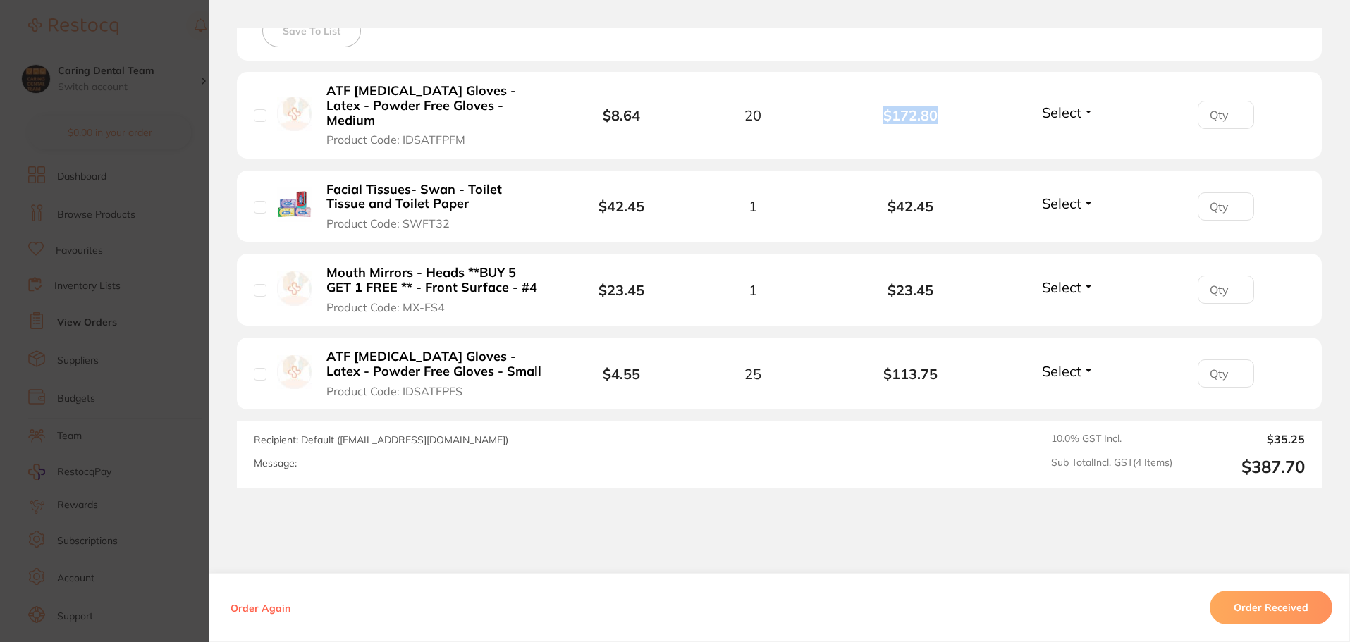
drag, startPoint x: 929, startPoint y: 114, endPoint x: 884, endPoint y: 118, distance: 44.6
click at [884, 118] on b "$172.80" at bounding box center [911, 115] width 158 height 16
copy b "$172.80"
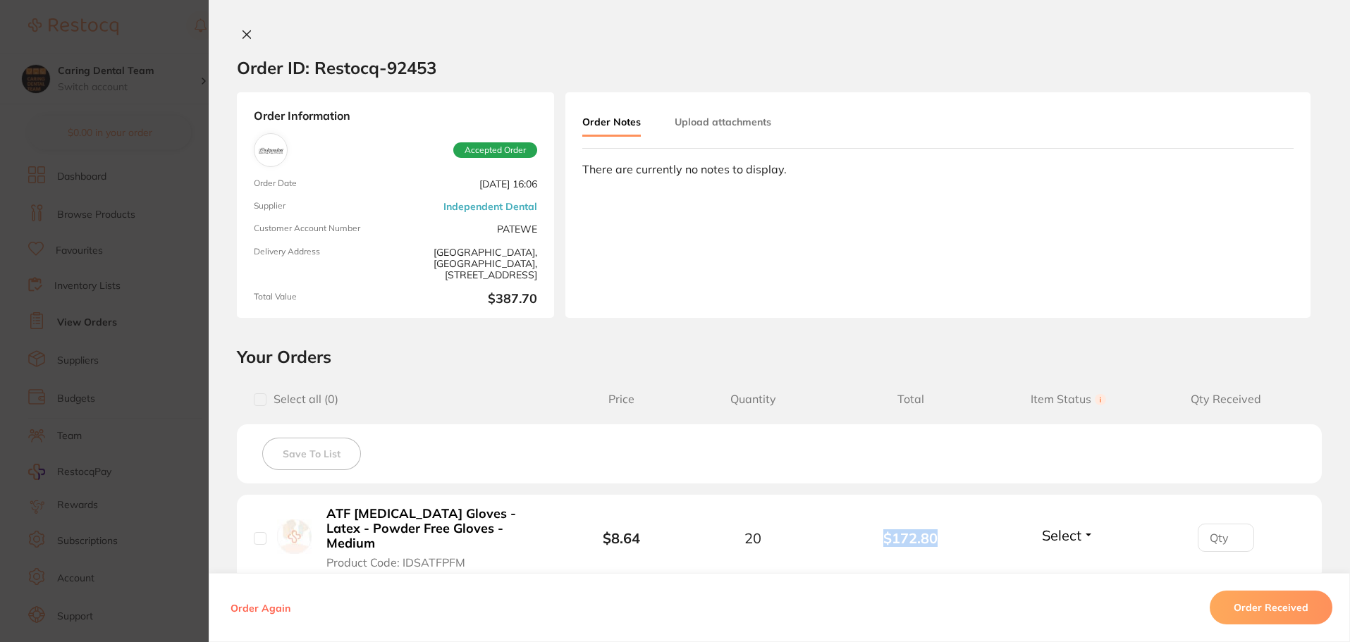
scroll to position [212, 0]
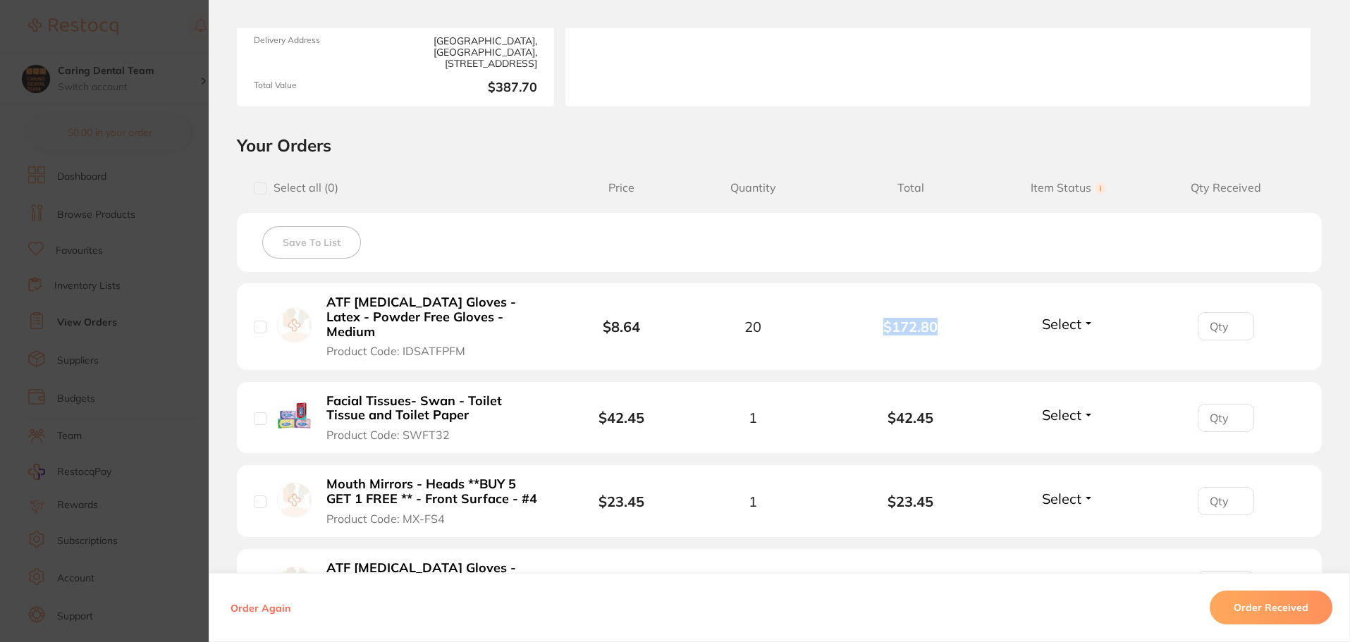
drag, startPoint x: 541, startPoint y: 424, endPoint x: 296, endPoint y: 391, distance: 246.8
click at [296, 391] on li "Facial Tissues- Swan - Toilet Tissue and Toilet Paper Product Code: SWFT32 $42.…" at bounding box center [779, 418] width 1085 height 73
click at [326, 407] on b "Facial Tissues- Swan - Toilet Tissue and Toilet Paper" at bounding box center [435, 408] width 218 height 29
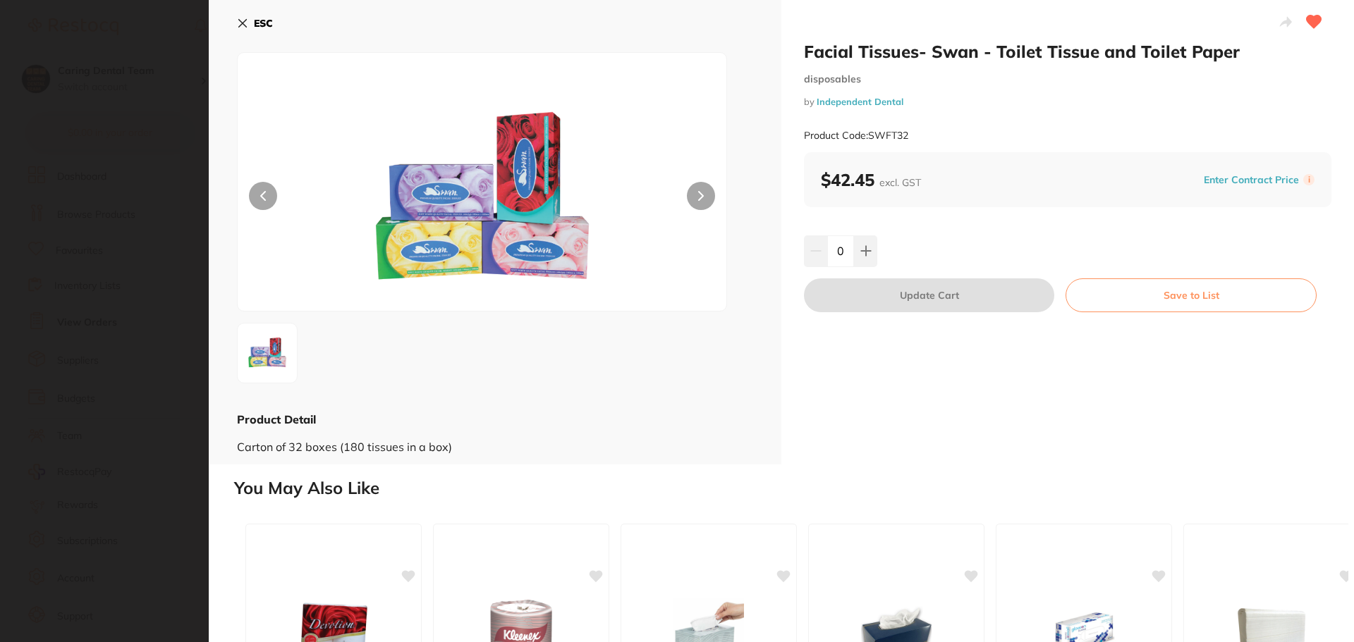
scroll to position [0, 0]
drag, startPoint x: 340, startPoint y: 399, endPoint x: 274, endPoint y: 32, distance: 373.3
click at [274, 32] on div "ESC" at bounding box center [495, 31] width 516 height 41
click at [245, 15] on button "ESC" at bounding box center [255, 23] width 36 height 24
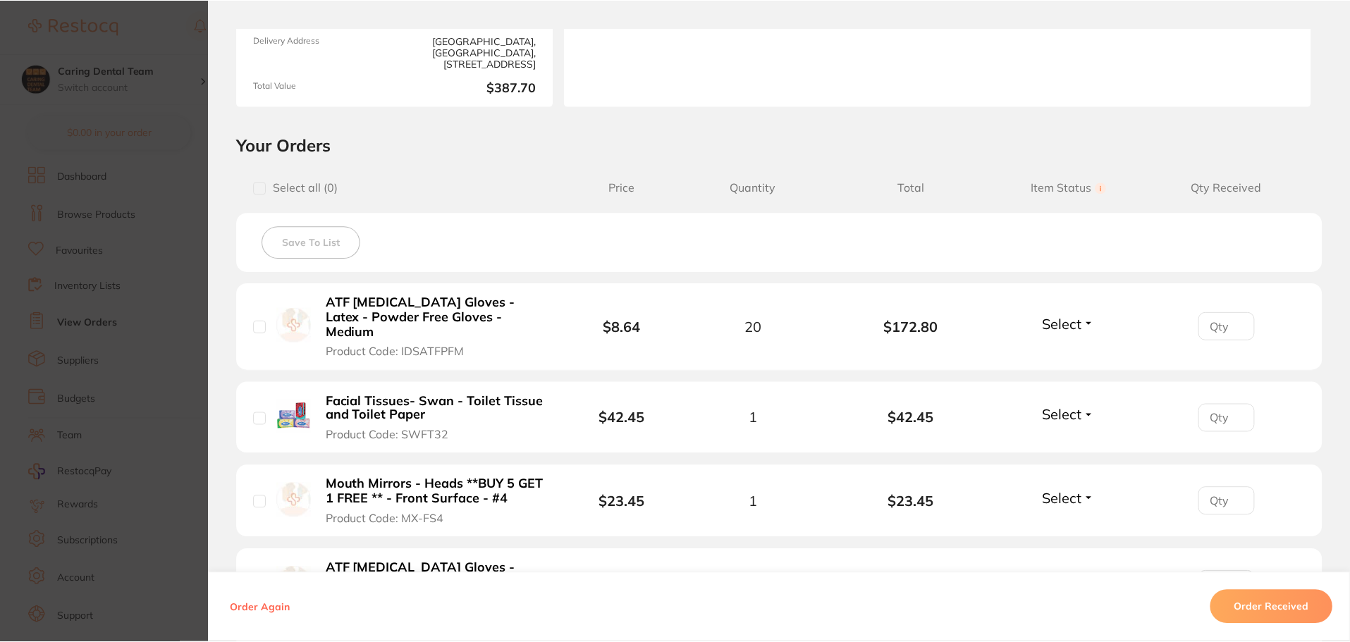
scroll to position [282, 0]
drag, startPoint x: 320, startPoint y: 399, endPoint x: 433, endPoint y: 423, distance: 115.3
drag, startPoint x: 433, startPoint y: 423, endPoint x: 624, endPoint y: 479, distance: 199.2
drag, startPoint x: 624, startPoint y: 479, endPoint x: 353, endPoint y: 416, distance: 278.8
drag, startPoint x: 353, startPoint y: 416, endPoint x: 465, endPoint y: 431, distance: 113.9
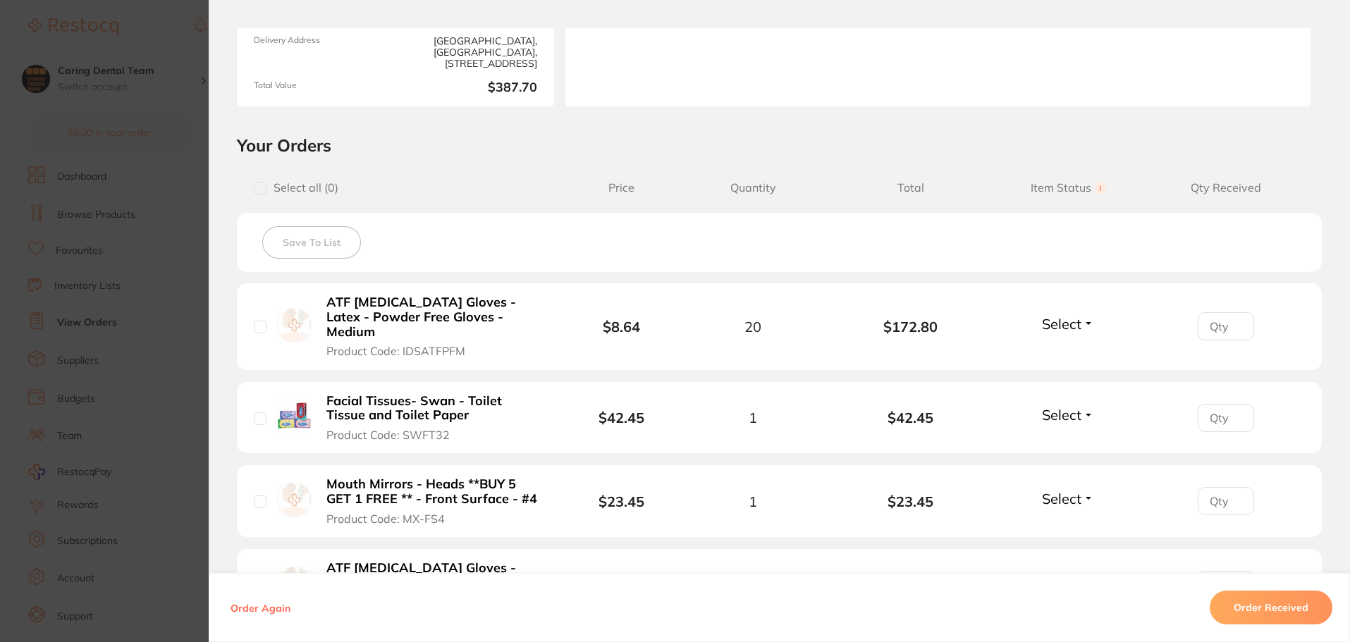
click at [465, 431] on button "Facial Tissues- Swan - Toilet Tissue and Toilet Paper Product Code: SWFT32" at bounding box center [435, 417] width 226 height 49
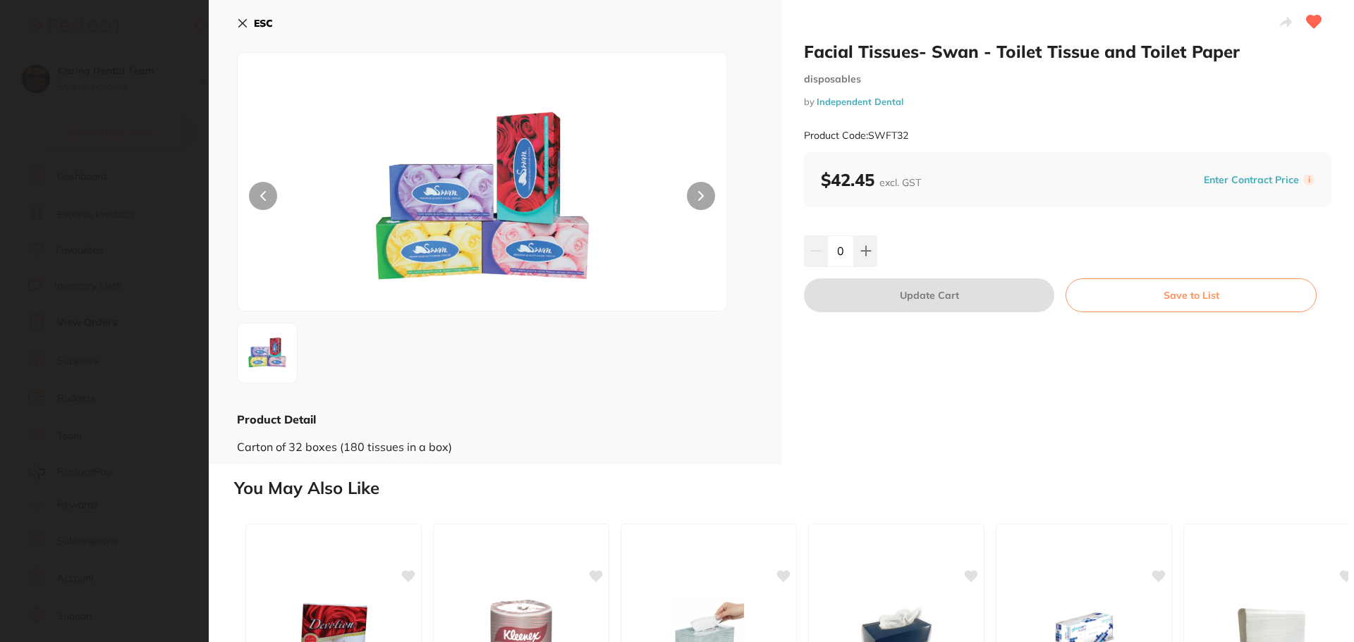
scroll to position [0, 0]
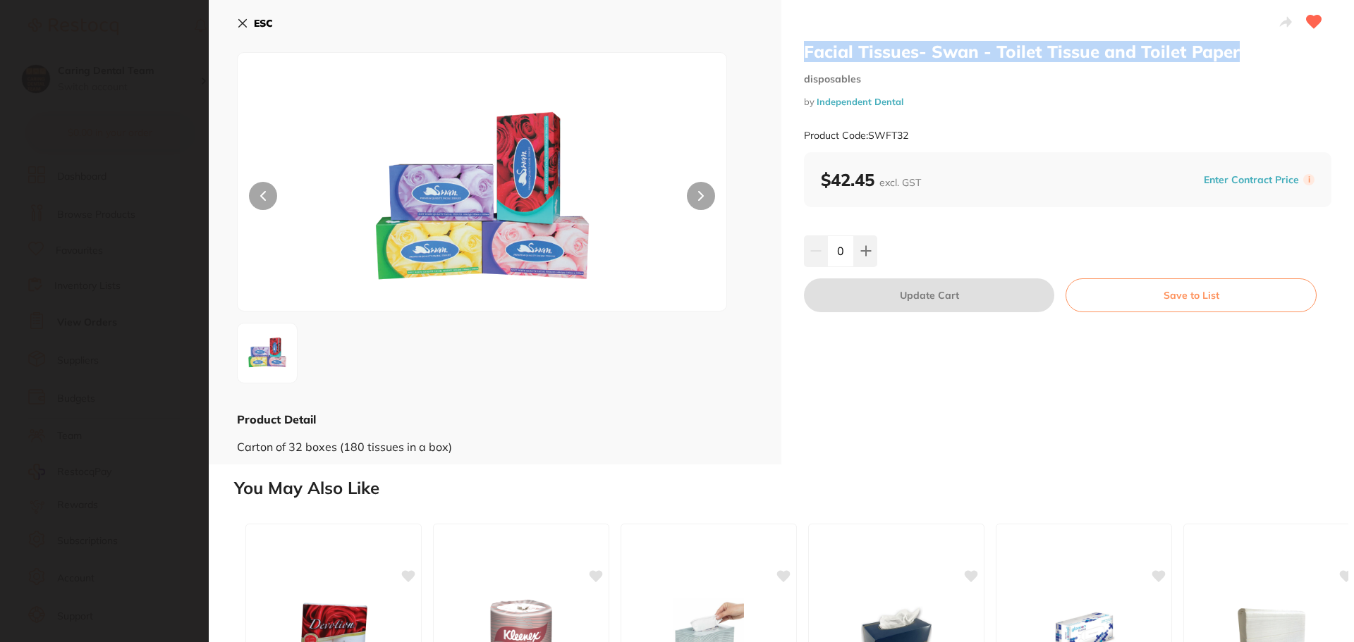
drag, startPoint x: 802, startPoint y: 51, endPoint x: 1264, endPoint y: 49, distance: 461.8
click at [1264, 49] on h2 "Facial Tissues- Swan - Toilet Tissue and Toilet Paper" at bounding box center [1067, 51] width 527 height 21
copy h2 "Facial Tissues- Swan - Toilet Tissue and Toilet Paper"
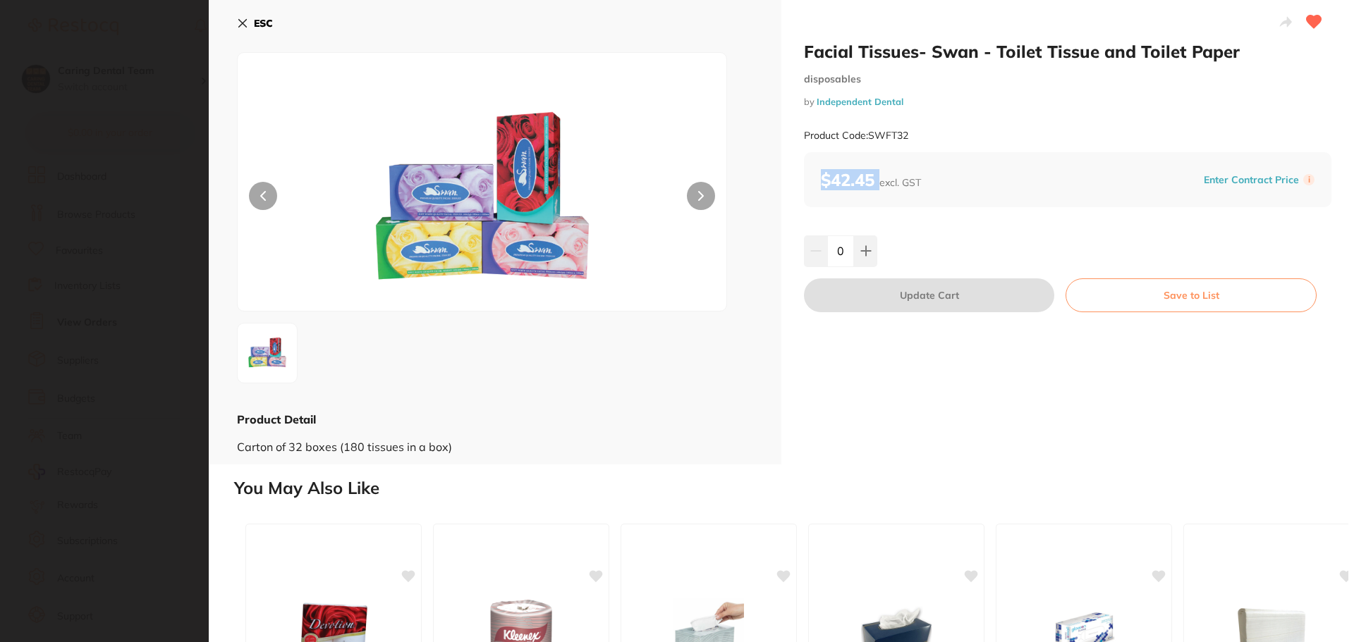
drag, startPoint x: 881, startPoint y: 176, endPoint x: 806, endPoint y: 175, distance: 74.7
click at [806, 175] on div "$42.45 excl. GST Enter Contract Price i" at bounding box center [1067, 179] width 527 height 55
copy b "$42.45"
click at [244, 19] on icon at bounding box center [242, 23] width 11 height 11
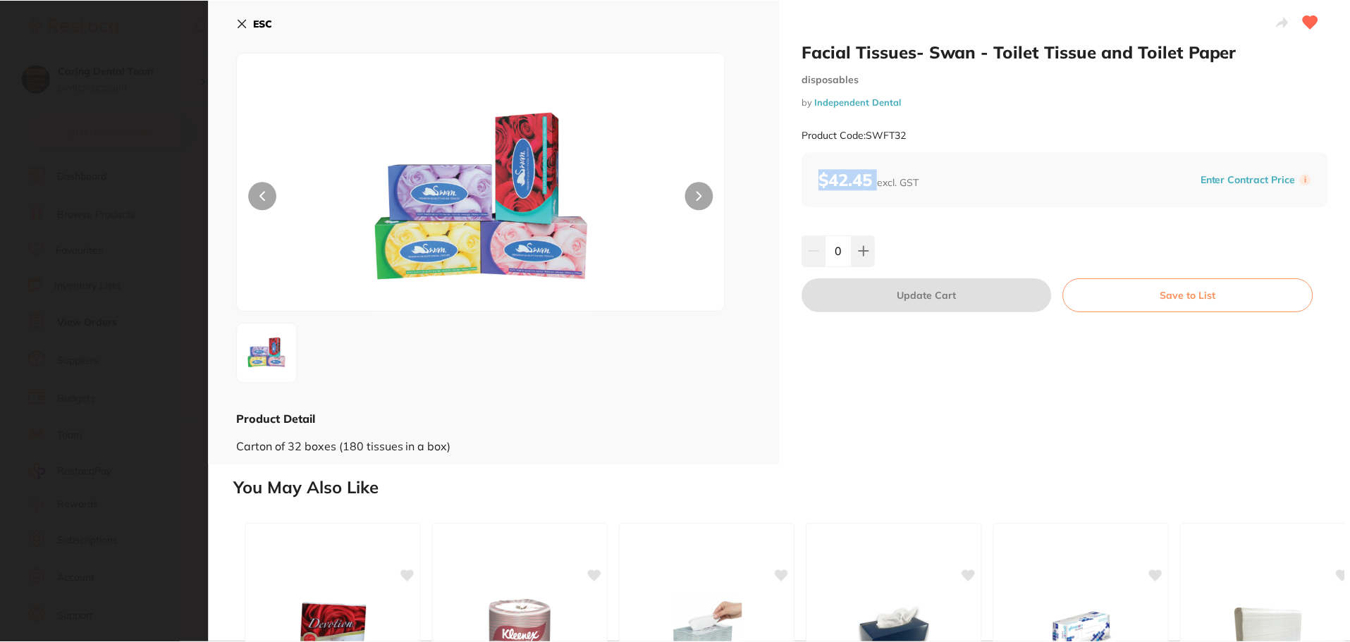
scroll to position [282, 0]
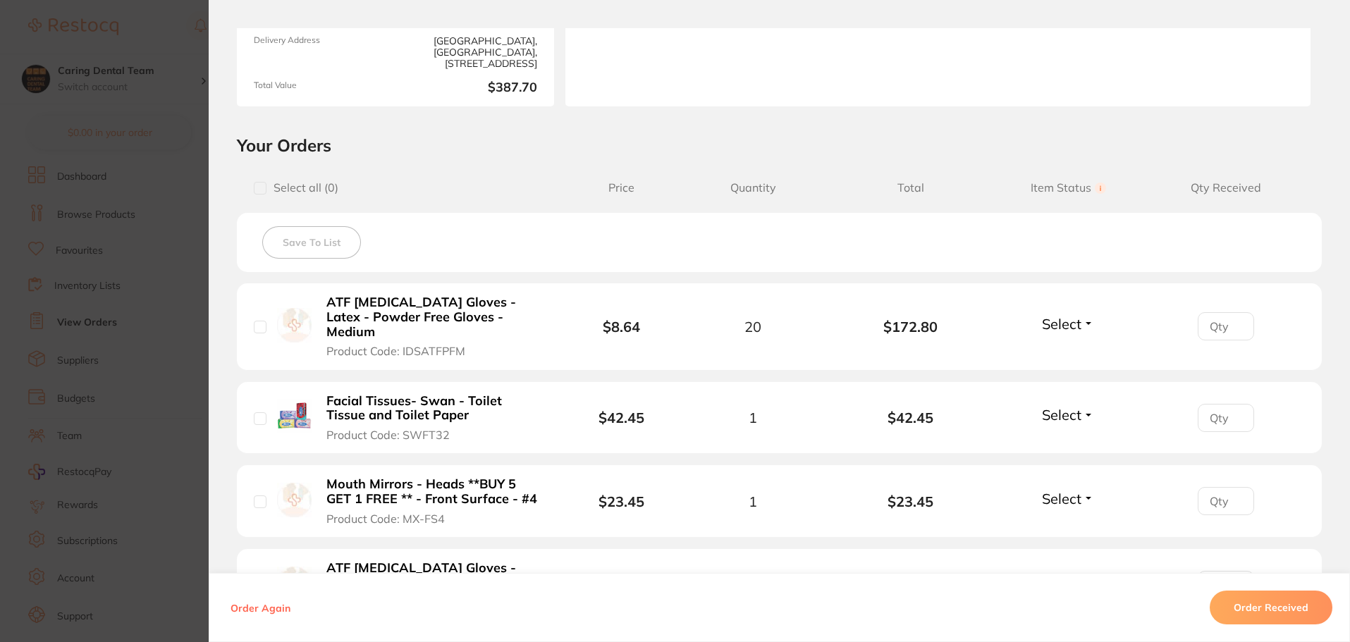
drag, startPoint x: 387, startPoint y: 491, endPoint x: 418, endPoint y: 498, distance: 31.7
click at [329, 491] on b "Mouth Mirrors - Heads **BUY 5 GET 1 FREE ** - Front Surface - #4" at bounding box center [435, 491] width 218 height 29
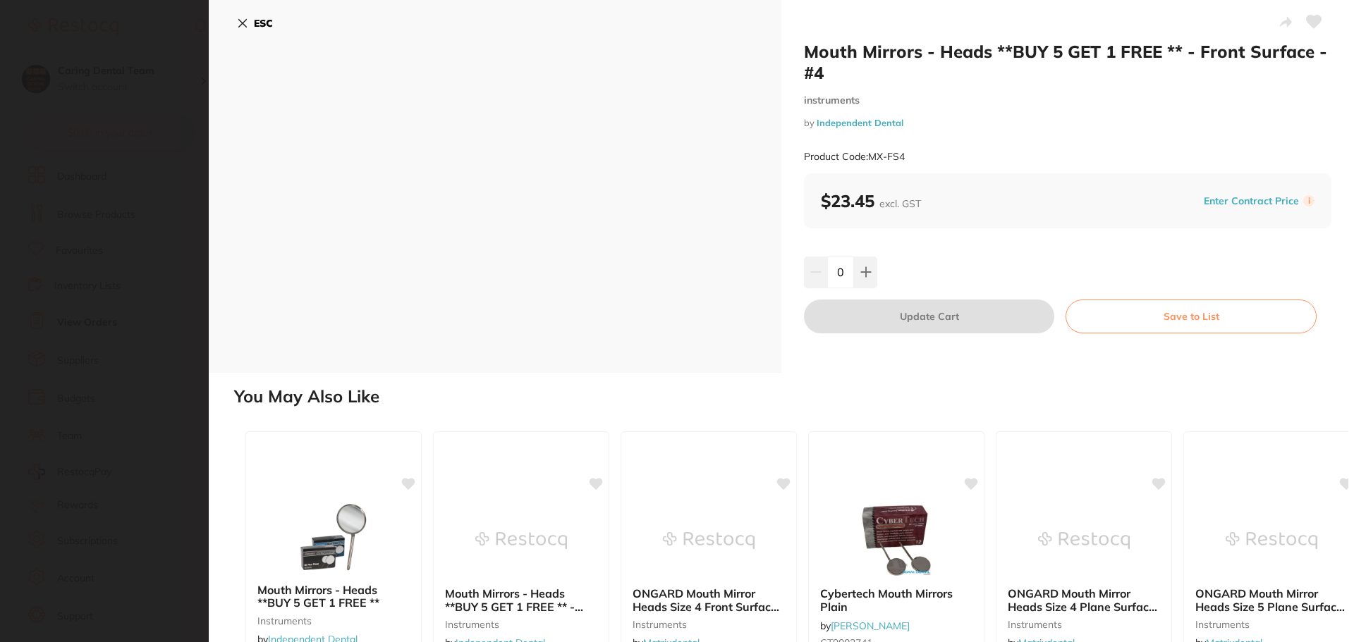
scroll to position [0, 0]
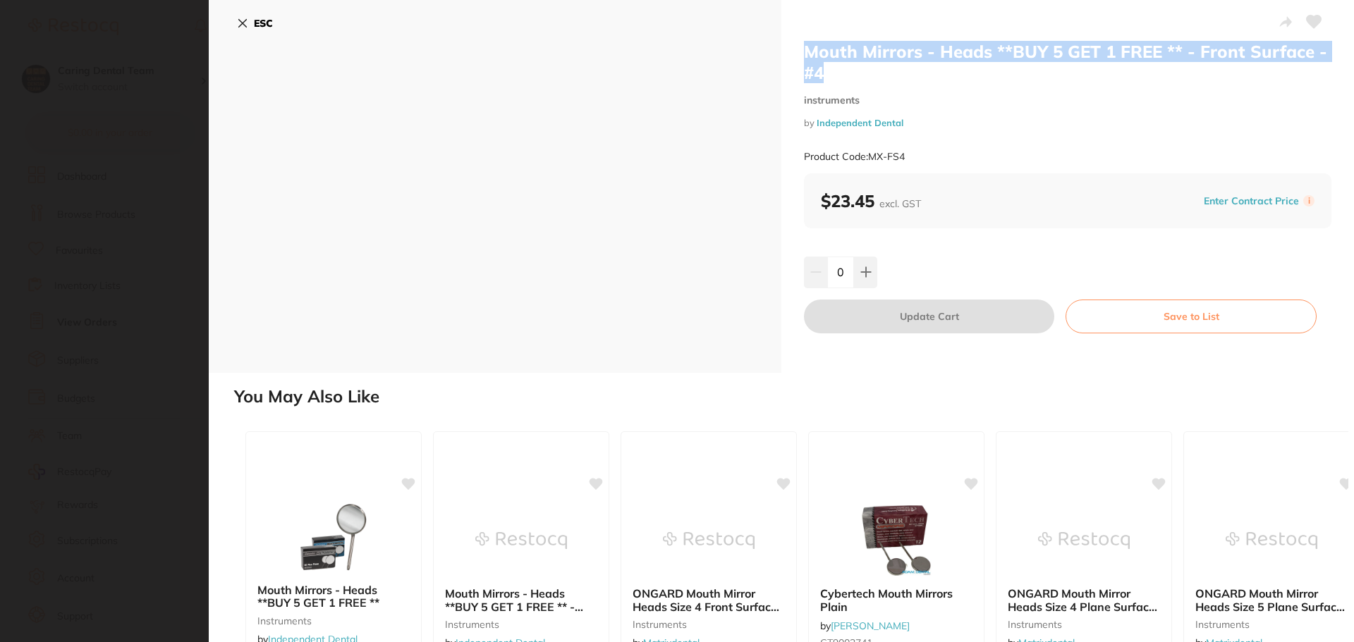
drag, startPoint x: 833, startPoint y: 75, endPoint x: 782, endPoint y: 56, distance: 54.5
click at [782, 56] on div "Mouth Mirrors - Heads **BUY 5 GET 1 FREE ** - Front Surface - #4 instruments by…" at bounding box center [1067, 186] width 572 height 373
copy h2 "Mouth Mirrors - Heads **BUY 5 GET 1 FREE ** - Front Surface - #4"
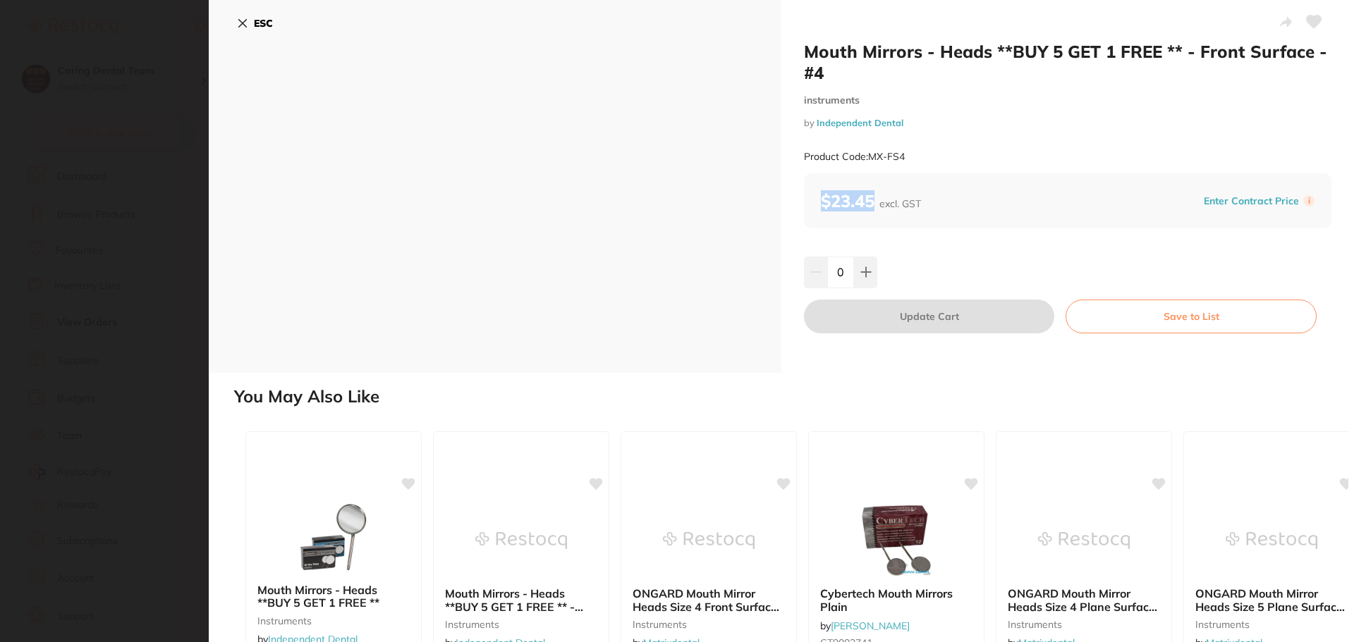
drag, startPoint x: 874, startPoint y: 197, endPoint x: 822, endPoint y: 204, distance: 52.6
click at [822, 204] on b "$23.45 excl. GST" at bounding box center [871, 200] width 100 height 21
copy b "$23.45"
click at [234, 26] on div "ESC" at bounding box center [495, 186] width 572 height 373
click at [257, 21] on b "ESC" at bounding box center [263, 23] width 19 height 13
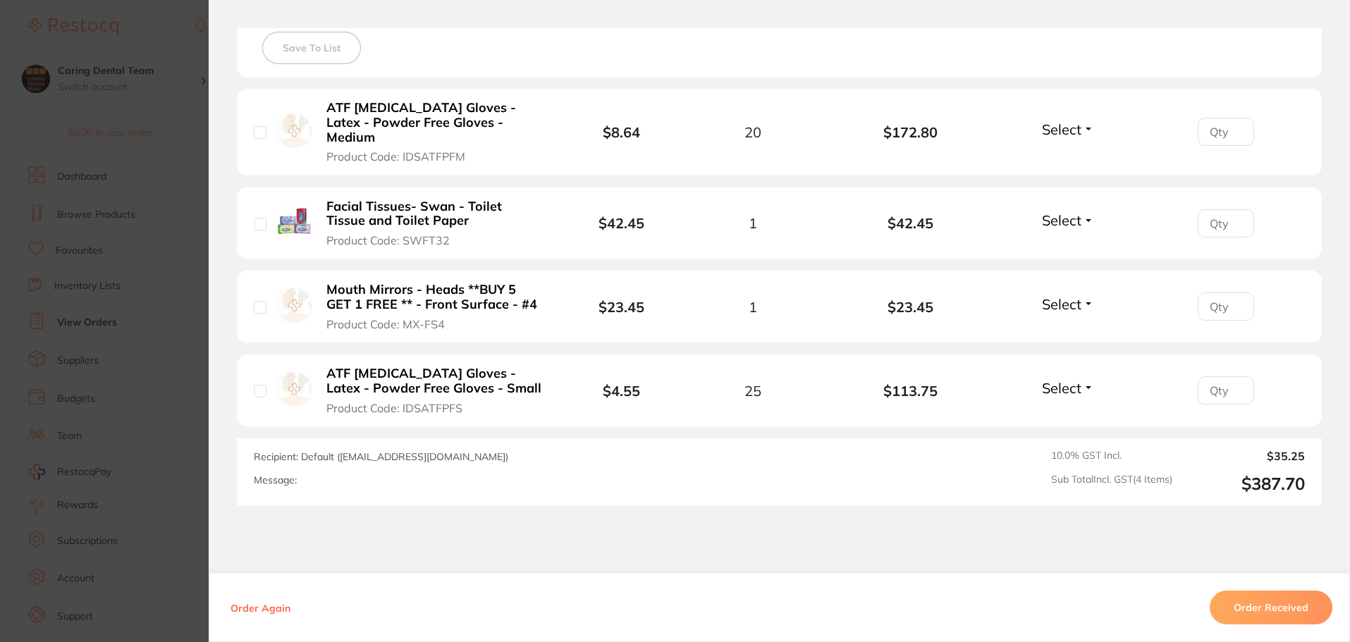
scroll to position [479, 0]
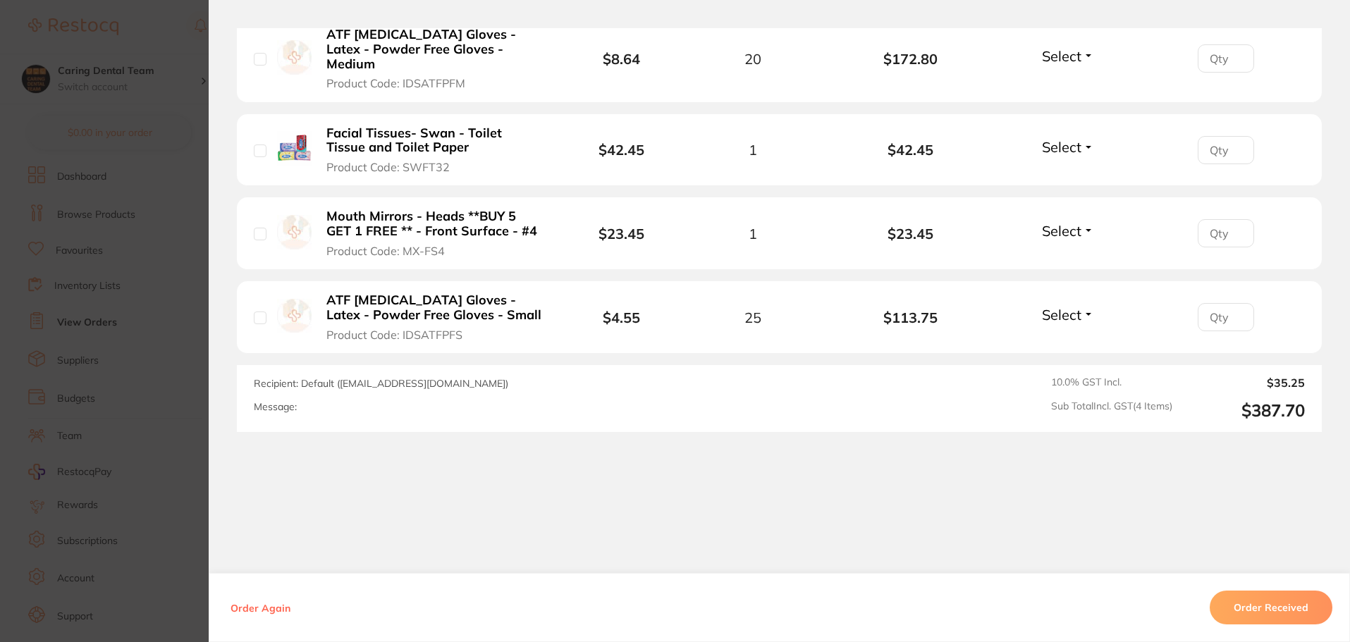
click at [534, 317] on b "ATF [MEDICAL_DATA] Gloves - Latex - Powder Free Gloves - Small" at bounding box center [435, 307] width 218 height 29
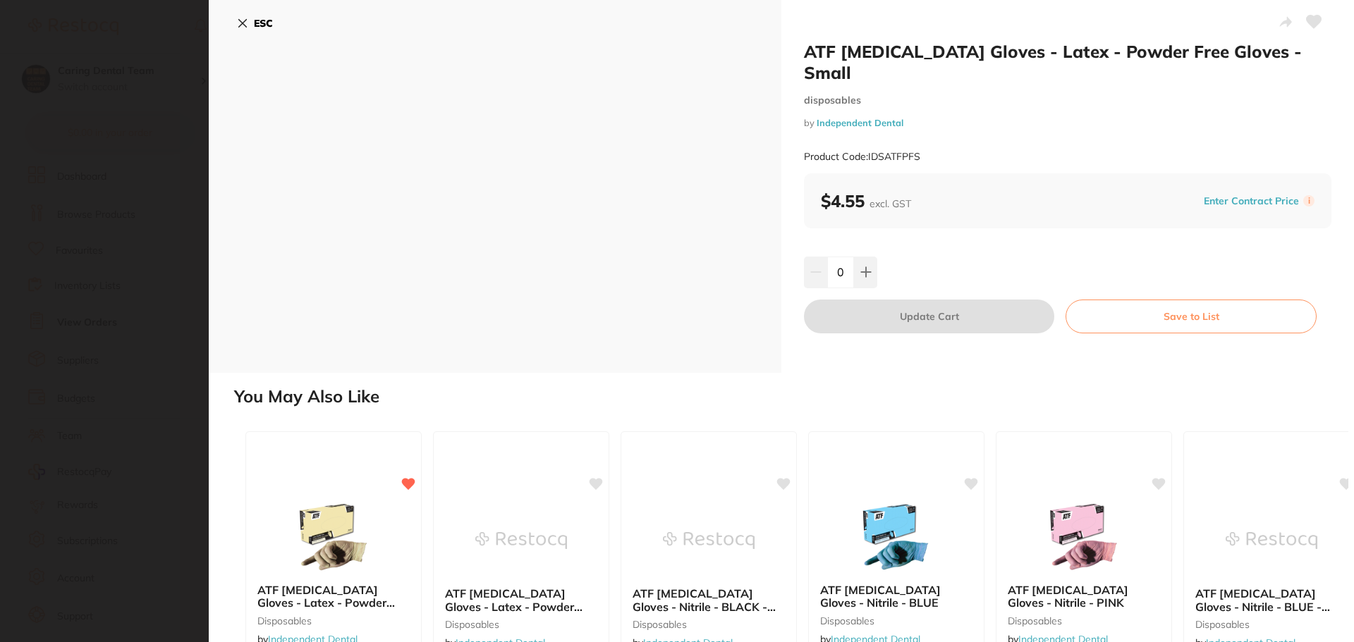
scroll to position [0, 0]
drag, startPoint x: 909, startPoint y: 74, endPoint x: 757, endPoint y: 42, distance: 155.6
click at [757, 42] on div "ATF Dental Examination Gloves - Latex - Powder Free Gloves - Small disposables …" at bounding box center [781, 186] width 1145 height 373
copy div "ATF [MEDICAL_DATA] Gloves - Latex - Powder Free Gloves - Small"
click at [243, 27] on icon at bounding box center [242, 23] width 11 height 11
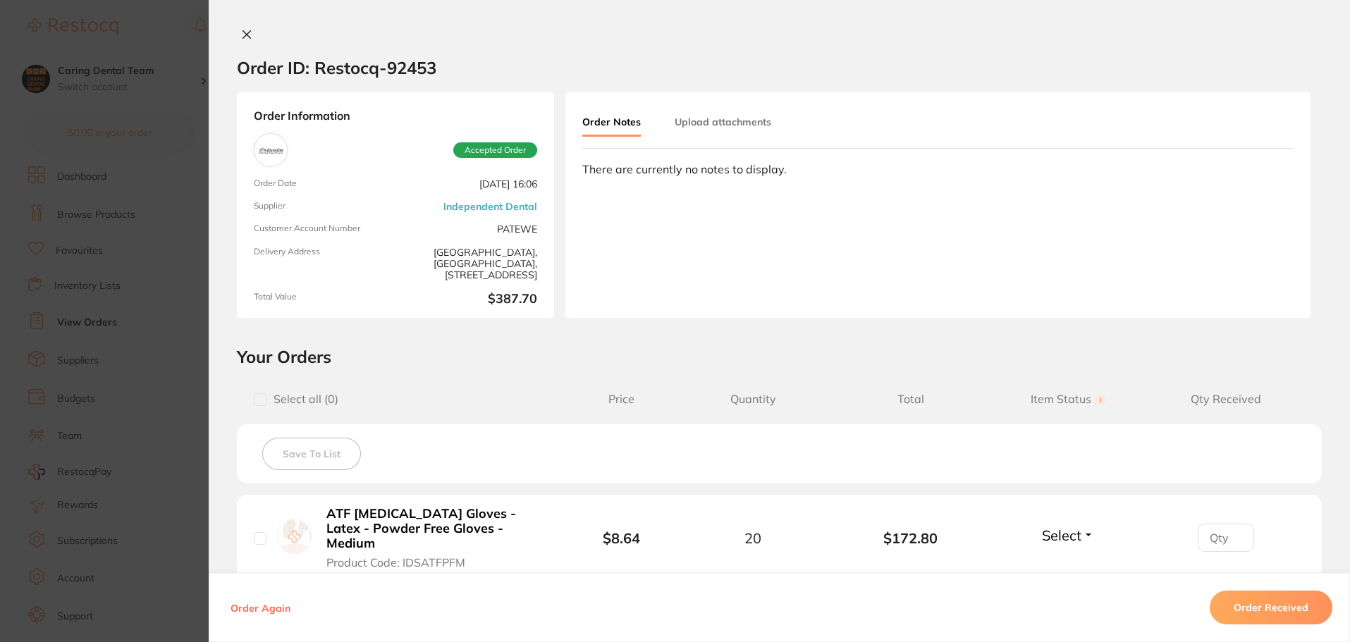
scroll to position [141, 0]
click at [245, 32] on icon at bounding box center [247, 35] width 8 height 8
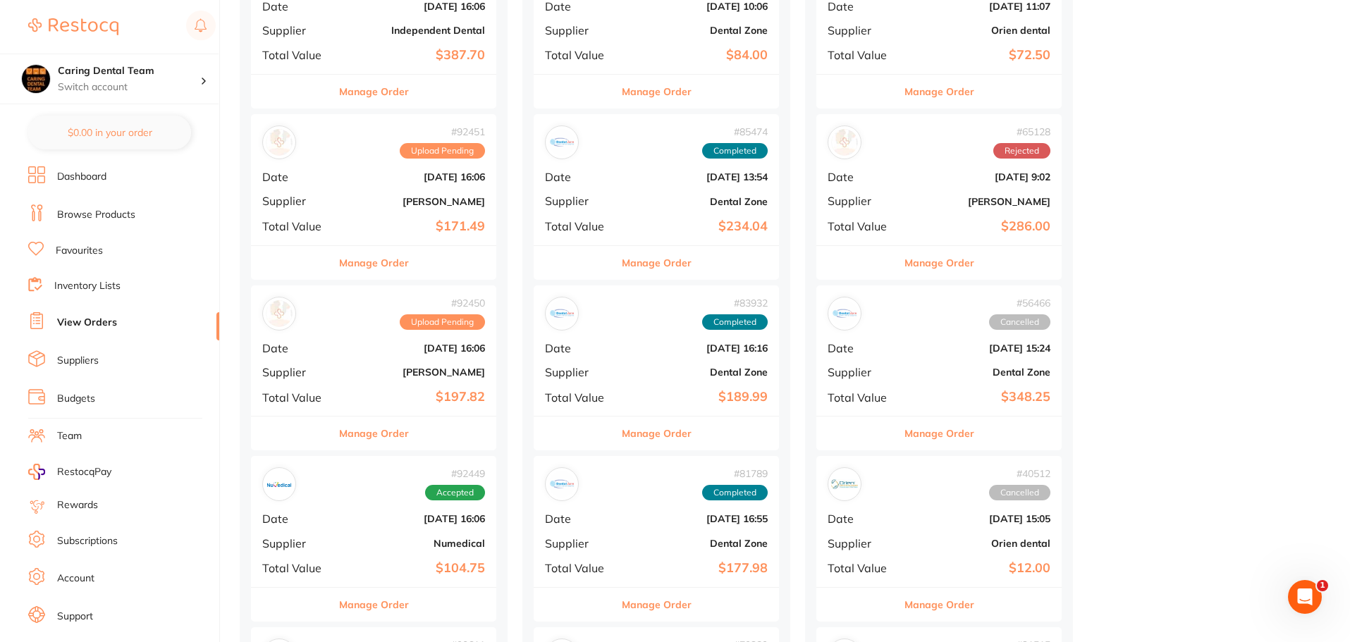
scroll to position [705, 0]
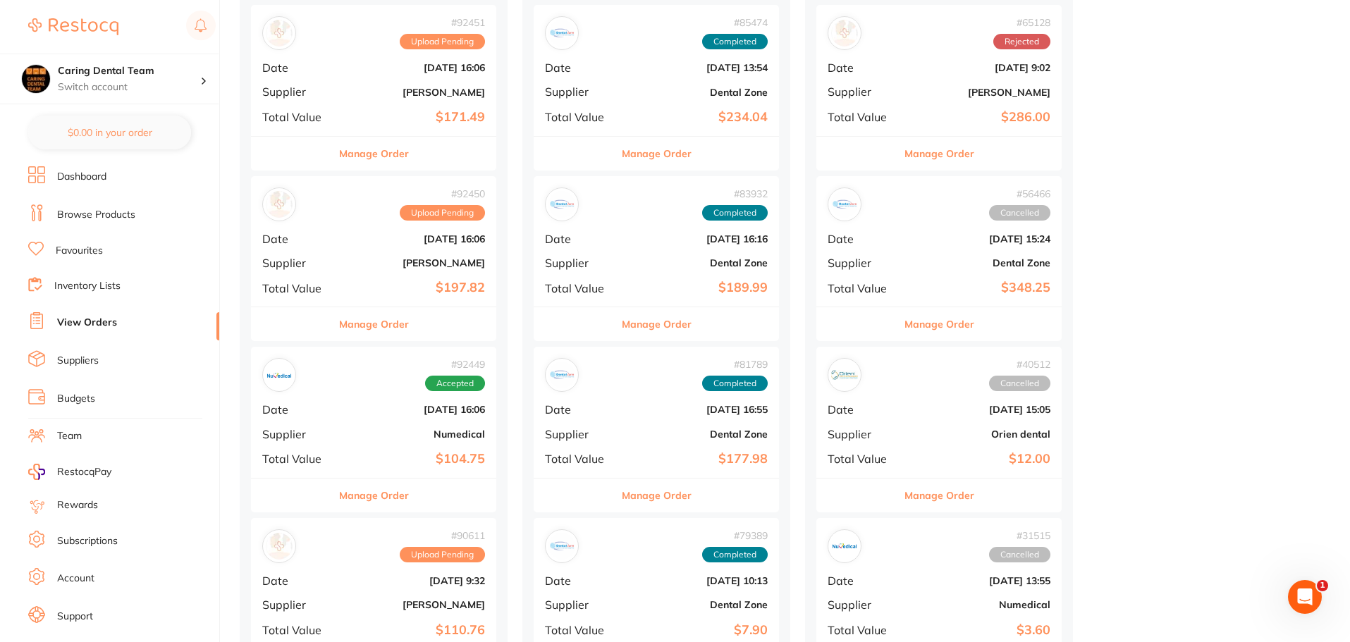
click at [419, 235] on b "[DATE] 16:06" at bounding box center [414, 238] width 141 height 11
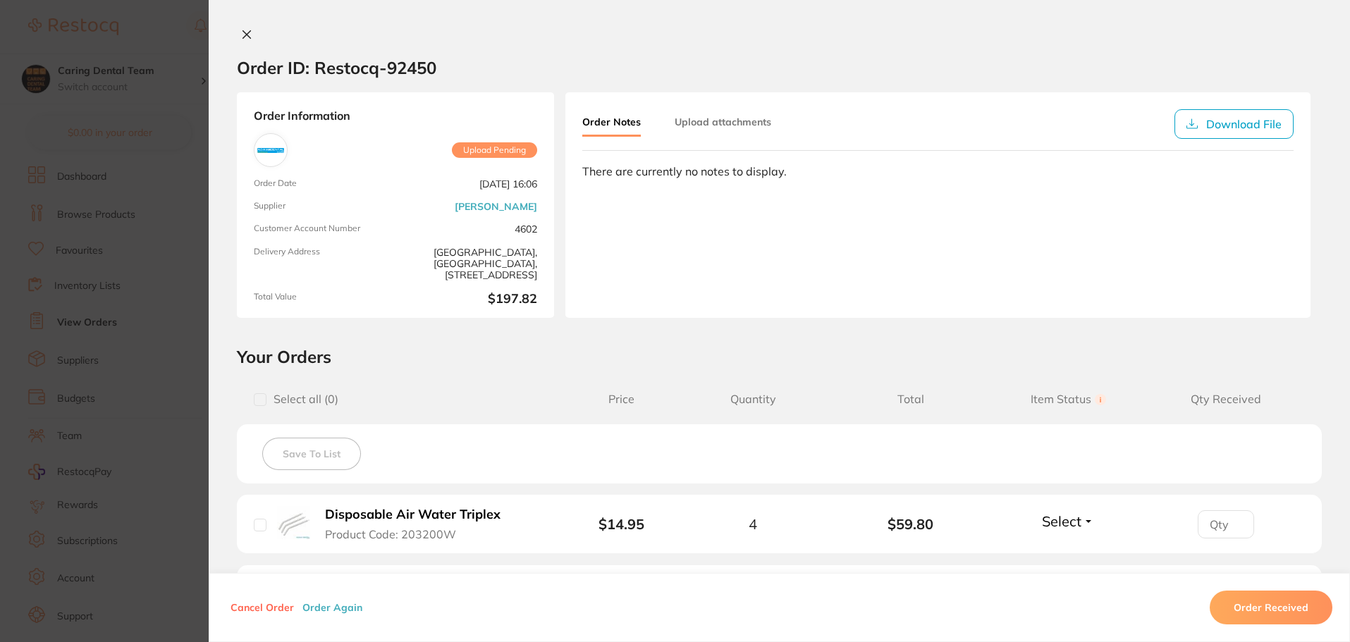
click at [247, 35] on icon at bounding box center [246, 34] width 11 height 11
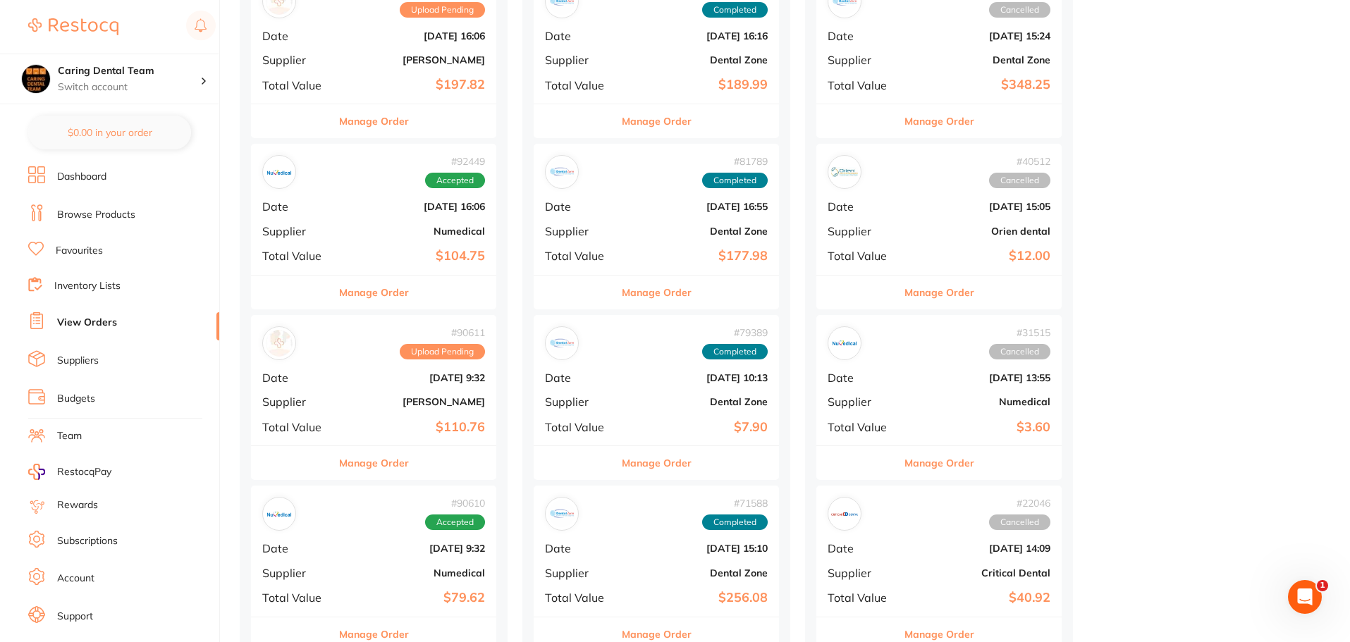
scroll to position [1058, 0]
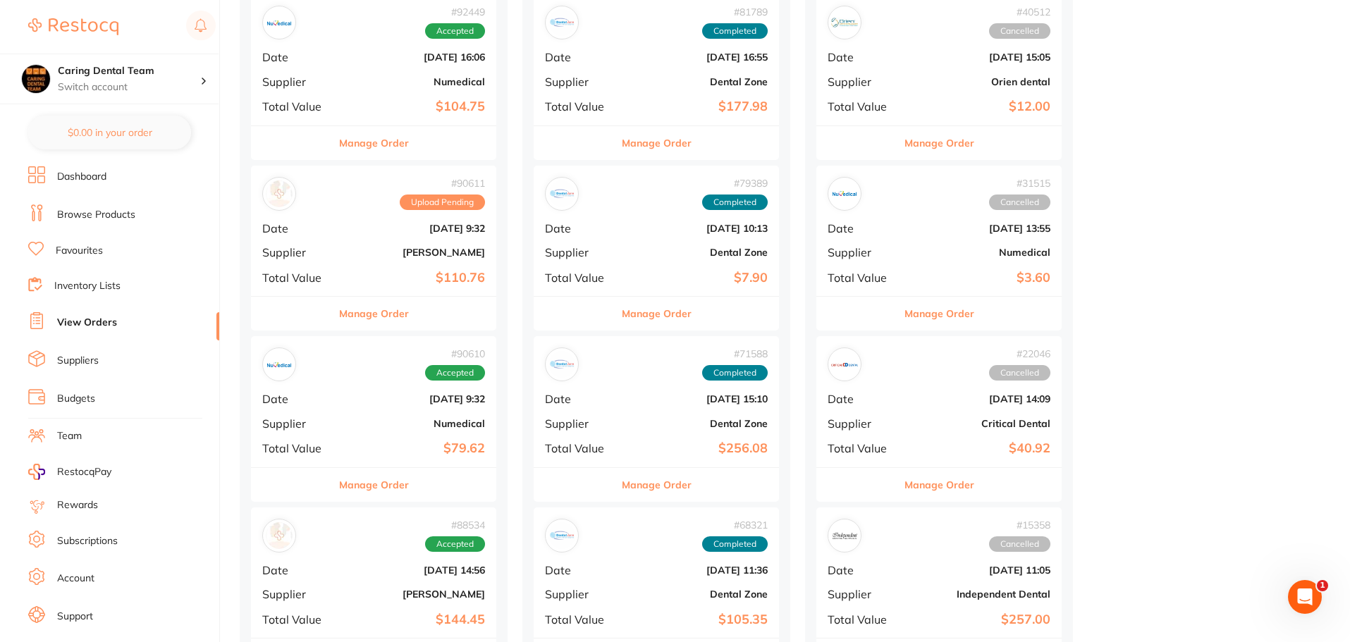
click at [336, 221] on div "# 90611 Upload Pending Date Aug 19 2025, 9:32 Supplier Adam Dental Total Value …" at bounding box center [373, 231] width 245 height 130
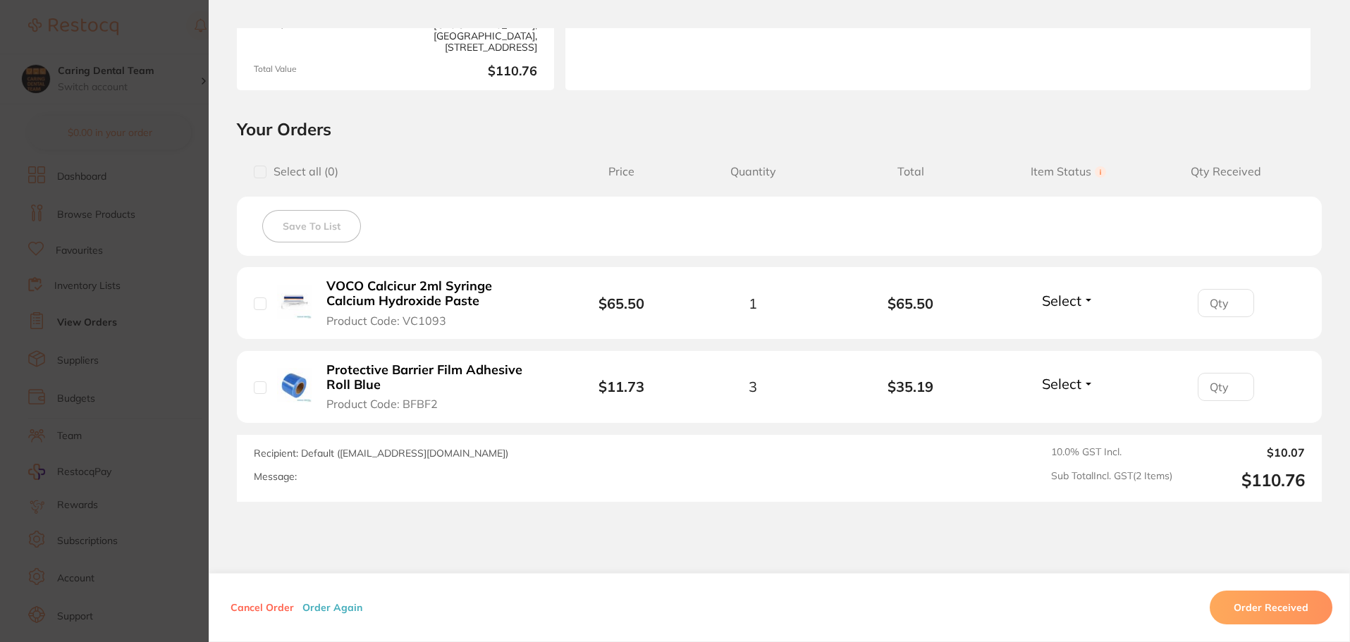
scroll to position [298, 0]
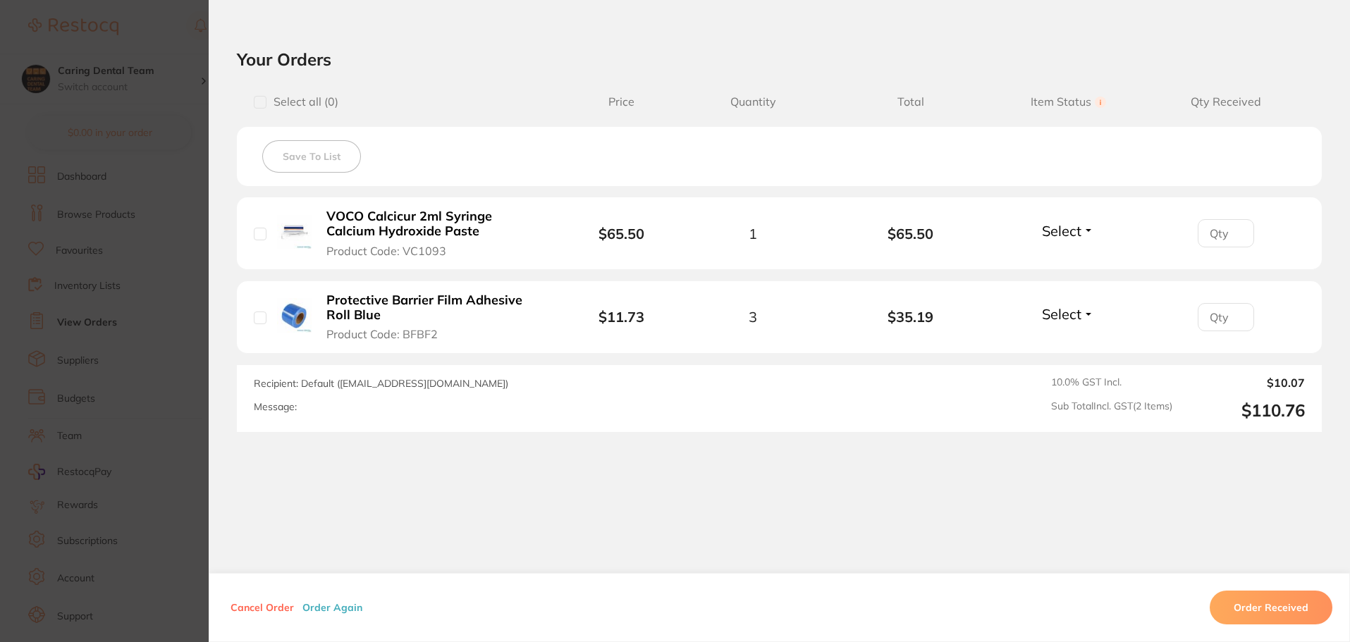
click at [122, 48] on section "Order ID: Restocq- 90611 Order Information Upload Pending Order Date Aug 19 202…" at bounding box center [675, 321] width 1350 height 642
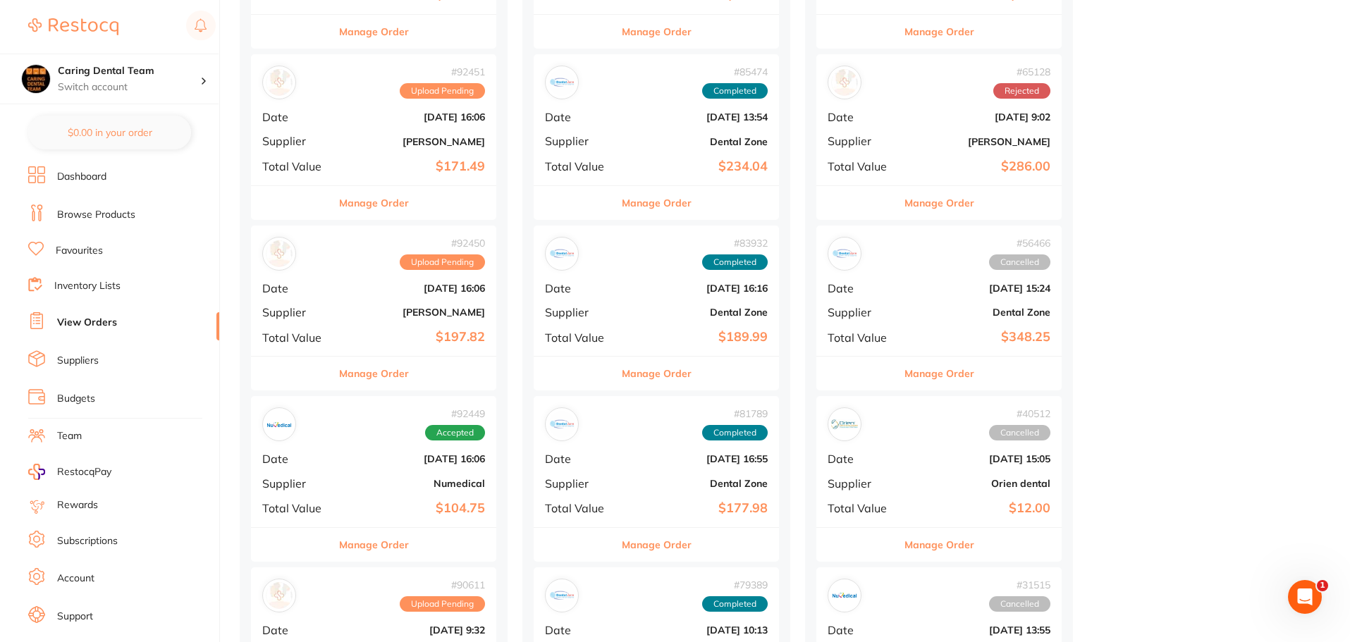
scroll to position [635, 0]
